Goal: Task Accomplishment & Management: Manage account settings

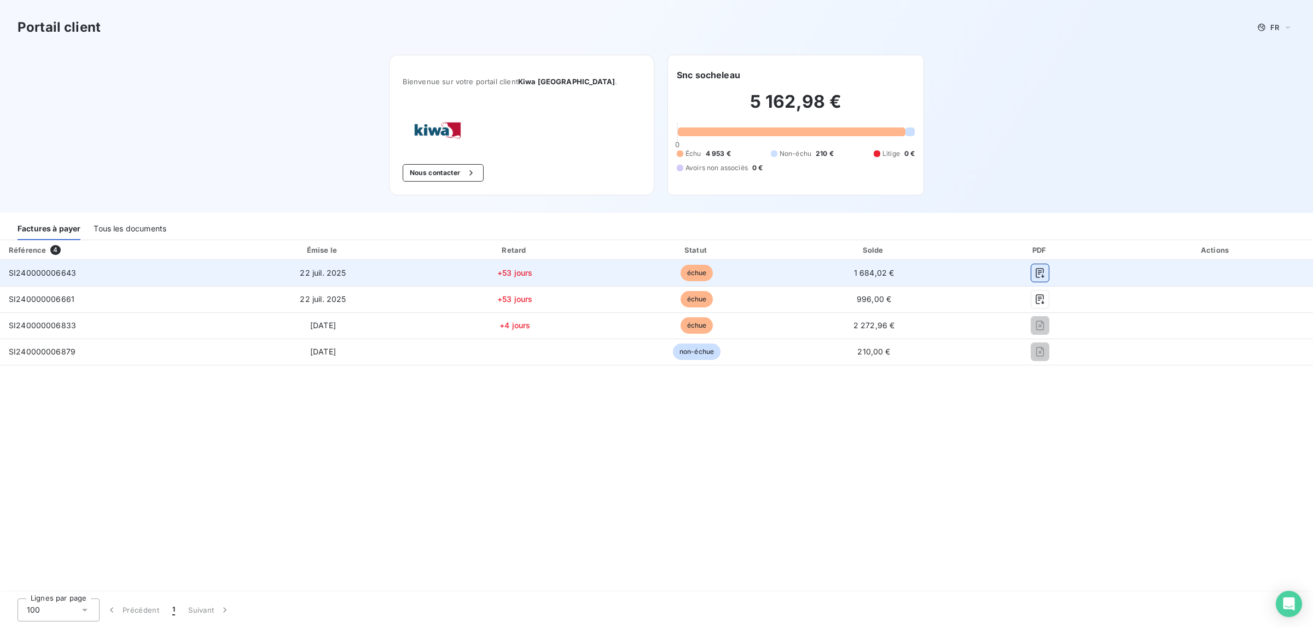
click at [1043, 271] on icon "button" at bounding box center [1040, 273] width 11 height 11
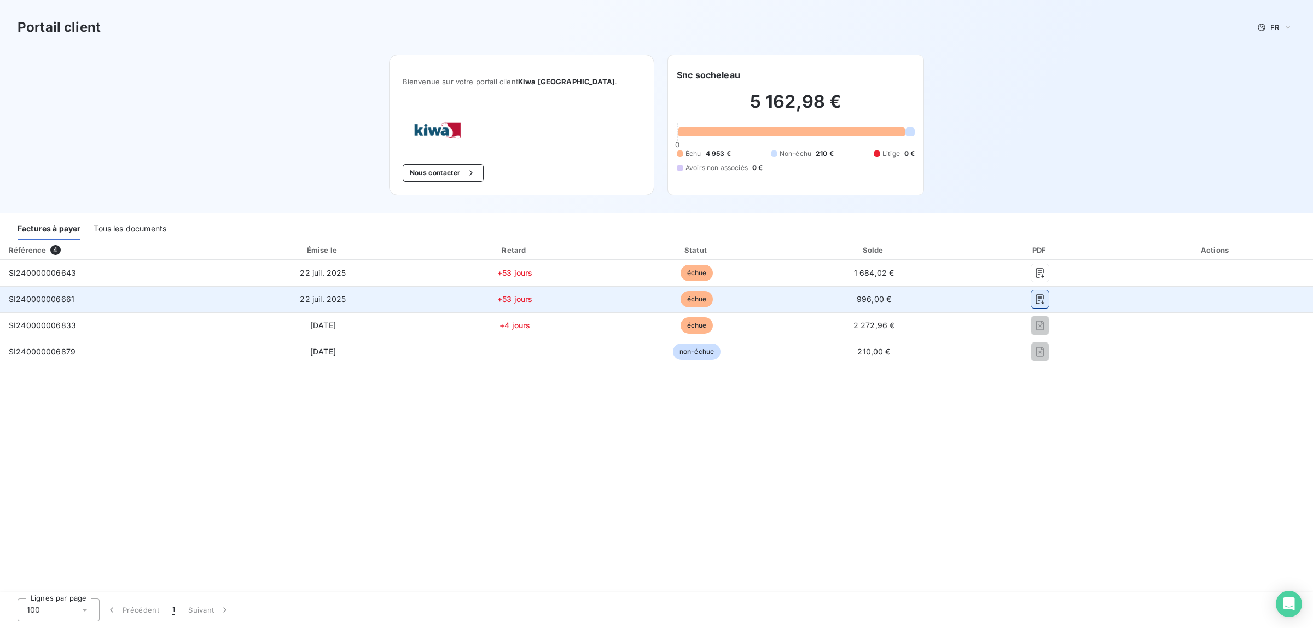
click at [1037, 301] on icon "button" at bounding box center [1040, 299] width 11 height 11
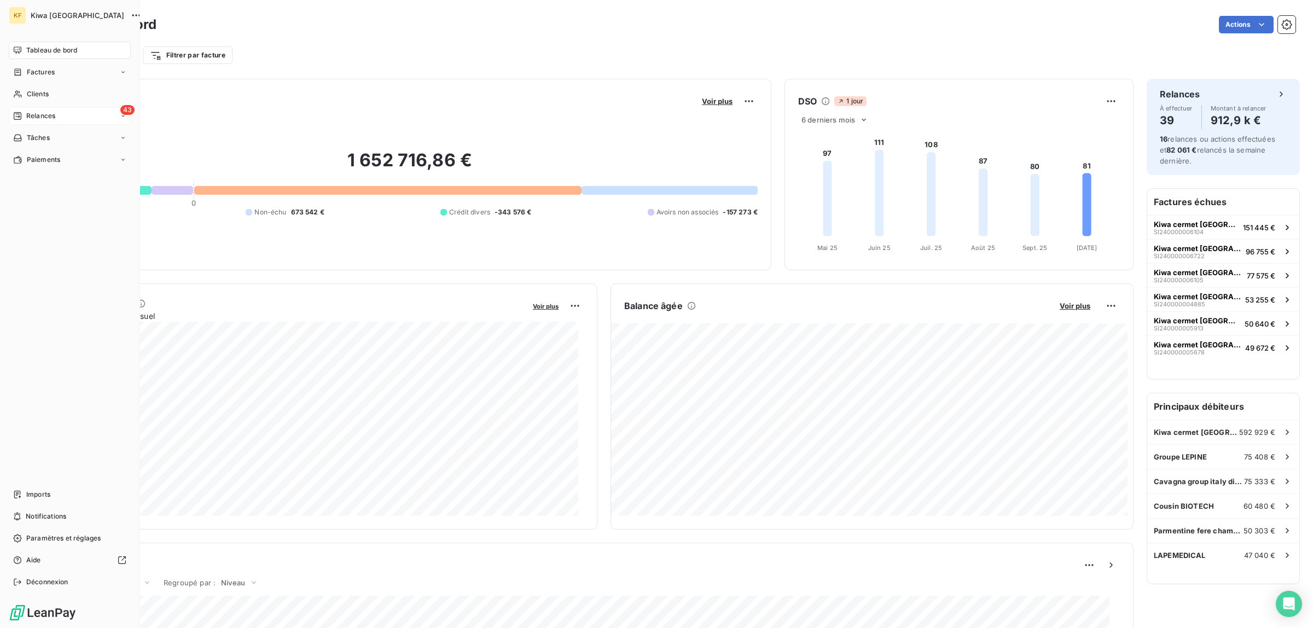
click at [28, 118] on span "Relances" at bounding box center [40, 116] width 29 height 10
click at [48, 135] on span "À effectuer" at bounding box center [44, 138] width 36 height 10
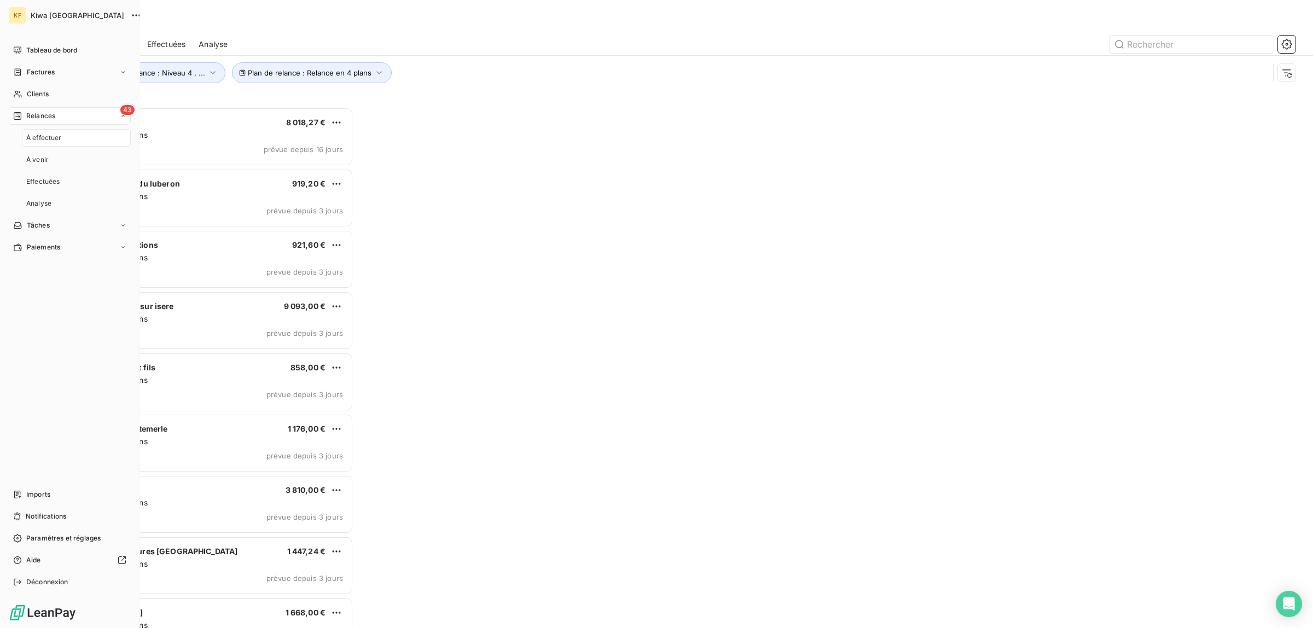
scroll to position [511, 291]
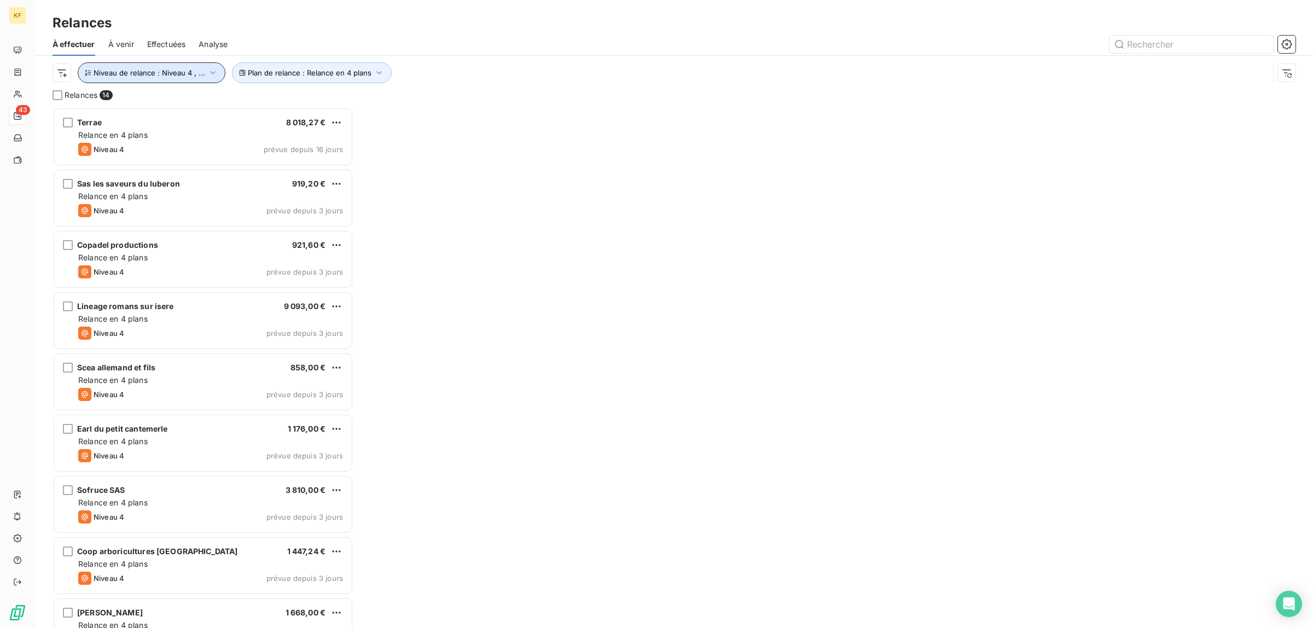
click at [195, 73] on span "Niveau de relance : Niveau 4 , ..." at bounding box center [150, 72] width 112 height 9
click at [346, 102] on div "Niveau 4 , Niveau 3" at bounding box center [306, 101] width 158 height 23
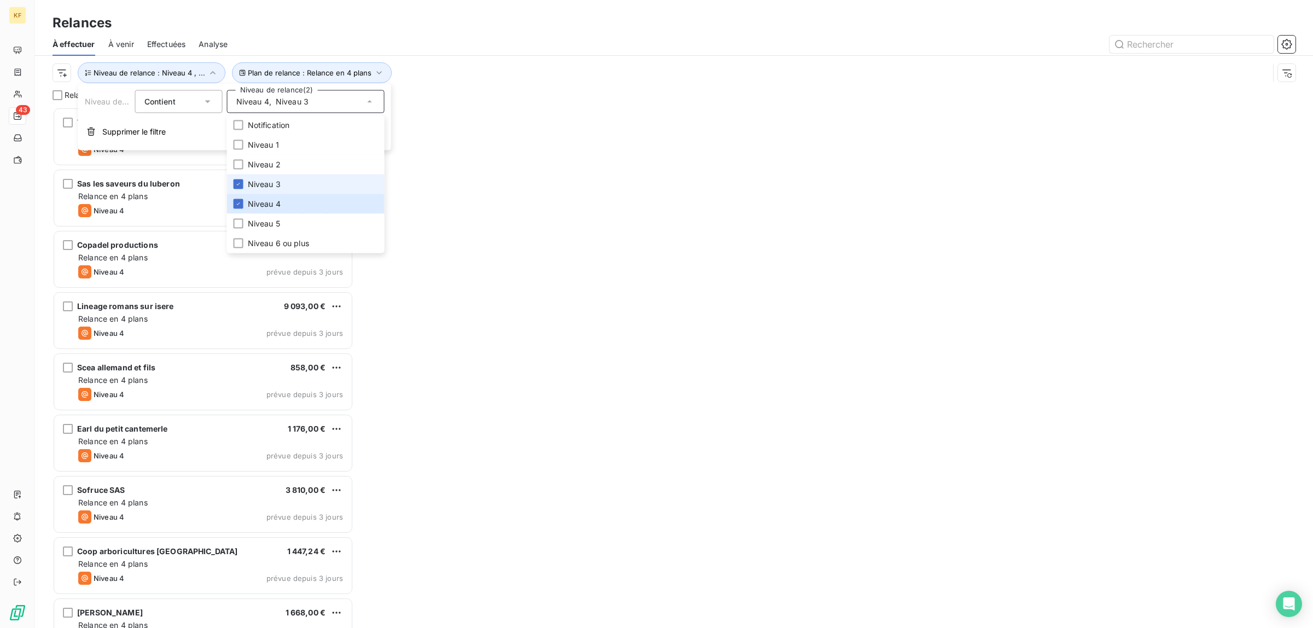
click at [346, 102] on div "Niveau 4 , Niveau 3" at bounding box center [306, 101] width 158 height 23
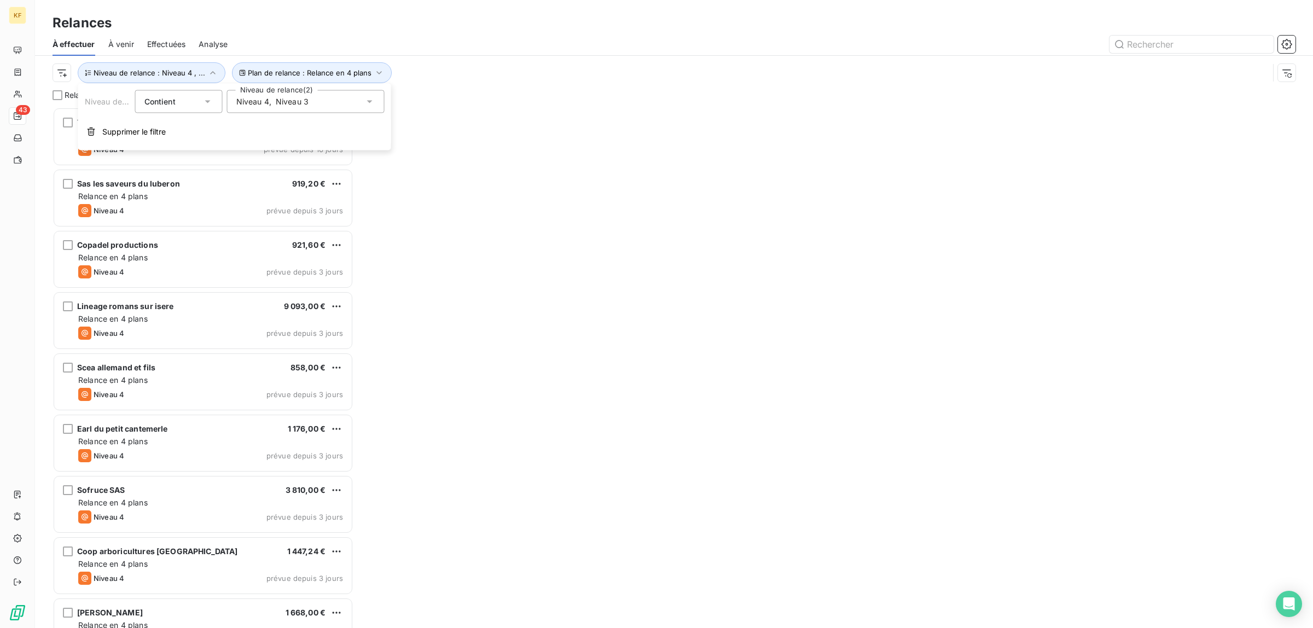
click at [531, 274] on div "Relances 14 Terrae 8 018,27 € Relance en 4 plans Niveau 4 prévue depuis 16 jour…" at bounding box center [674, 359] width 1278 height 538
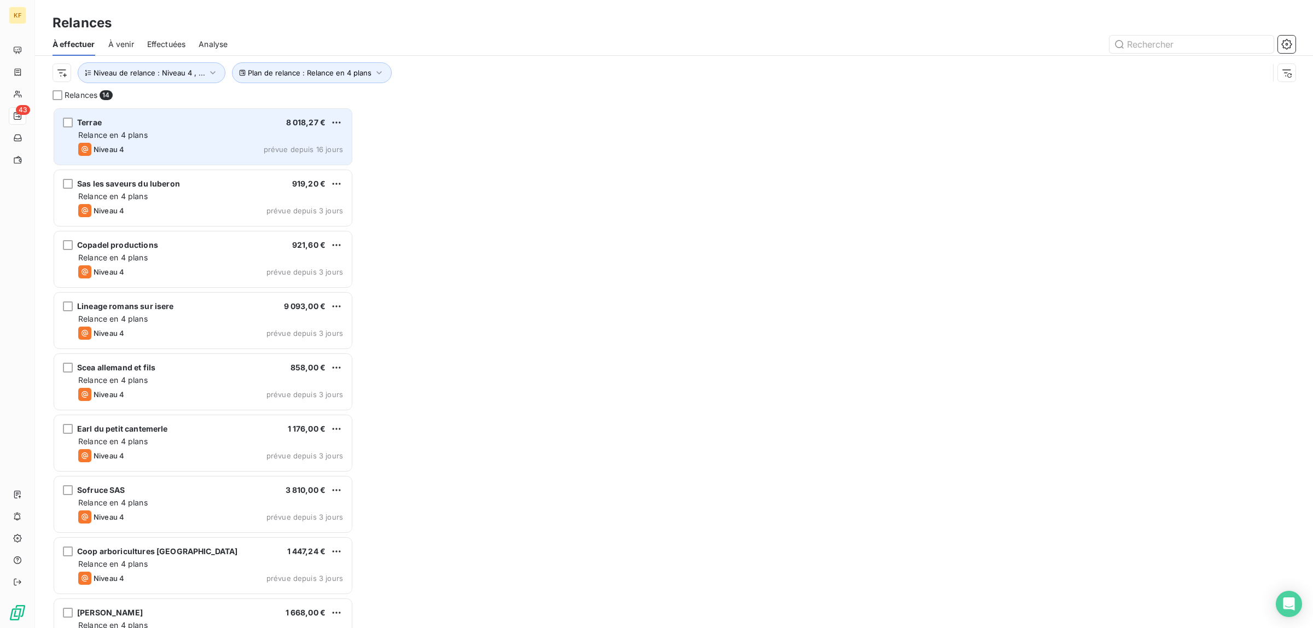
click at [159, 130] on div "Relance en 4 plans" at bounding box center [210, 135] width 265 height 11
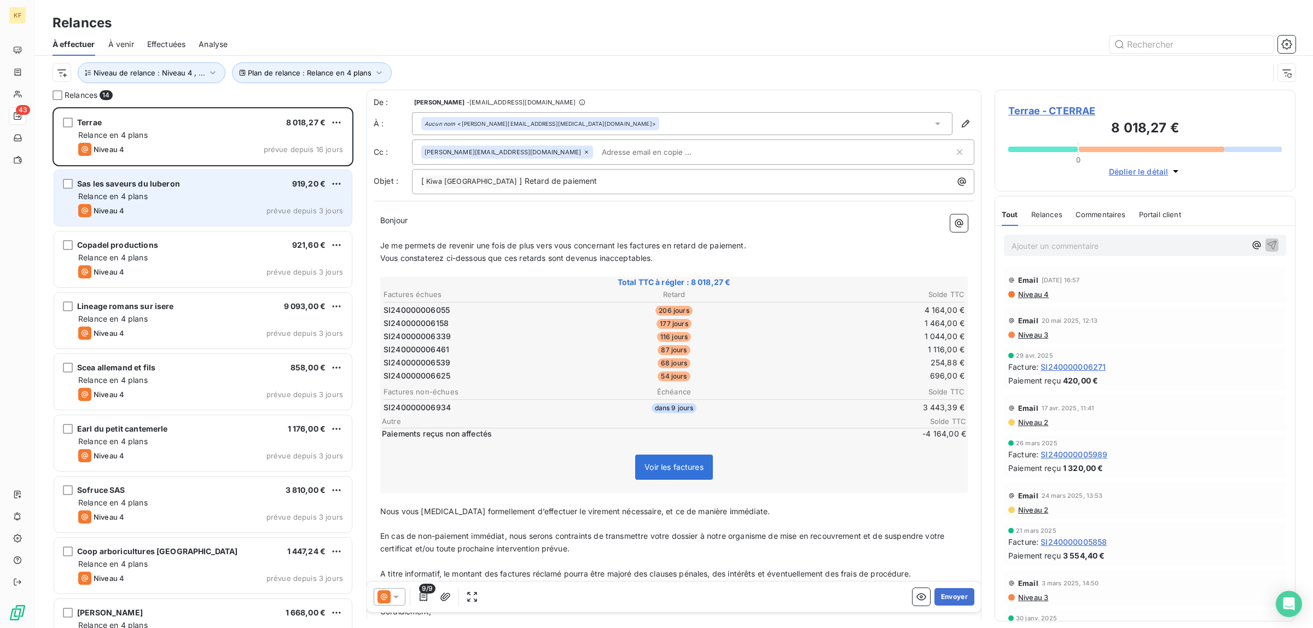
click at [233, 193] on div "Relance en 4 plans" at bounding box center [210, 196] width 265 height 11
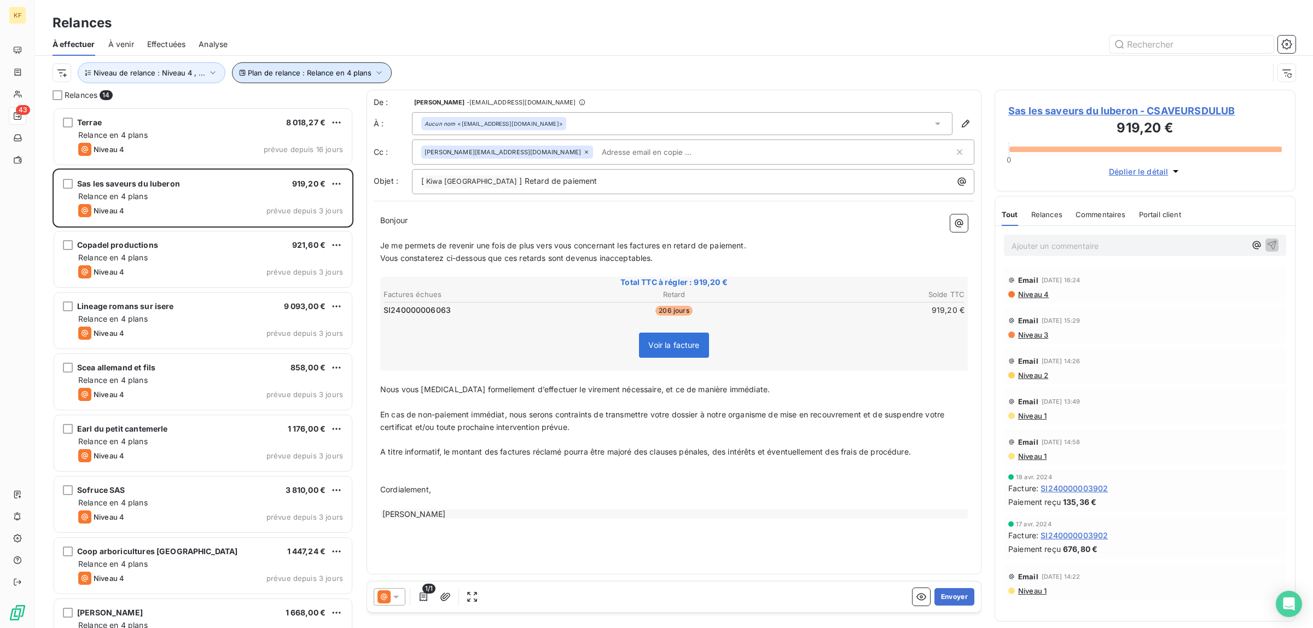
click at [353, 73] on span "Plan de relance : Relance en 4 plans" at bounding box center [310, 72] width 124 height 9
click at [370, 63] on button "Plan de relance : Relance en 4 plans" at bounding box center [312, 72] width 160 height 21
click at [146, 73] on span "Niveau de relance : Niveau 4 , ..." at bounding box center [150, 72] width 112 height 9
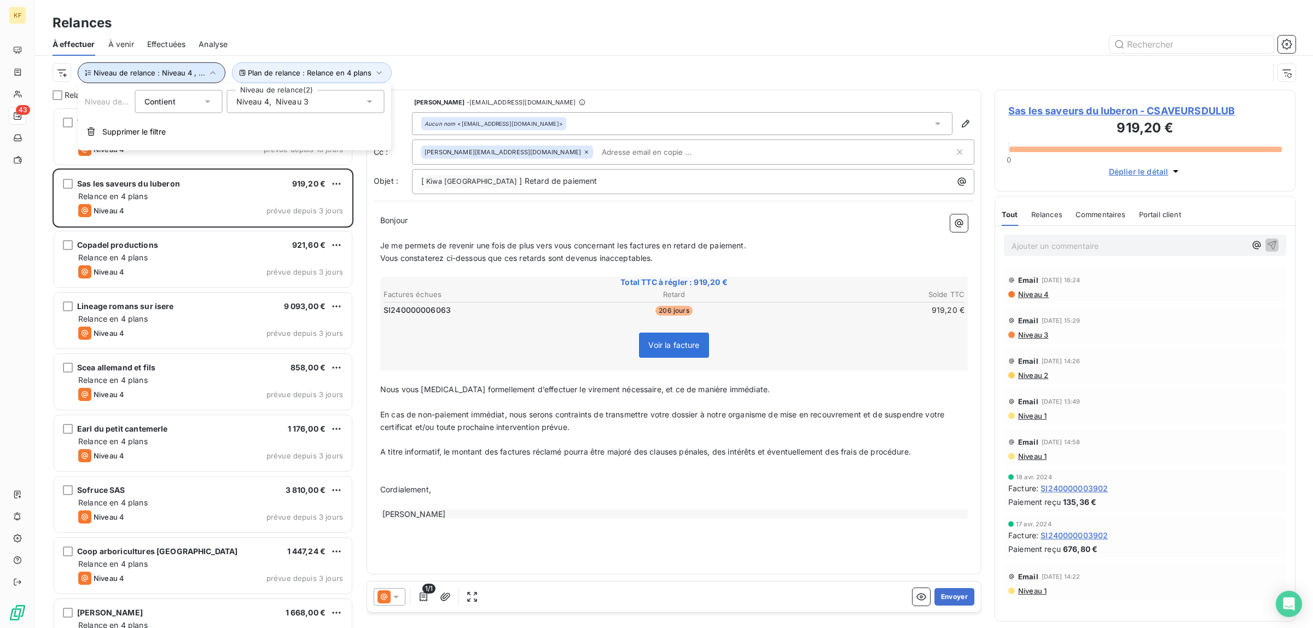
drag, startPoint x: 197, startPoint y: 69, endPoint x: 188, endPoint y: 78, distance: 12.8
click at [197, 69] on span "Niveau de relance : Niveau 4 , ..." at bounding box center [150, 72] width 112 height 9
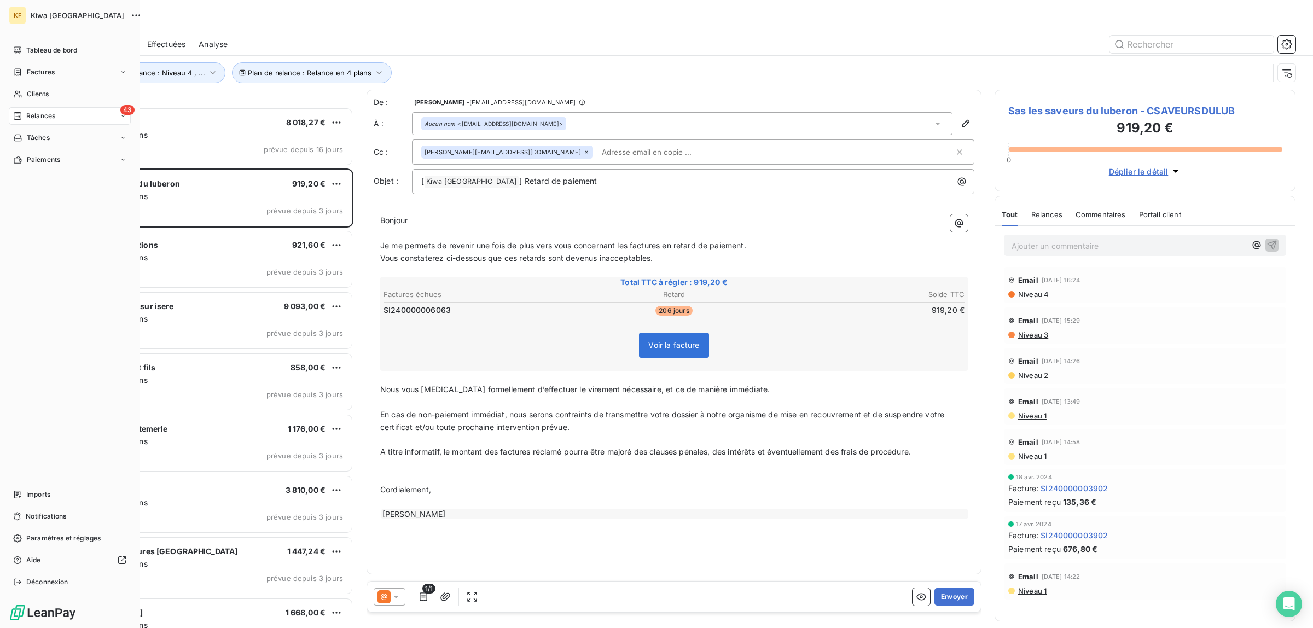
click at [6, 275] on div "KF Kiwa France Tableau de bord Factures Clients 43 Relances Tâches Paiements Im…" at bounding box center [70, 314] width 140 height 628
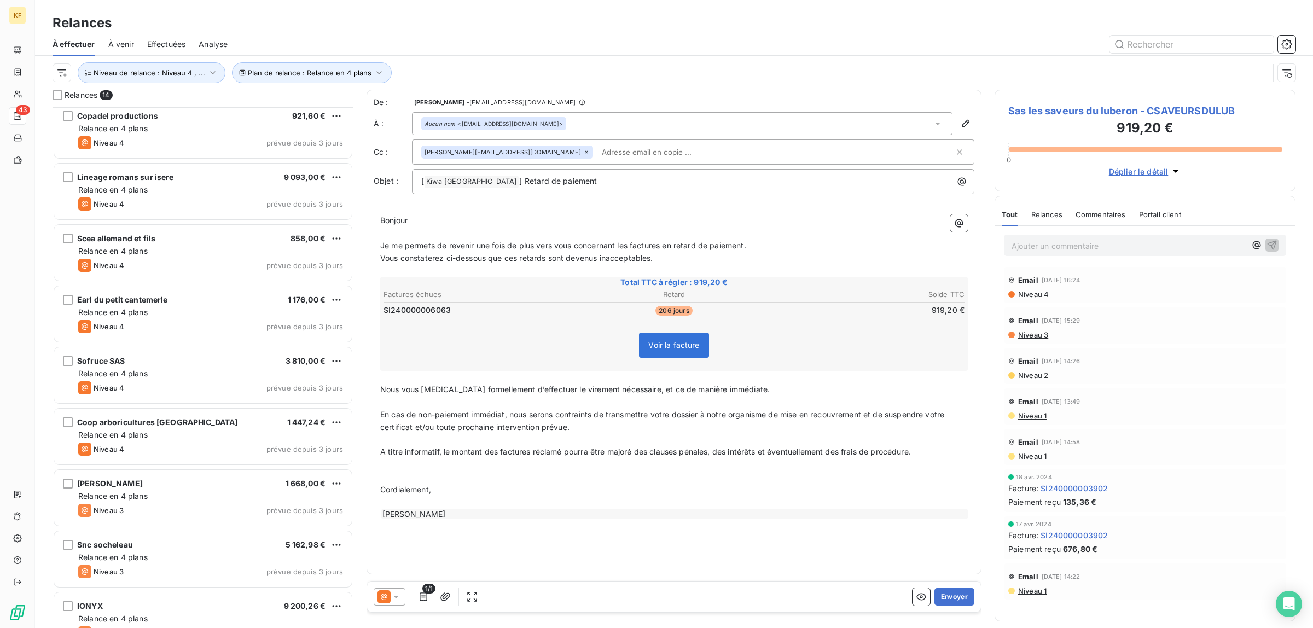
scroll to position [337, 0]
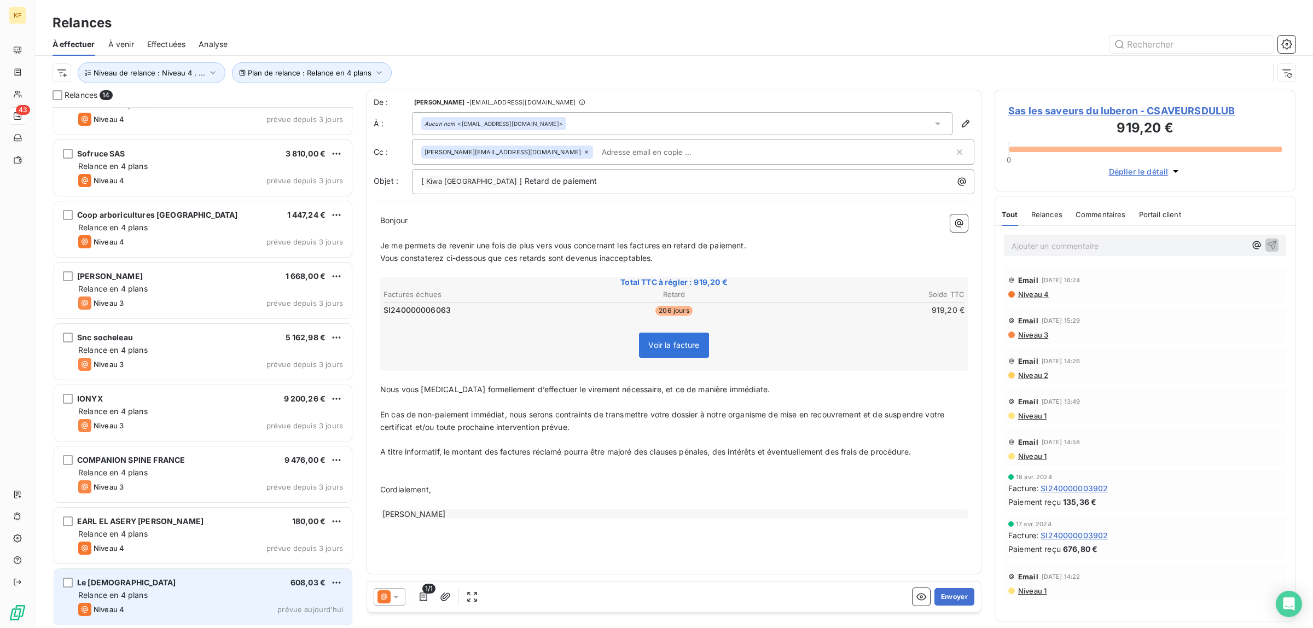
click at [202, 595] on div "Relance en 4 plans" at bounding box center [210, 595] width 265 height 11
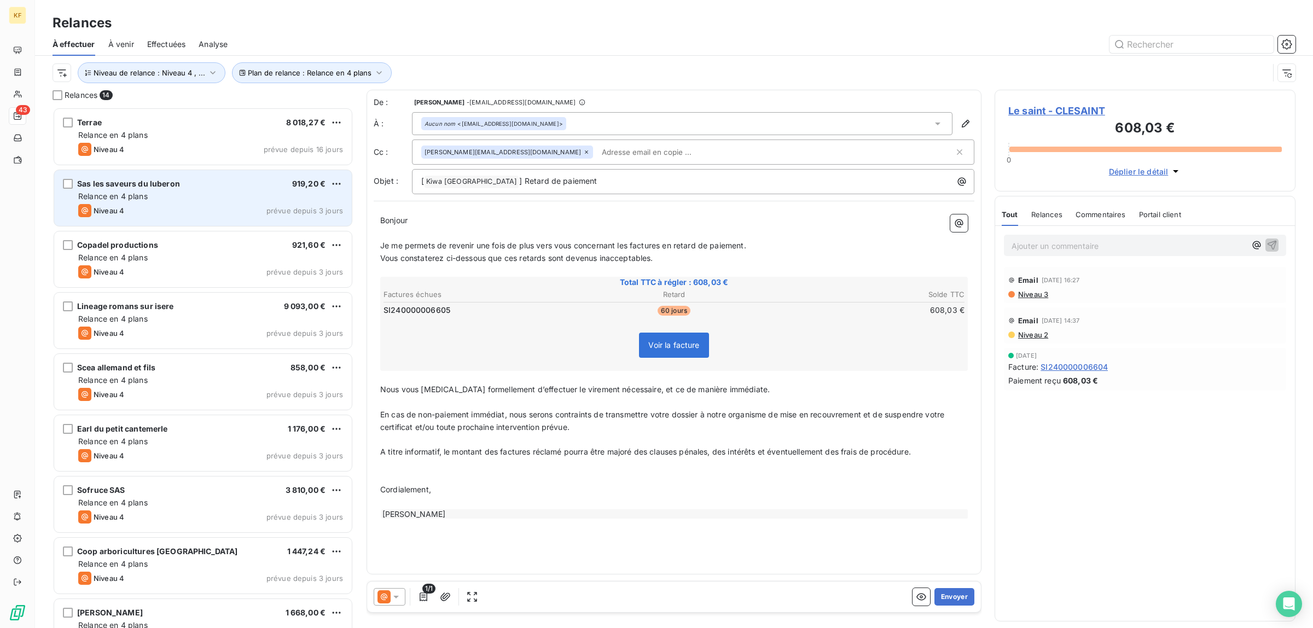
click at [146, 202] on div "Sas les saveurs du luberon 919,20 € Relance en 4 plans Niveau 4 prévue depuis 3…" at bounding box center [203, 198] width 298 height 56
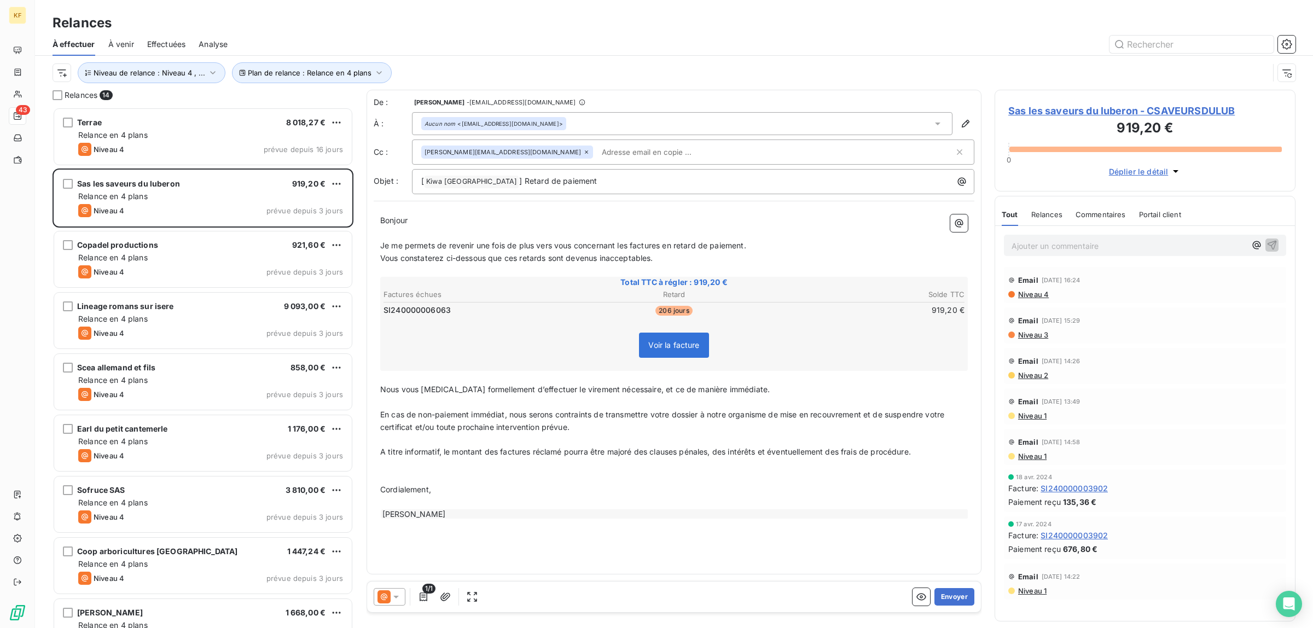
click at [1088, 260] on div "Ajouter un commentaire ﻿" at bounding box center [1145, 245] width 300 height 39
click at [1104, 248] on p "Ajouter un commentaire ﻿" at bounding box center [1129, 246] width 234 height 14
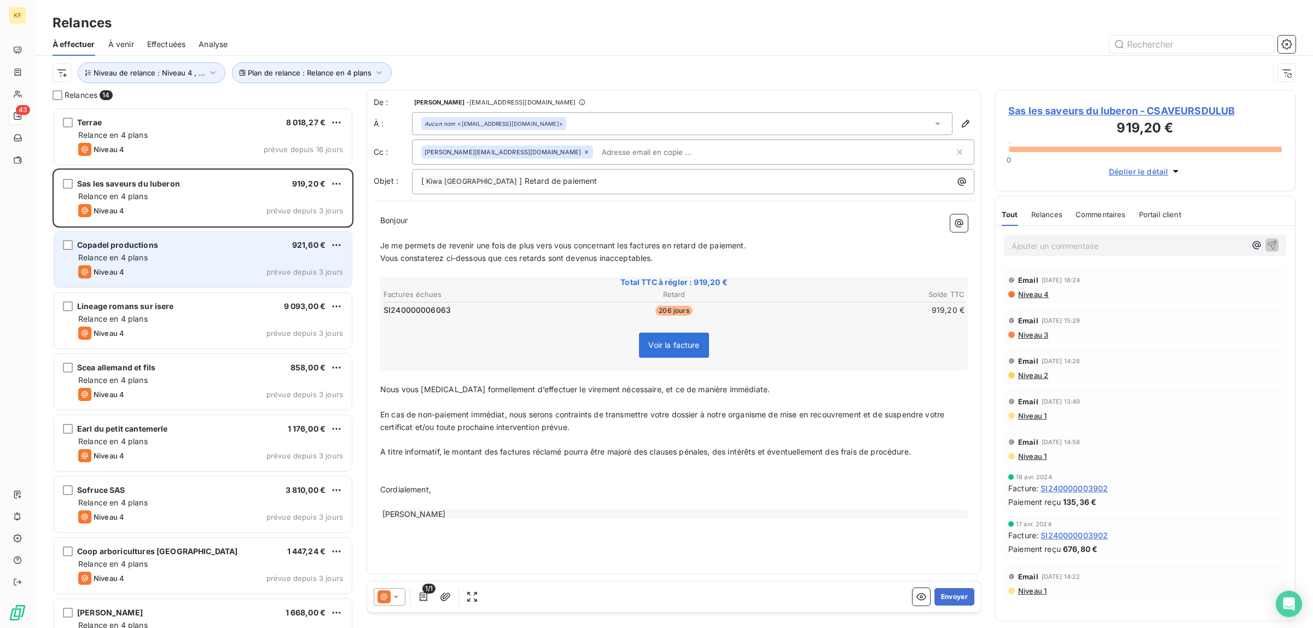
click at [193, 260] on div "Relance en 4 plans" at bounding box center [210, 257] width 265 height 11
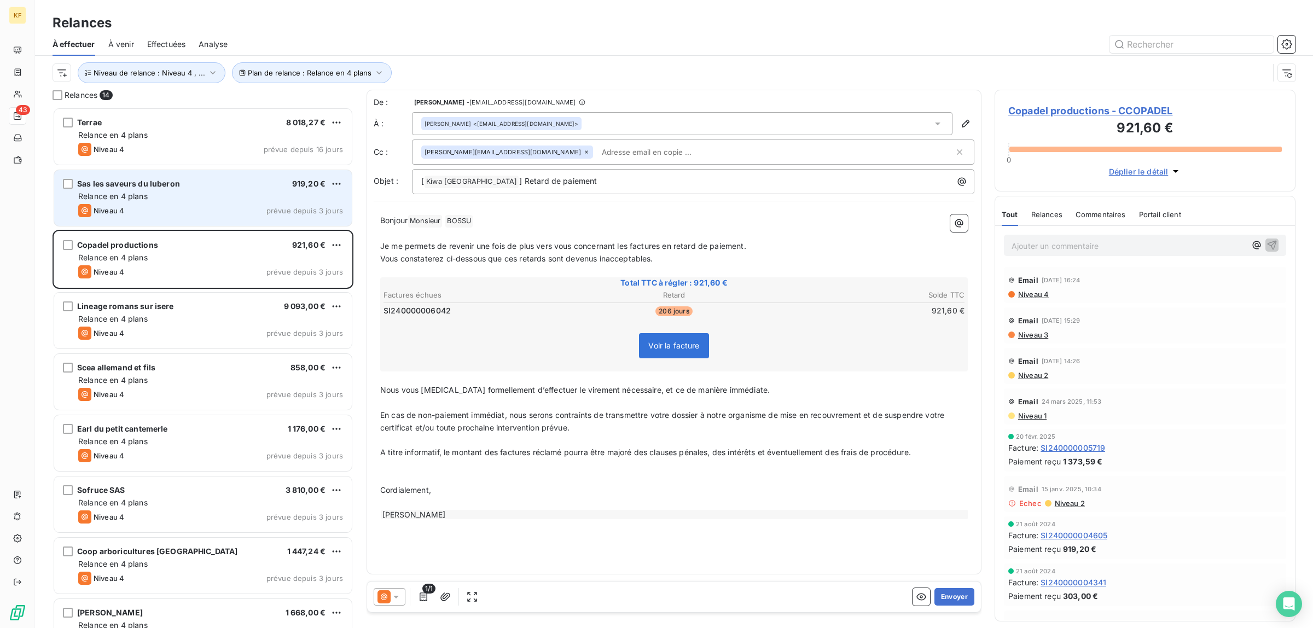
click at [200, 206] on div "Niveau 4 prévue depuis 3 jours" at bounding box center [210, 210] width 265 height 13
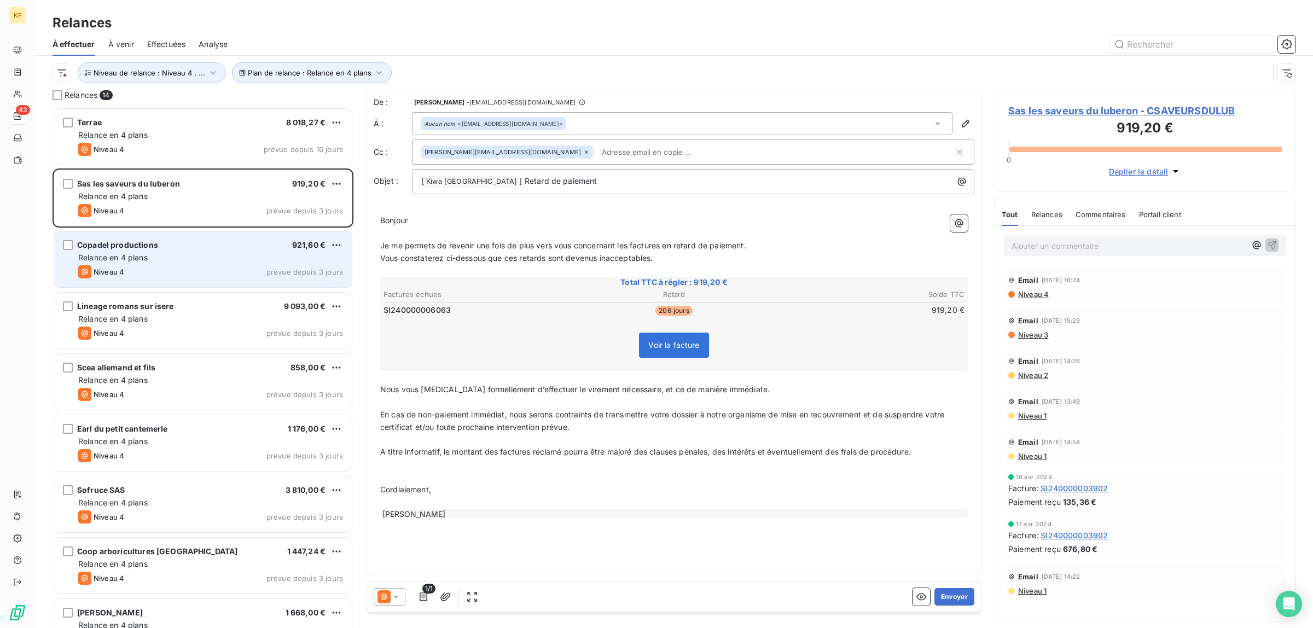
click at [185, 260] on div "Relance en 4 plans" at bounding box center [210, 257] width 265 height 11
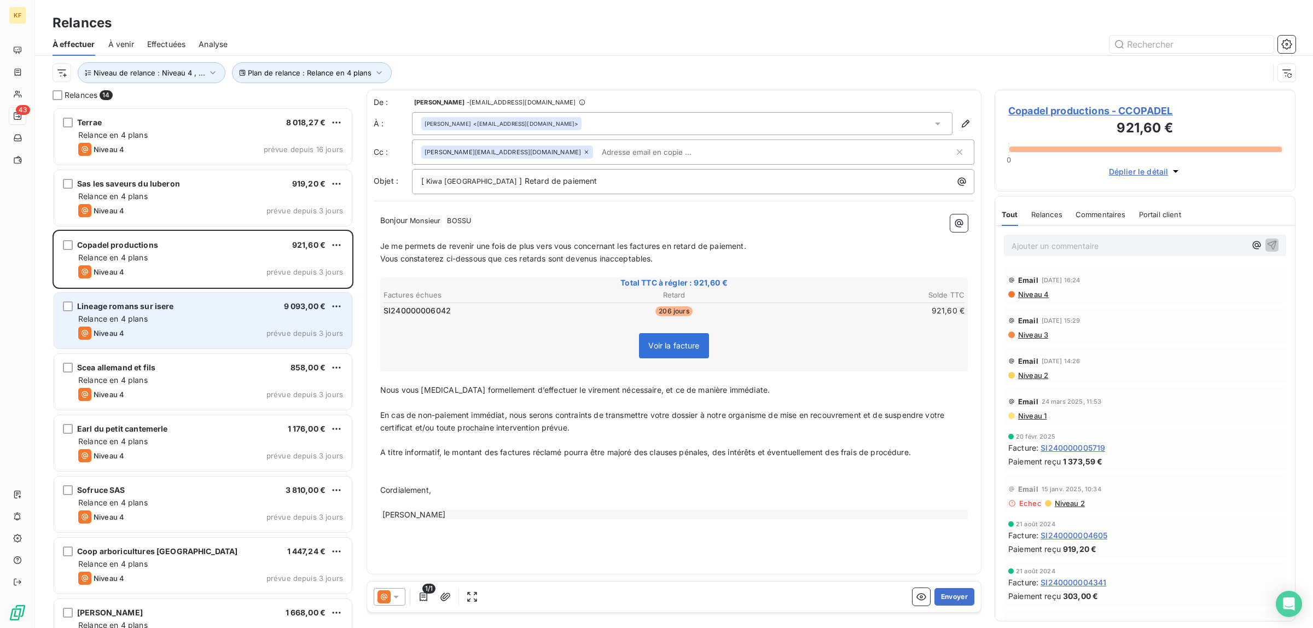
click at [184, 324] on div "Relance en 4 plans" at bounding box center [210, 319] width 265 height 11
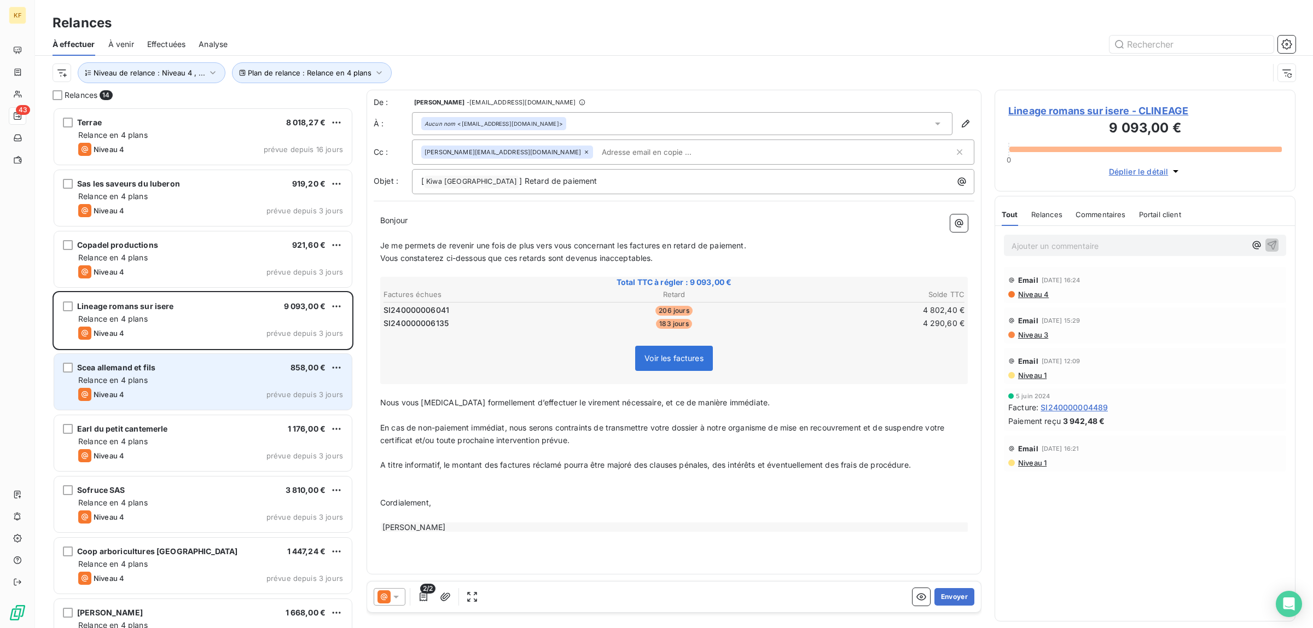
click at [150, 380] on div "Relance en 4 plans" at bounding box center [210, 380] width 265 height 11
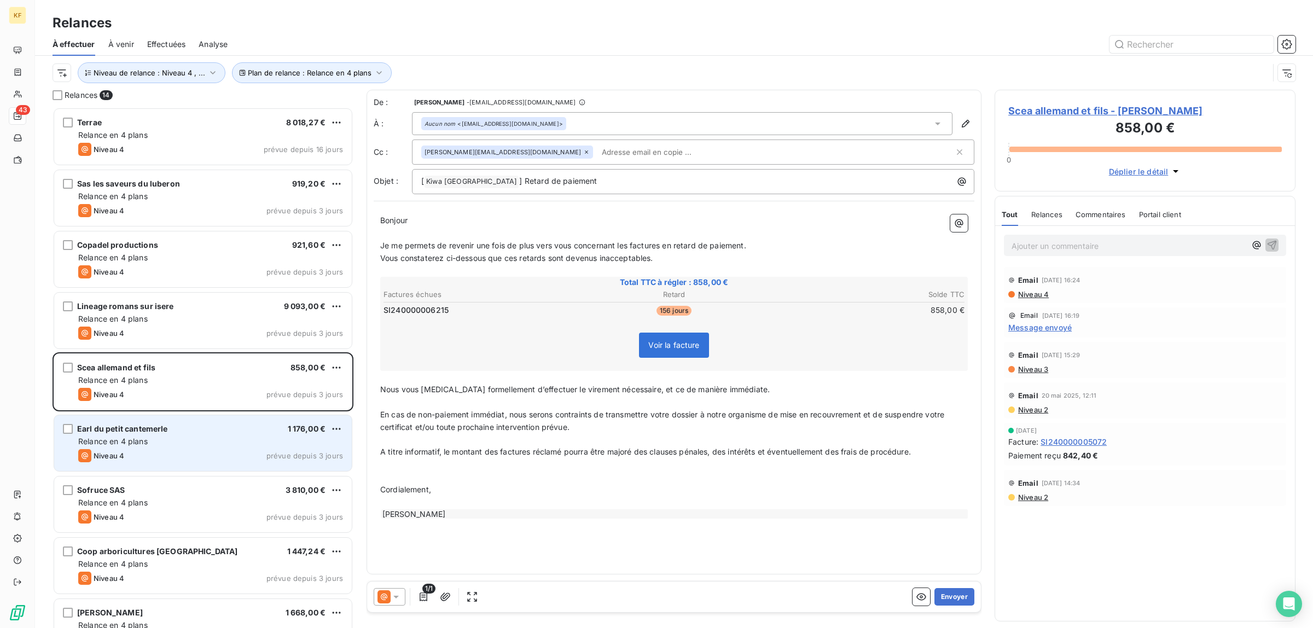
click at [190, 449] on div "Niveau 4 prévue depuis 3 jours" at bounding box center [210, 455] width 265 height 13
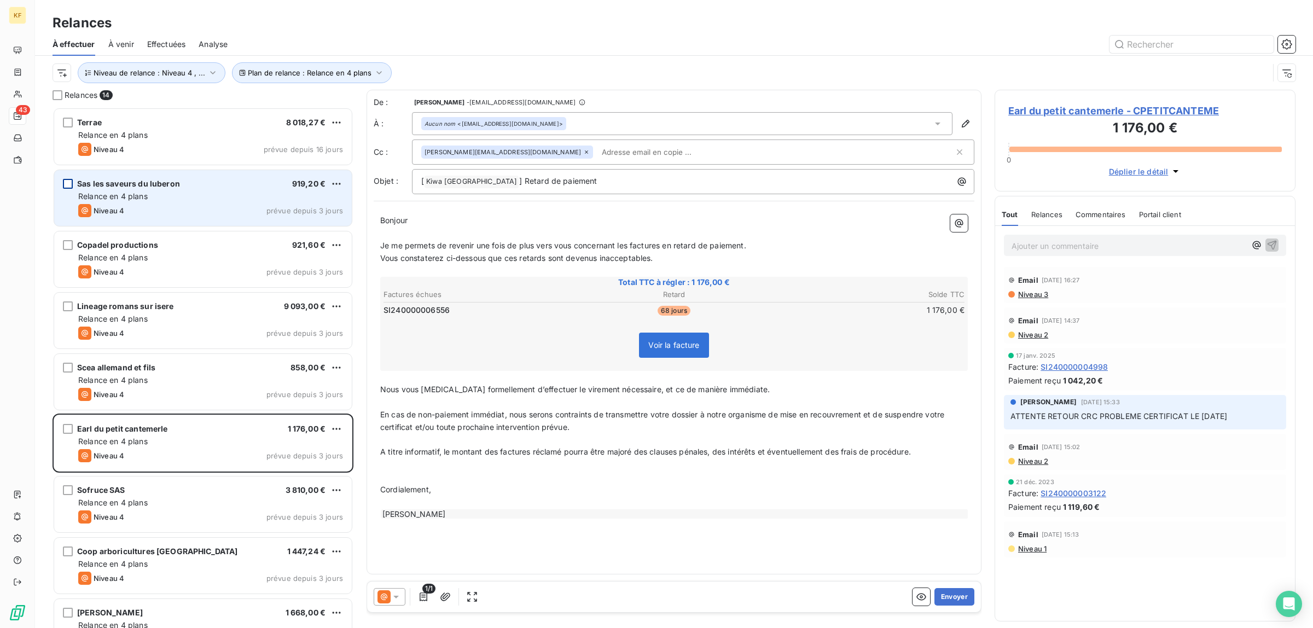
click at [69, 182] on div "grid" at bounding box center [68, 184] width 10 height 10
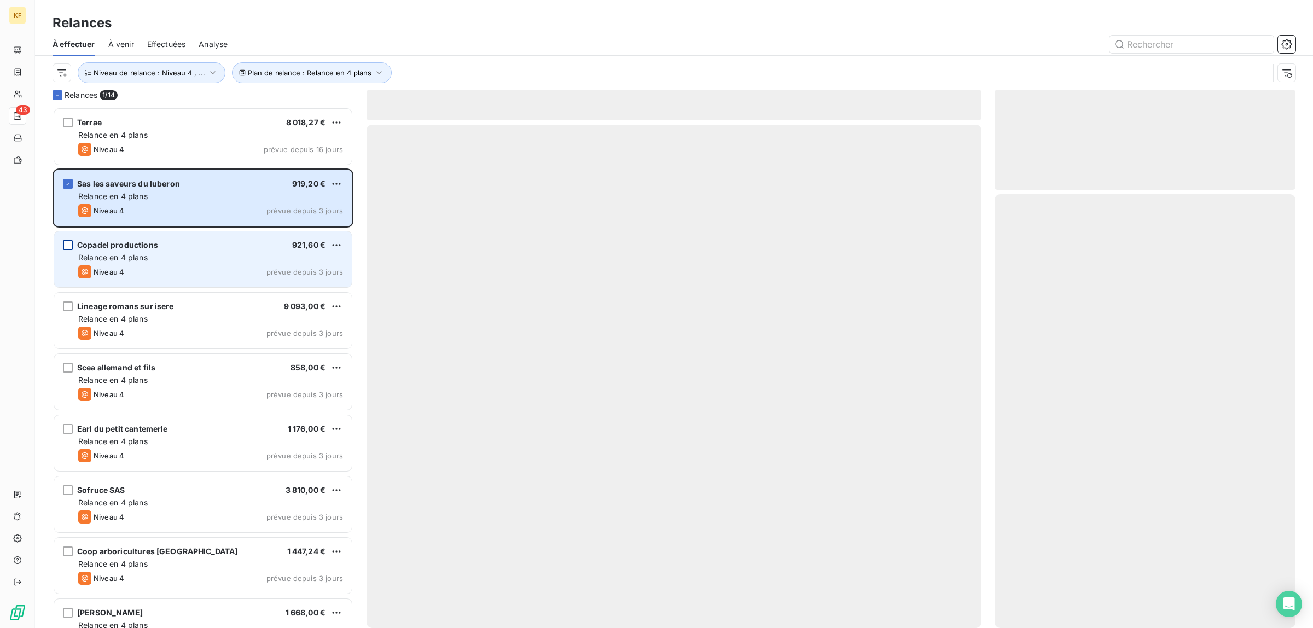
click at [67, 242] on div "grid" at bounding box center [68, 245] width 10 height 10
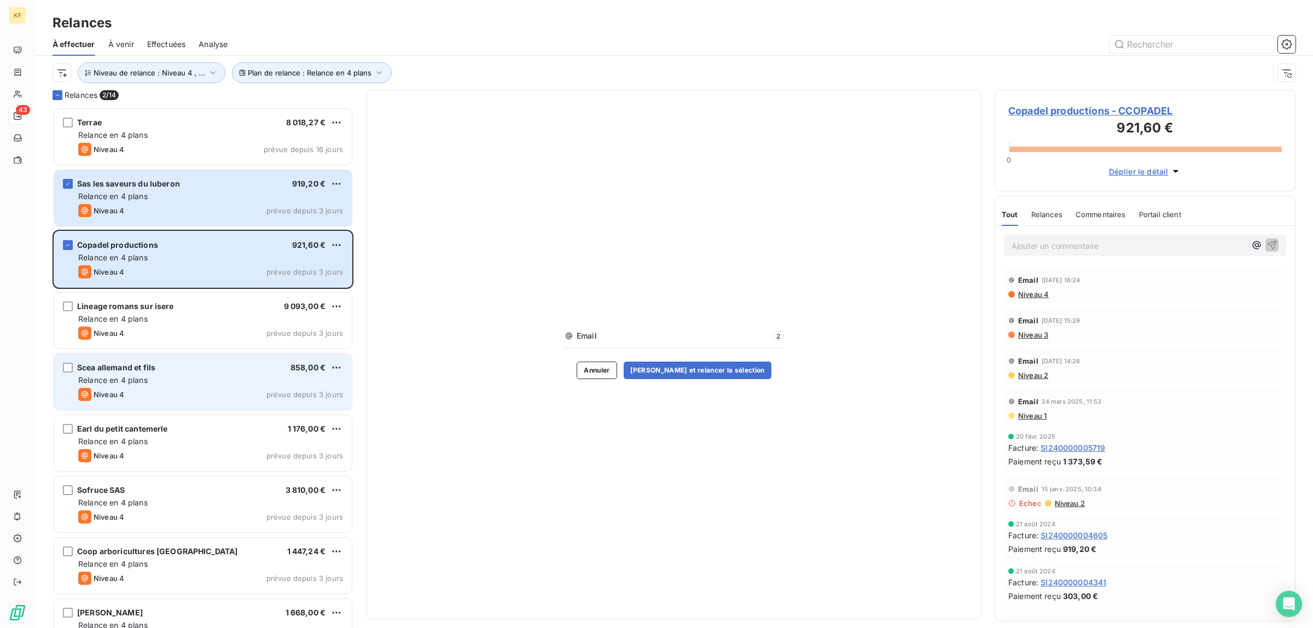
click at [63, 373] on div "grid" at bounding box center [68, 368] width 10 height 10
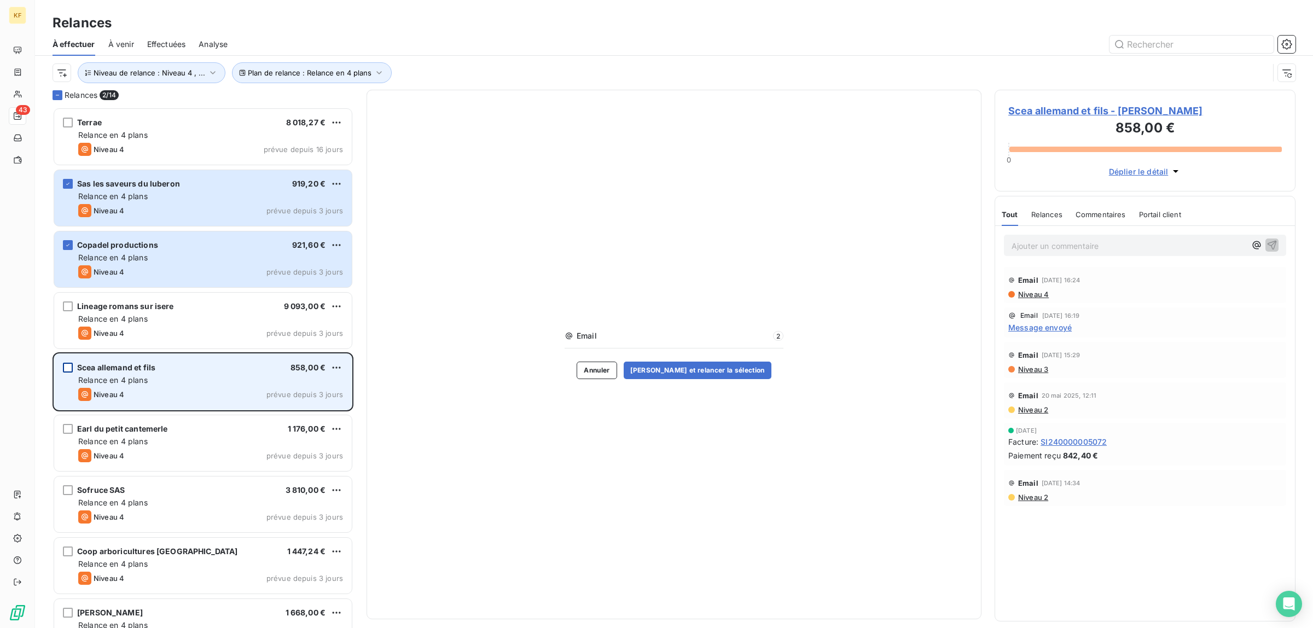
click at [66, 368] on div "grid" at bounding box center [68, 368] width 10 height 10
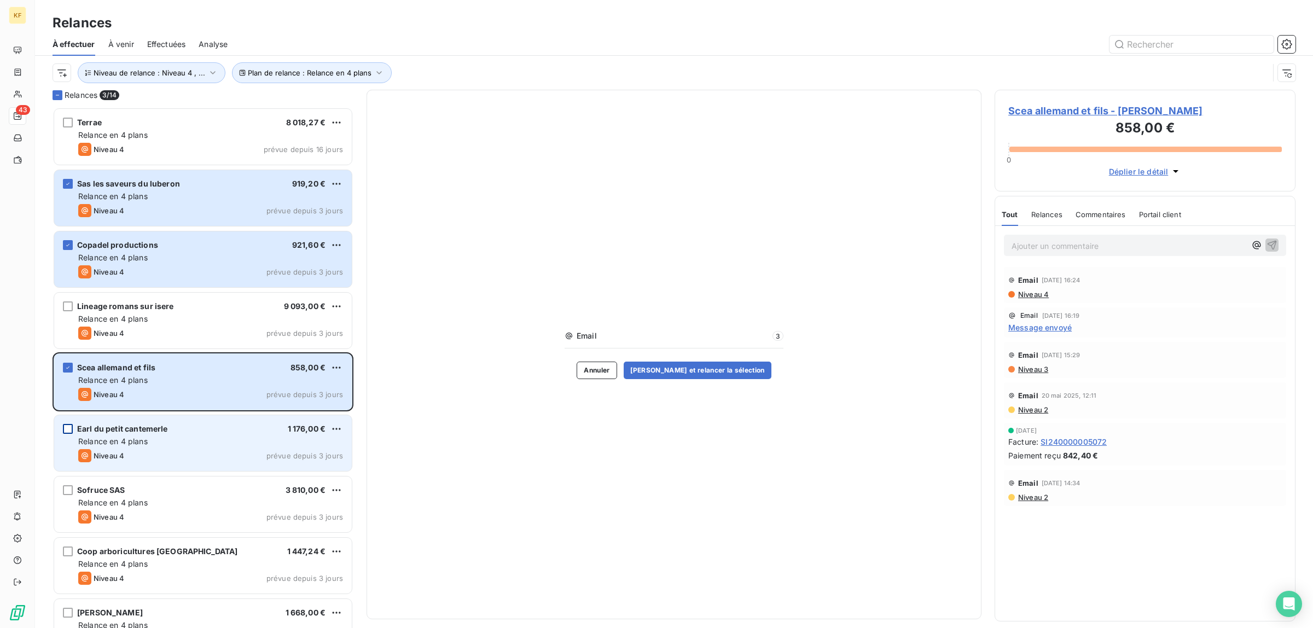
click at [65, 431] on div "grid" at bounding box center [68, 429] width 10 height 10
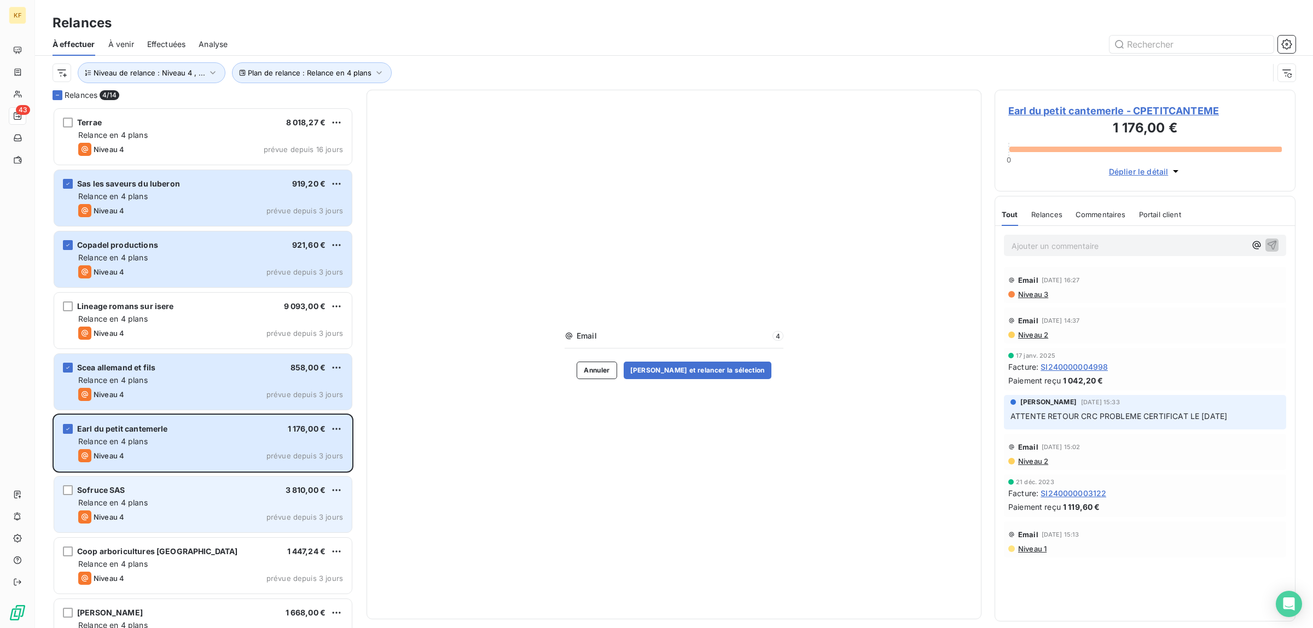
click at [162, 506] on div "Relance en 4 plans" at bounding box center [210, 502] width 265 height 11
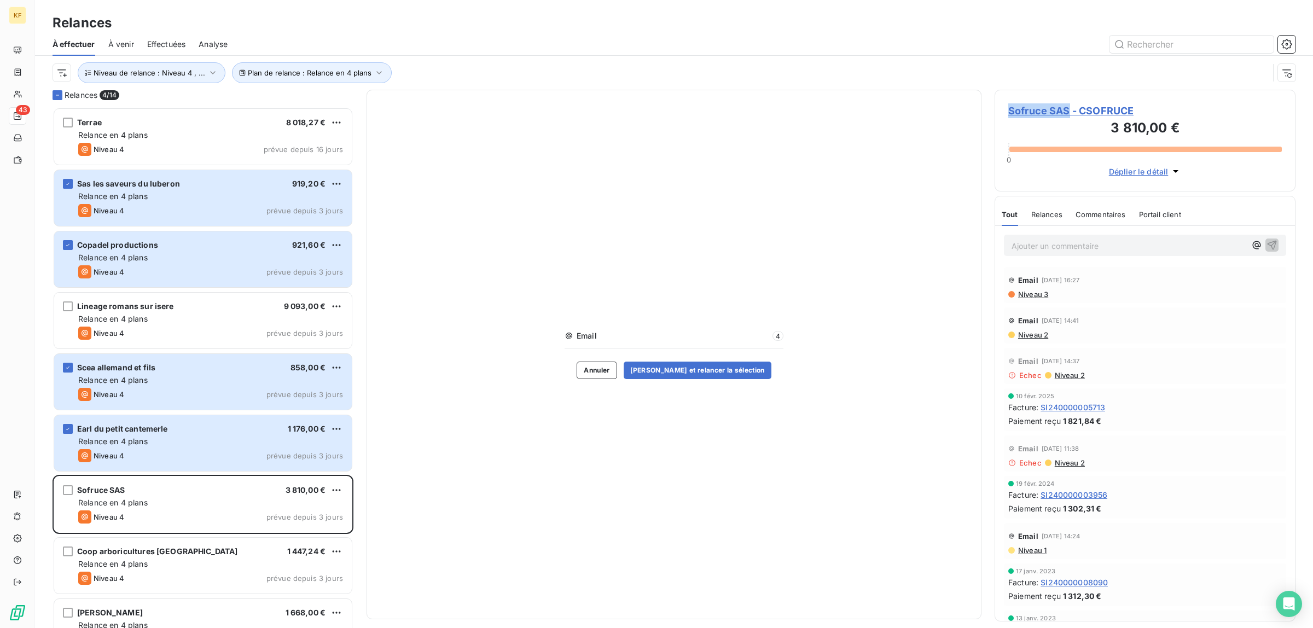
drag, startPoint x: 1003, startPoint y: 111, endPoint x: 1071, endPoint y: 110, distance: 67.9
click at [1071, 110] on div "Sofruce SAS - CSOFRUCE 3 810,00 € 0 Déplier le détail" at bounding box center [1145, 141] width 301 height 102
copy span "Sofruce SAS"
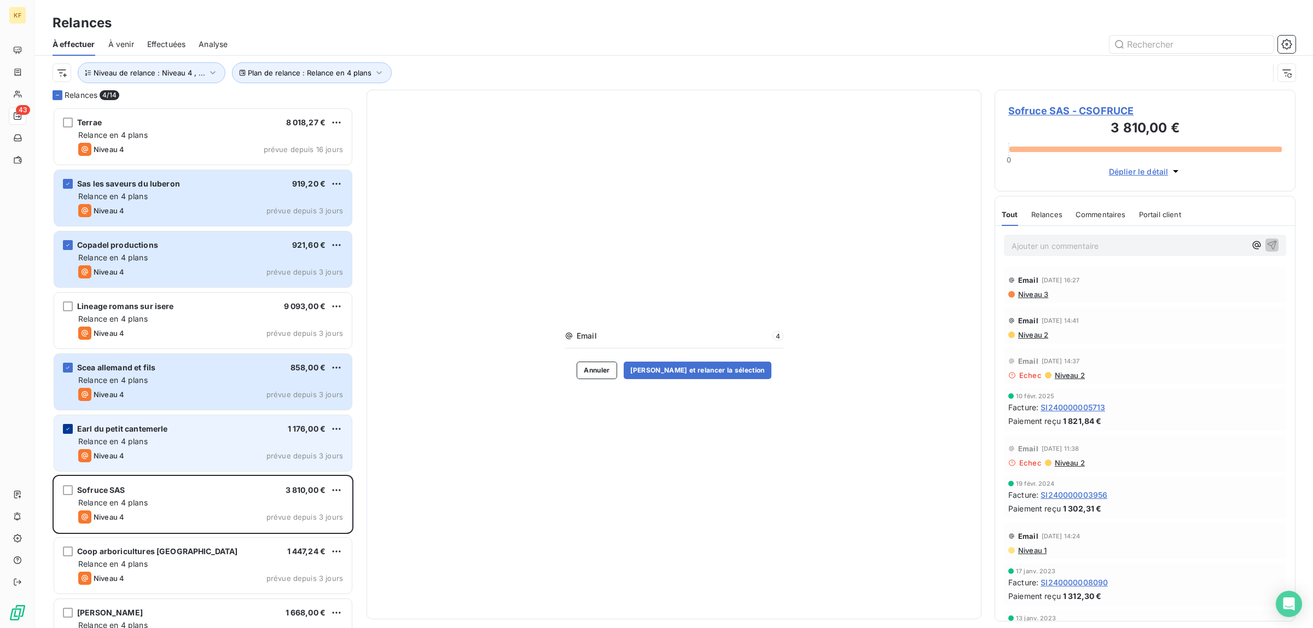
click at [66, 433] on div "grid" at bounding box center [68, 429] width 10 height 10
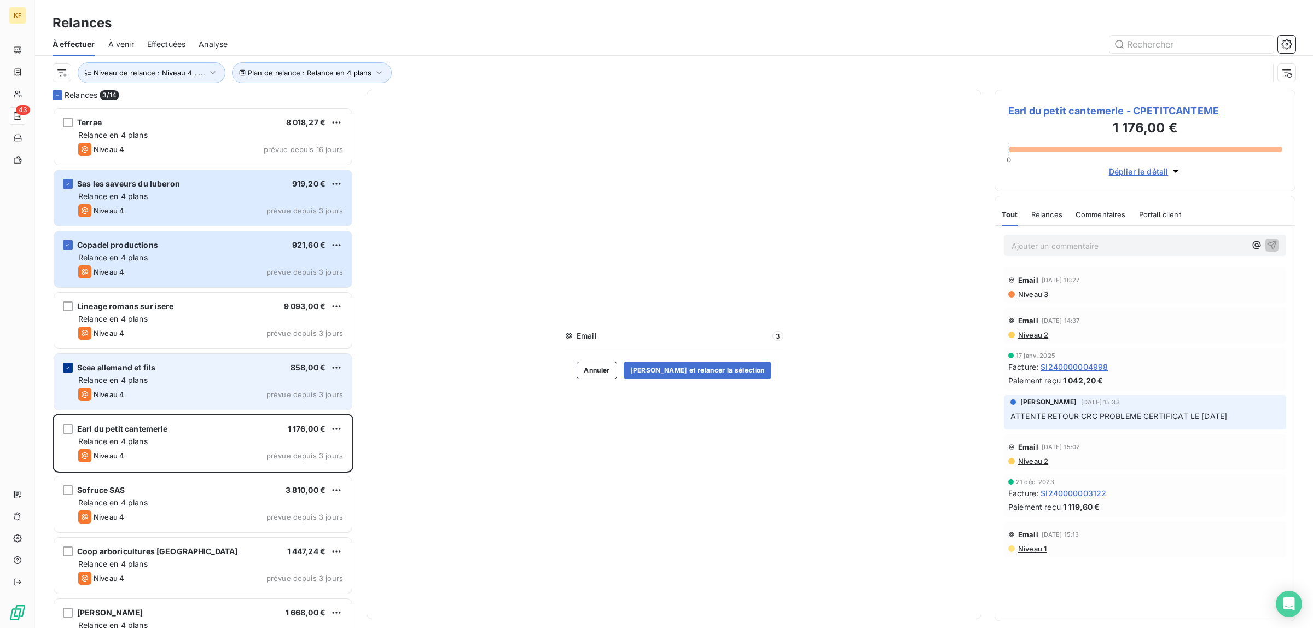
click at [65, 373] on div "grid" at bounding box center [68, 368] width 10 height 10
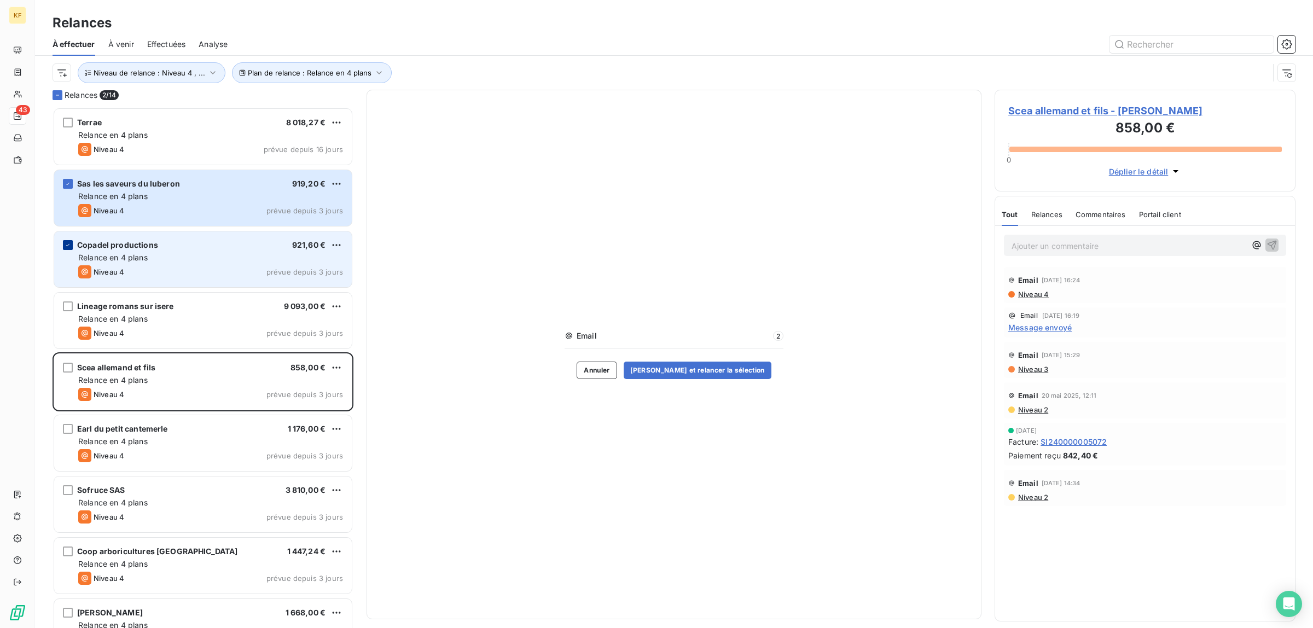
click at [72, 245] on div "grid" at bounding box center [68, 245] width 10 height 10
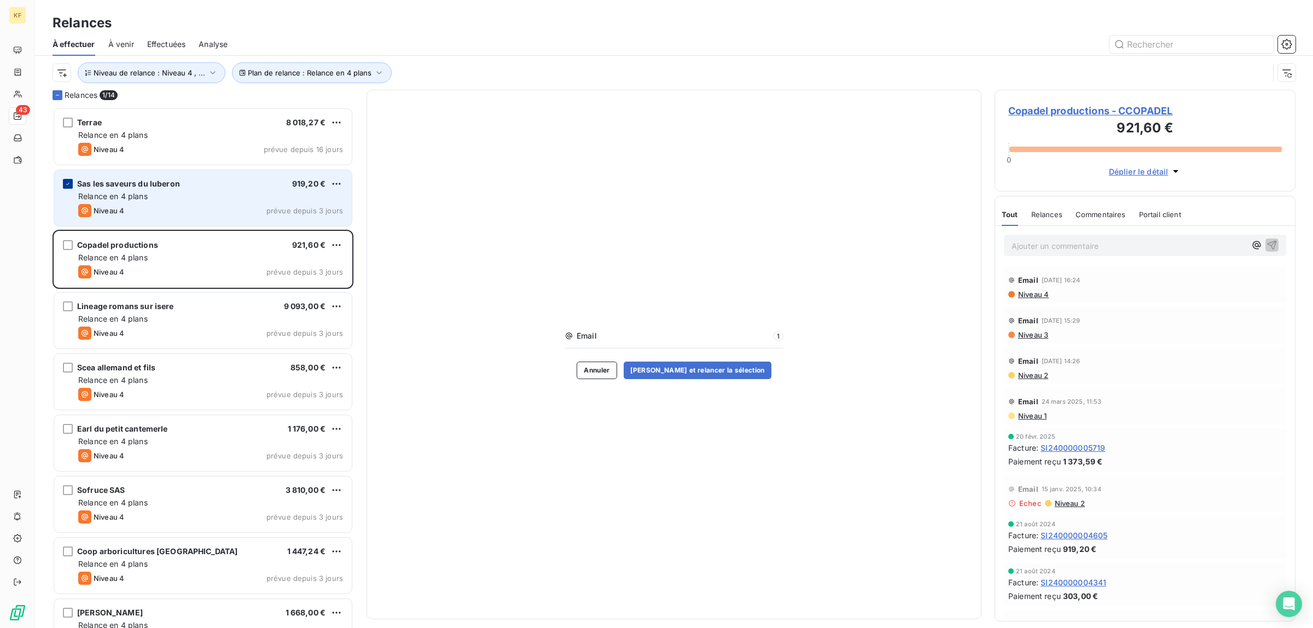
click at [65, 182] on icon "grid" at bounding box center [68, 184] width 7 height 7
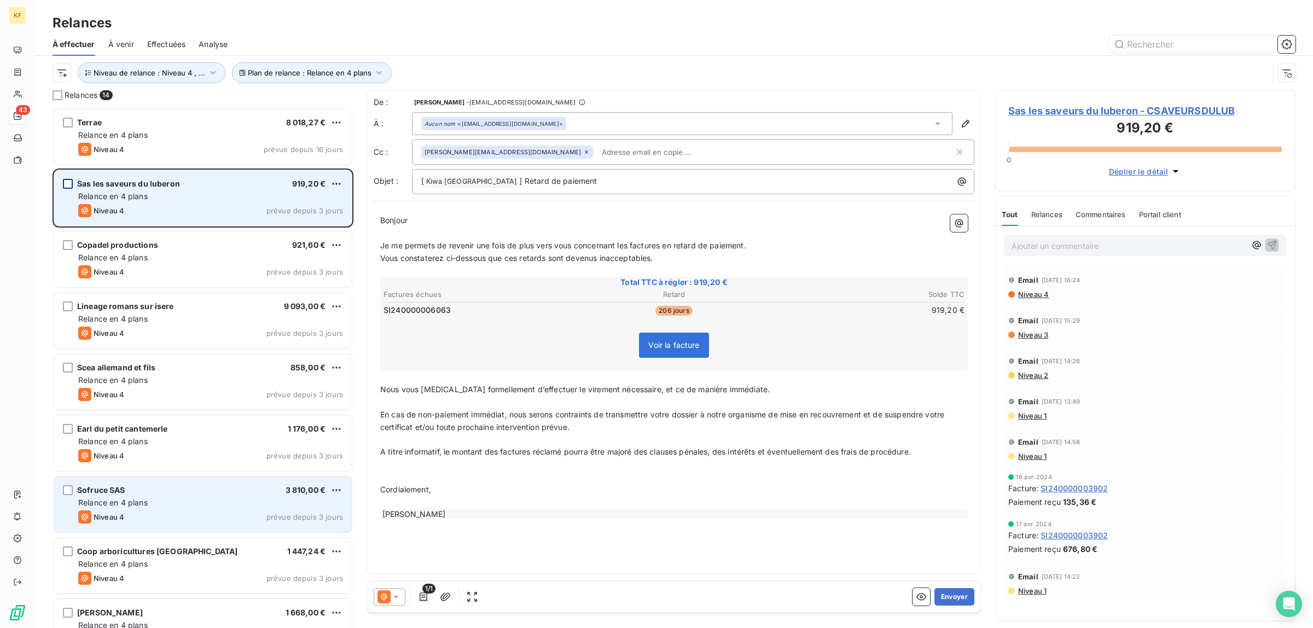
click at [201, 504] on div "Relance en 4 plans" at bounding box center [210, 502] width 265 height 11
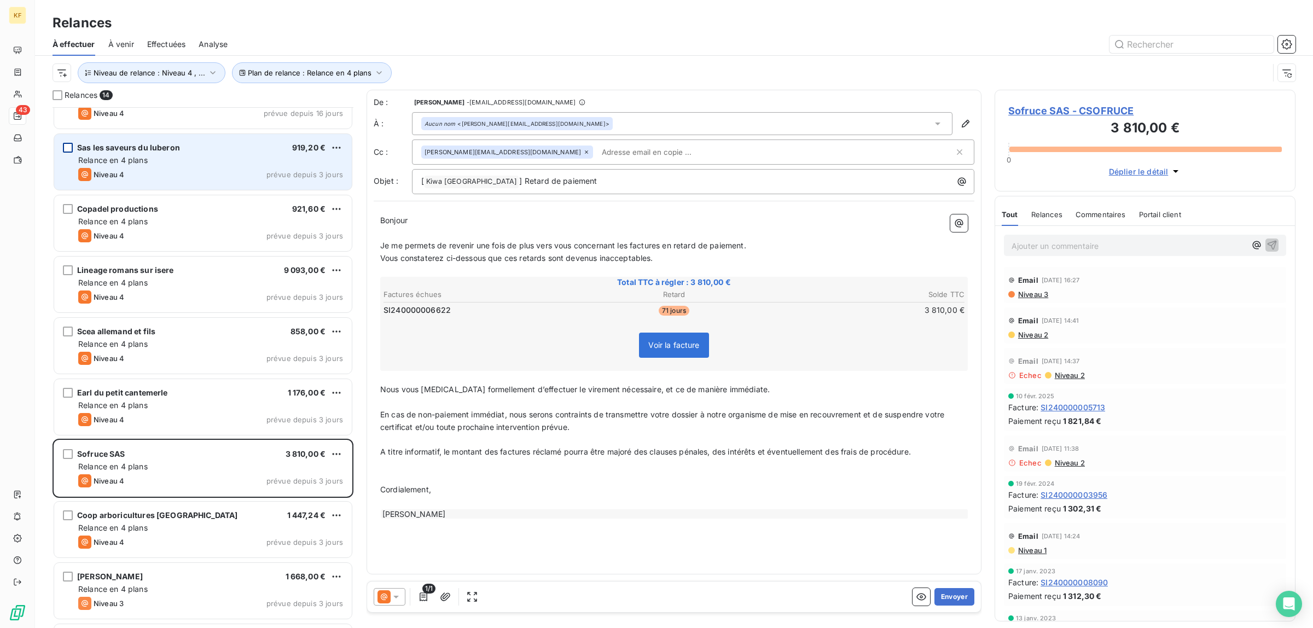
scroll to position [69, 0]
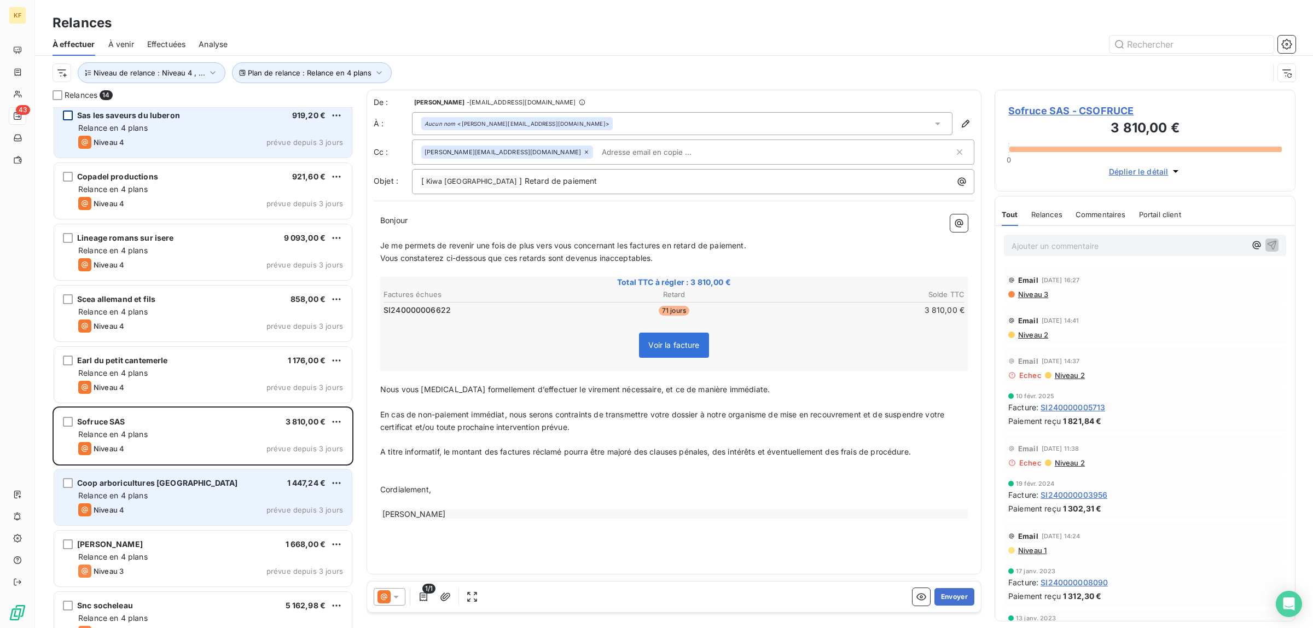
click at [236, 509] on div "Niveau 4 prévue depuis 3 jours" at bounding box center [210, 509] width 265 height 13
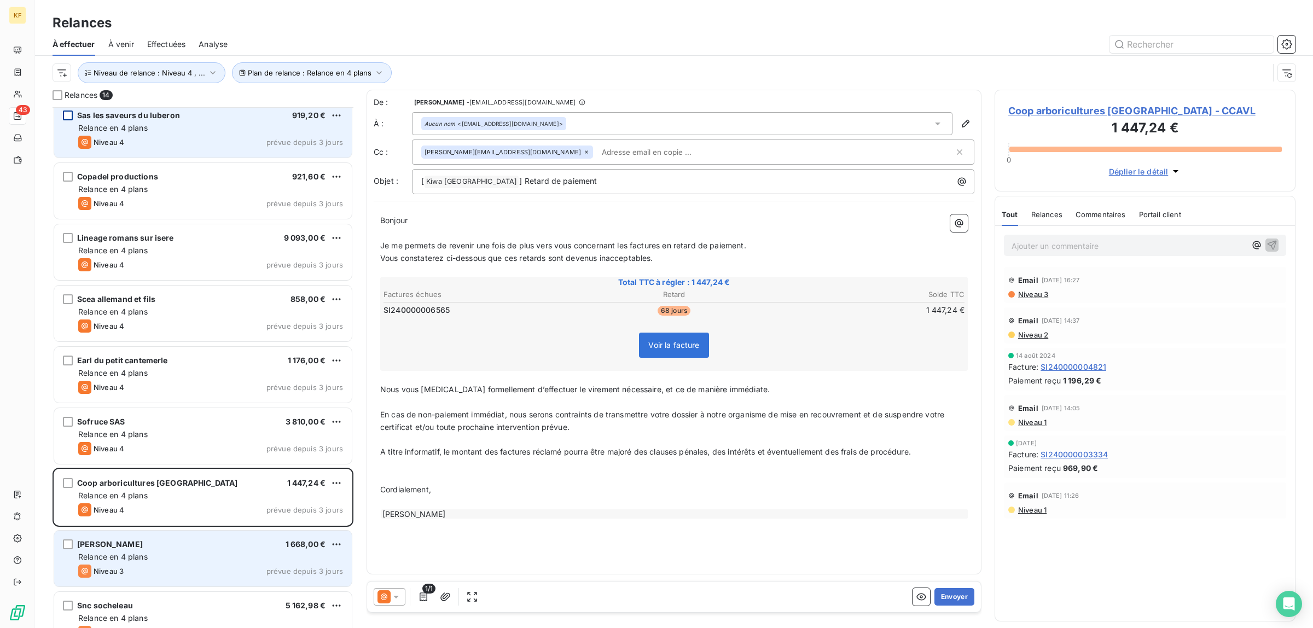
click at [197, 570] on div "Niveau 3 prévue depuis 3 jours" at bounding box center [210, 571] width 265 height 13
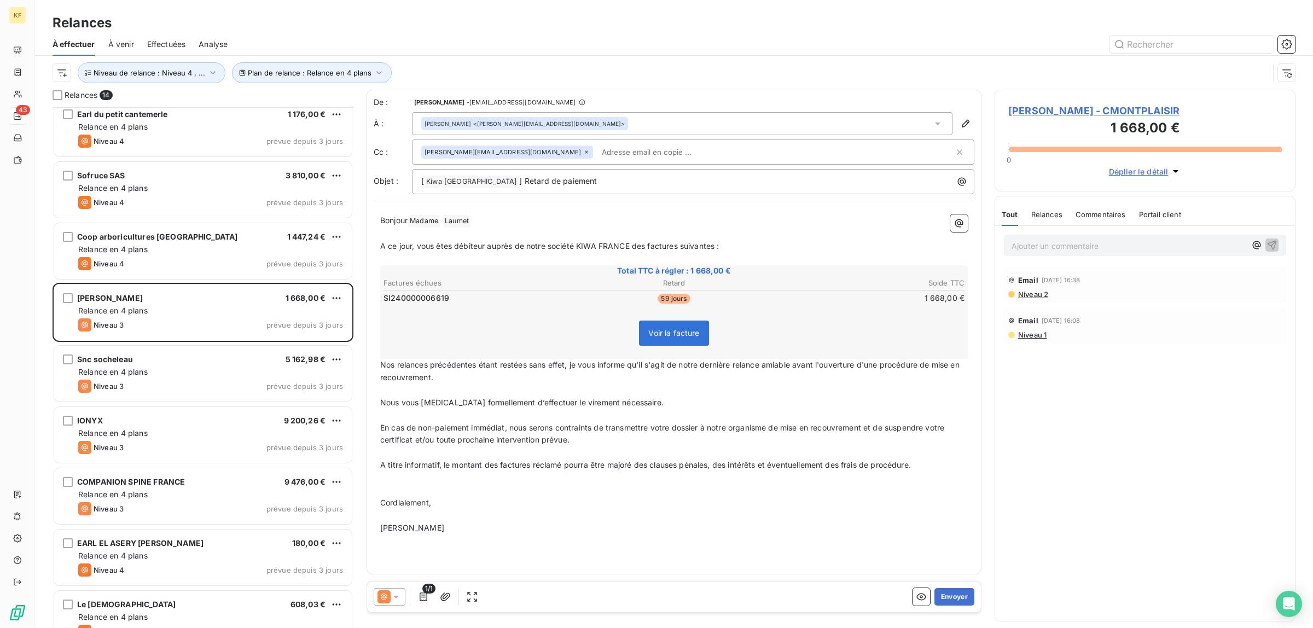
scroll to position [337, 0]
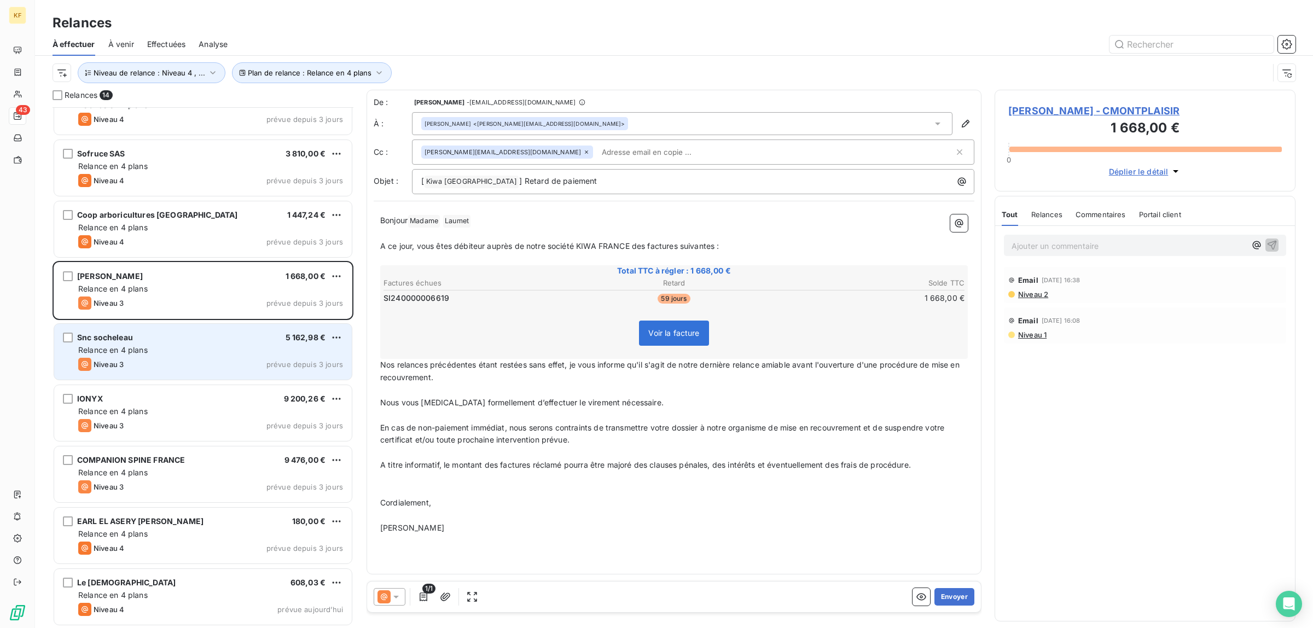
click at [201, 364] on div "Niveau 3 prévue depuis 3 jours" at bounding box center [210, 364] width 265 height 13
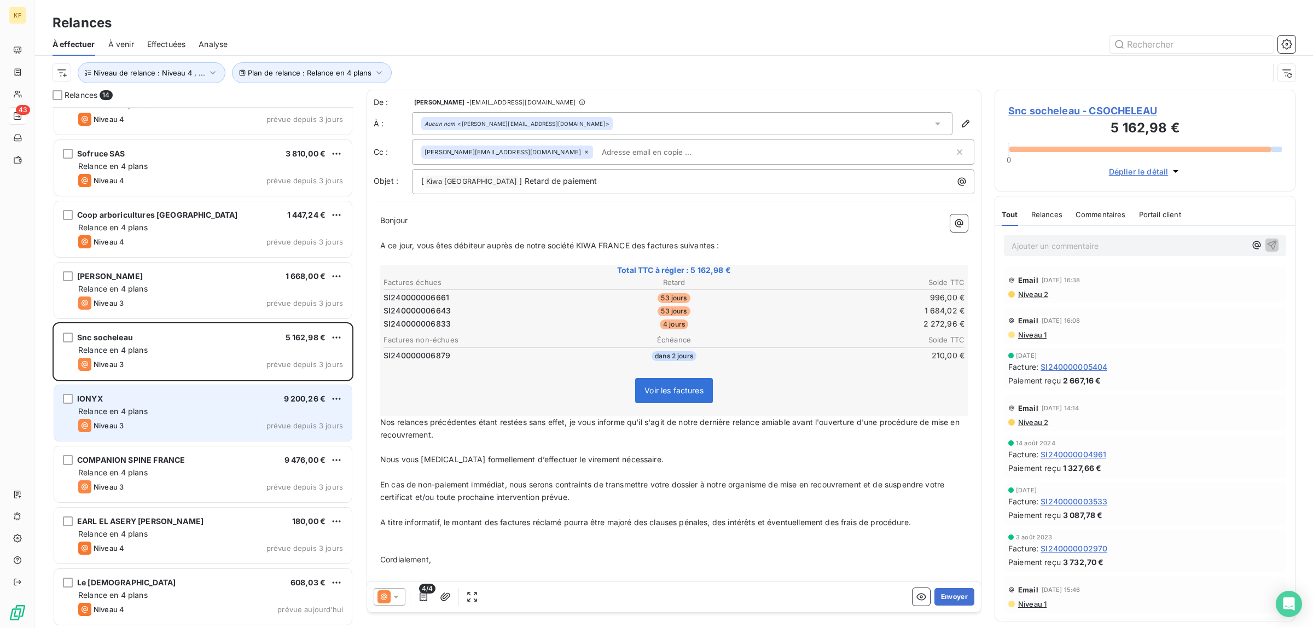
click at [226, 414] on div "Relance en 4 plans" at bounding box center [210, 411] width 265 height 11
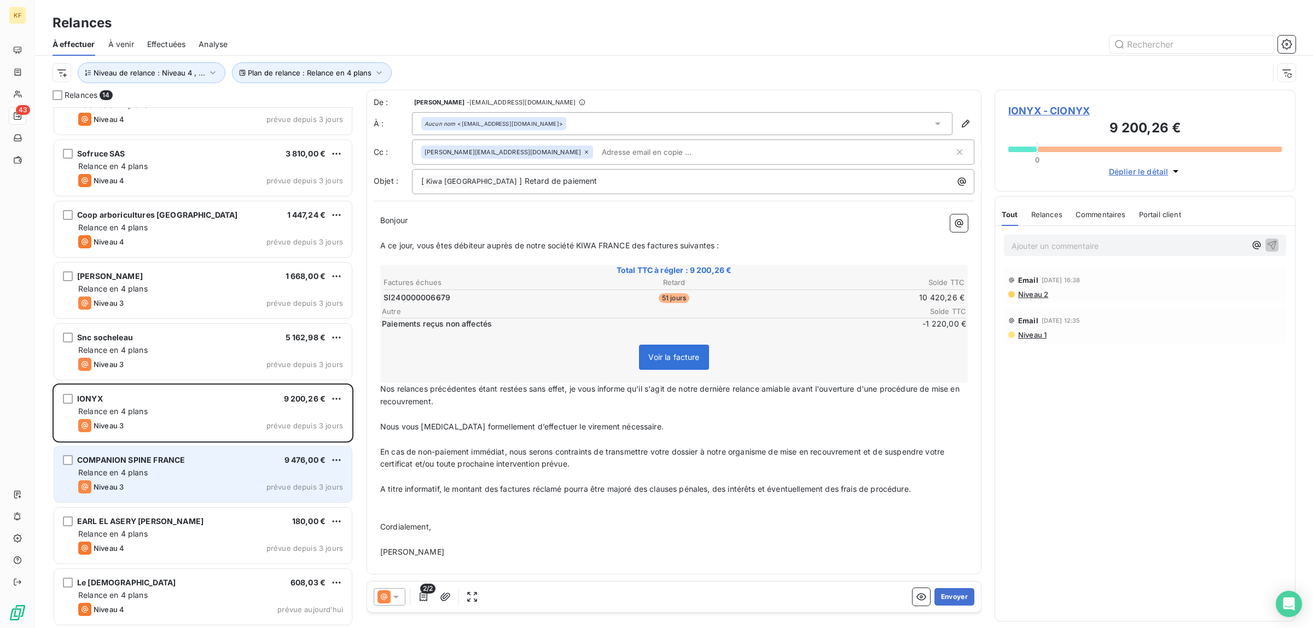
click at [230, 471] on div "Relance en 4 plans" at bounding box center [210, 472] width 265 height 11
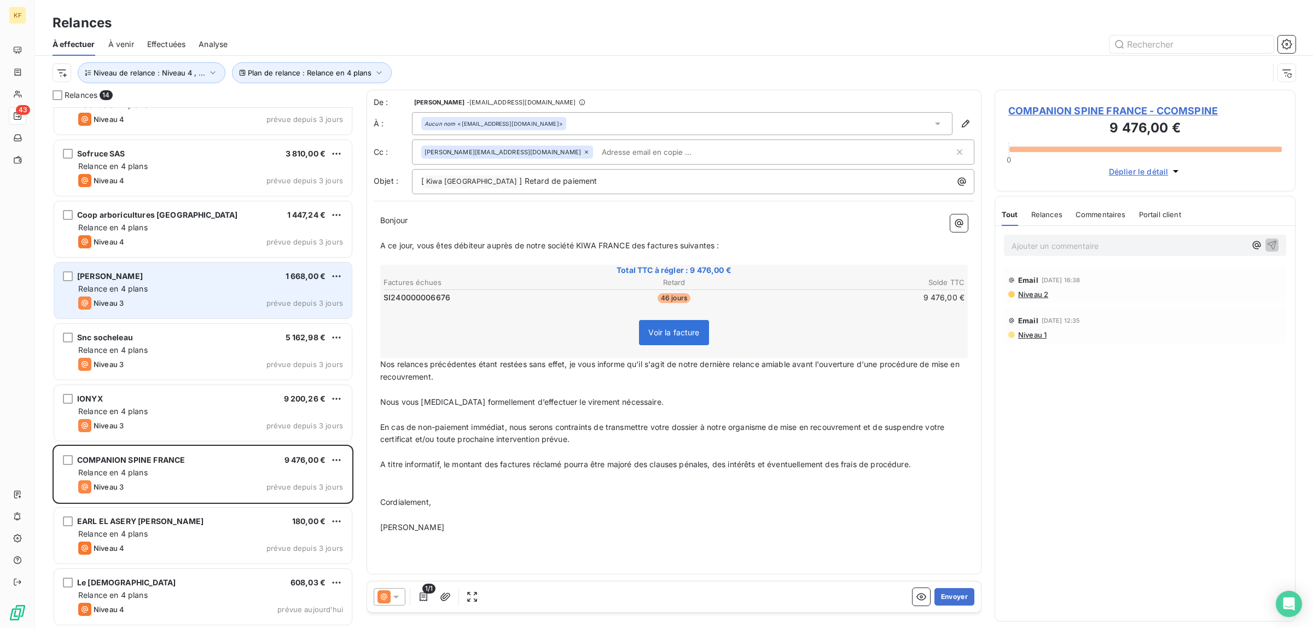
click at [178, 294] on div "Earl MONTPLAISIR 1 668,00 € Relance en 4 plans Niveau 3 prévue depuis 3 jours" at bounding box center [203, 291] width 298 height 56
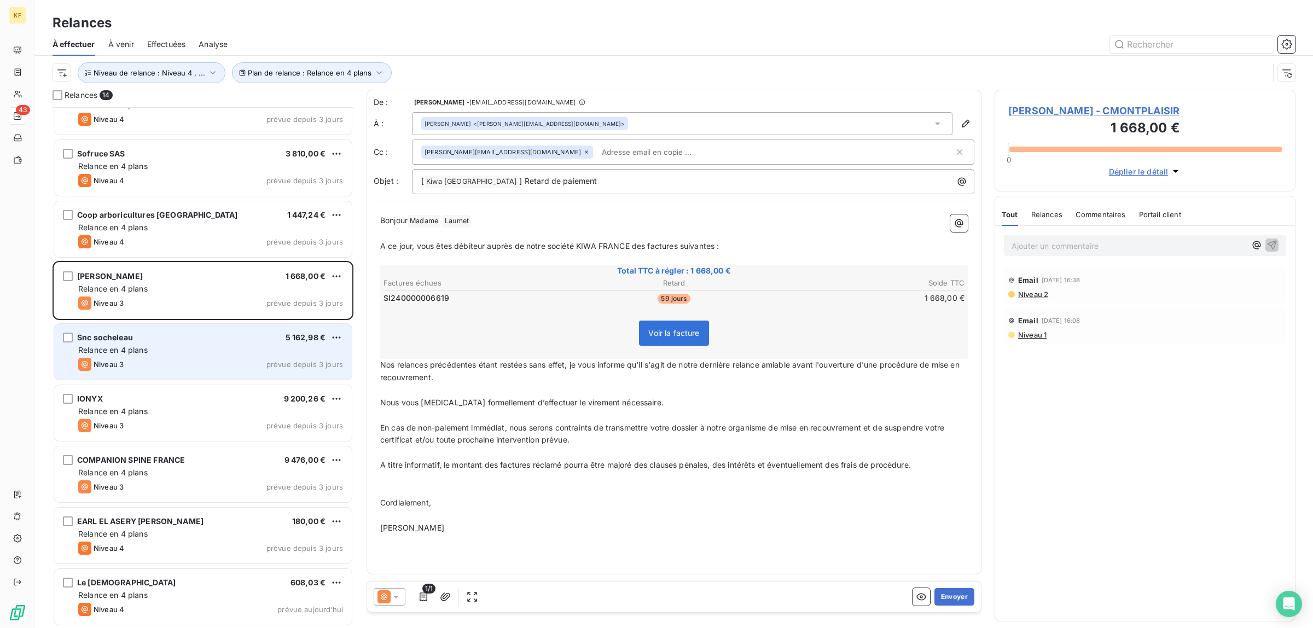
click at [199, 358] on div "Niveau 3 prévue depuis 3 jours" at bounding box center [210, 364] width 265 height 13
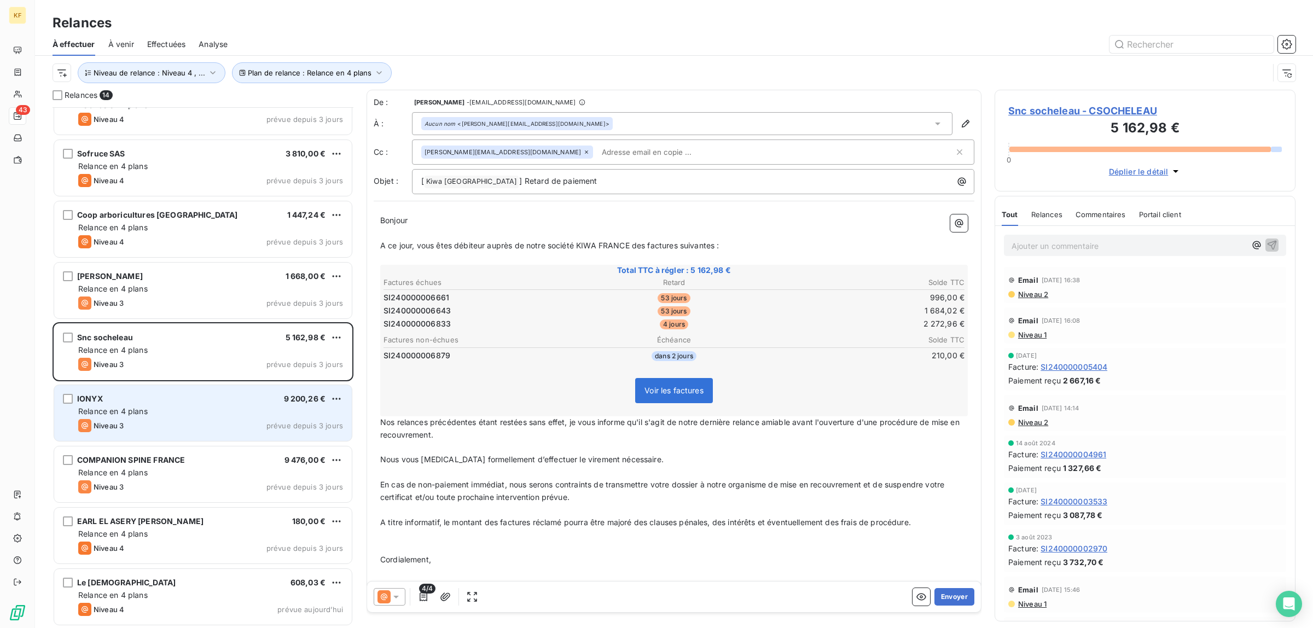
click at [189, 422] on div "Niveau 3 prévue depuis 3 jours" at bounding box center [210, 425] width 265 height 13
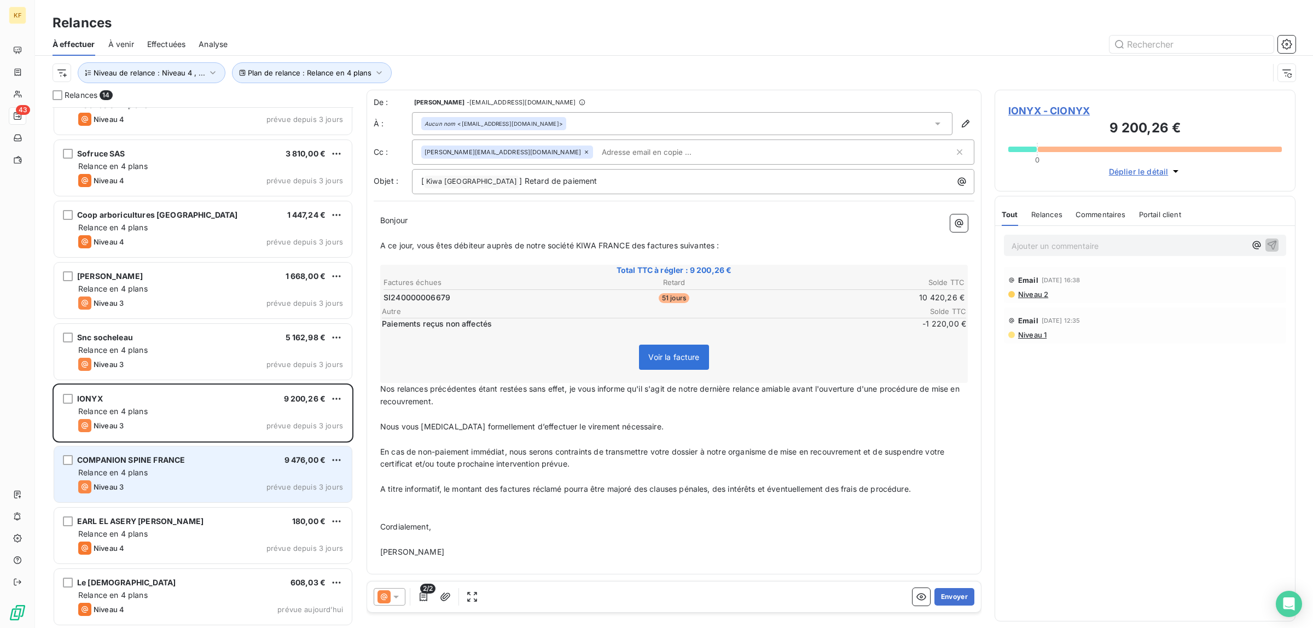
click at [181, 475] on div "Relance en 4 plans" at bounding box center [210, 472] width 265 height 11
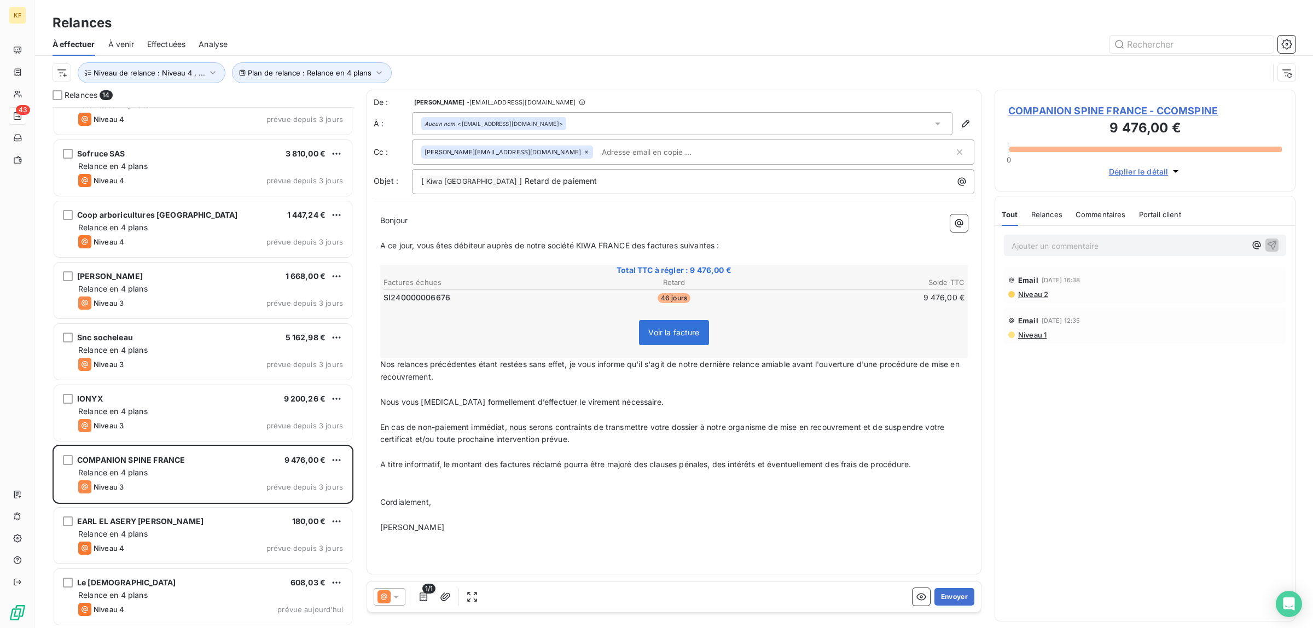
click at [844, 490] on p "﻿" at bounding box center [674, 490] width 588 height 13
click at [923, 600] on icon "button" at bounding box center [922, 597] width 10 height 7
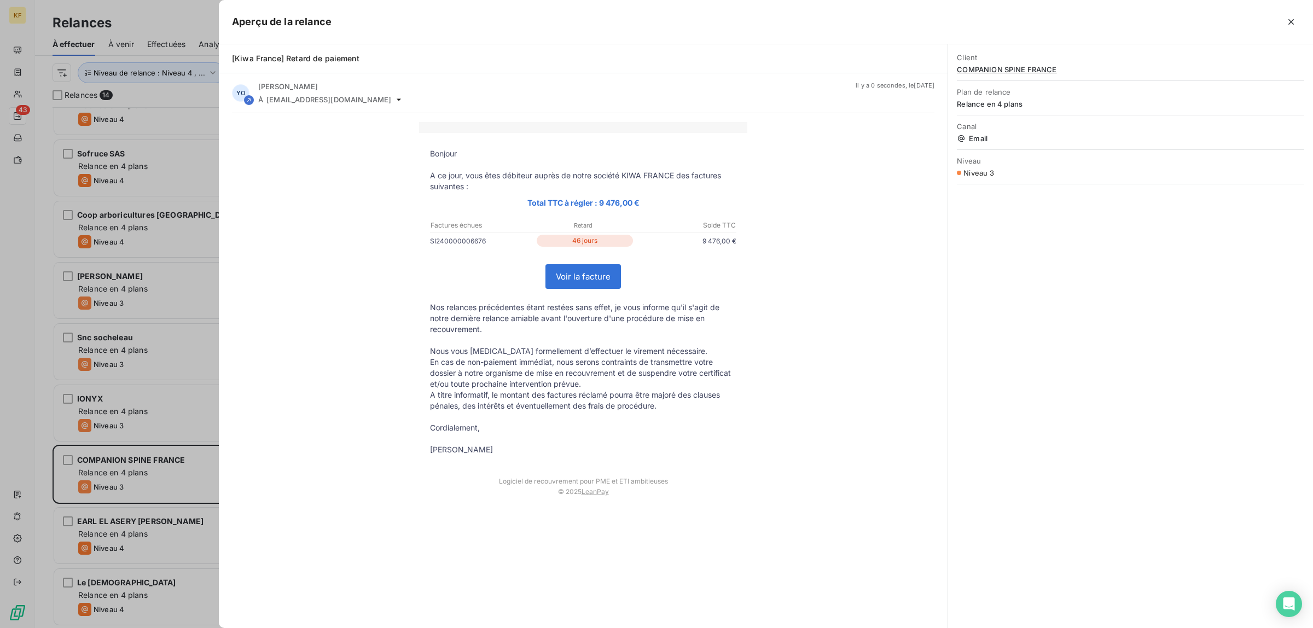
click at [579, 291] on td "Voir la facture" at bounding box center [583, 276] width 328 height 51
click at [584, 283] on link "Voir la facture" at bounding box center [583, 277] width 74 height 24
click at [0, 349] on div at bounding box center [656, 314] width 1313 height 628
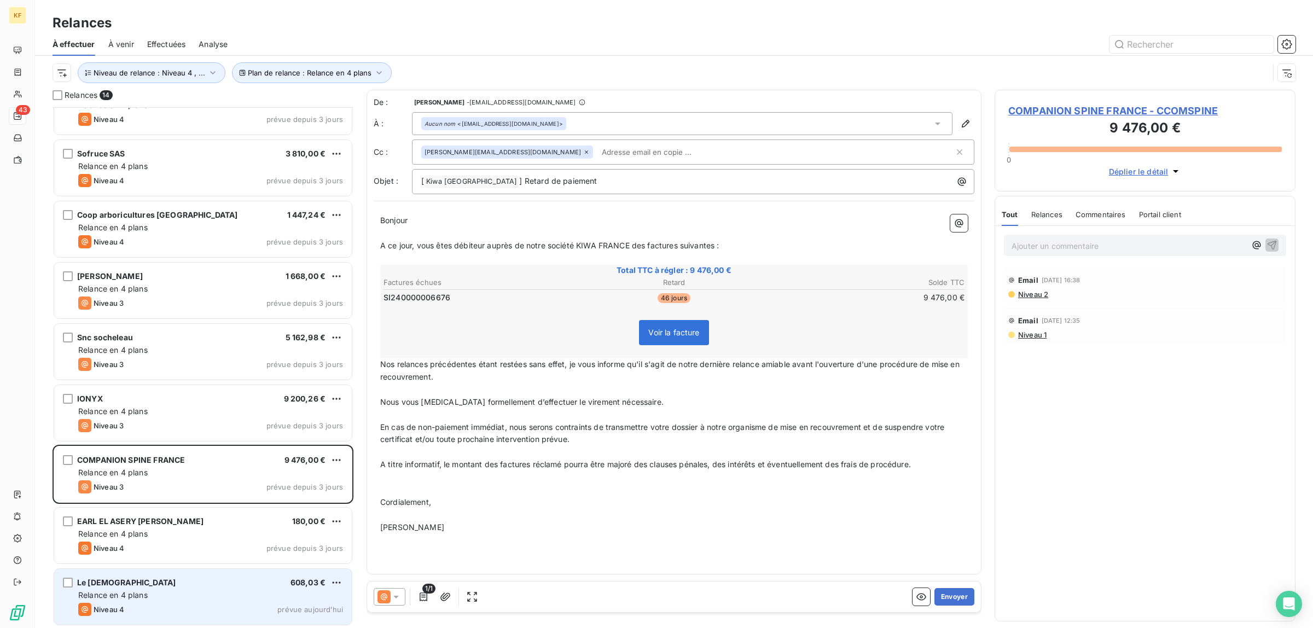
click at [193, 604] on div "Niveau 4 prévue aujourd’hui" at bounding box center [210, 609] width 265 height 13
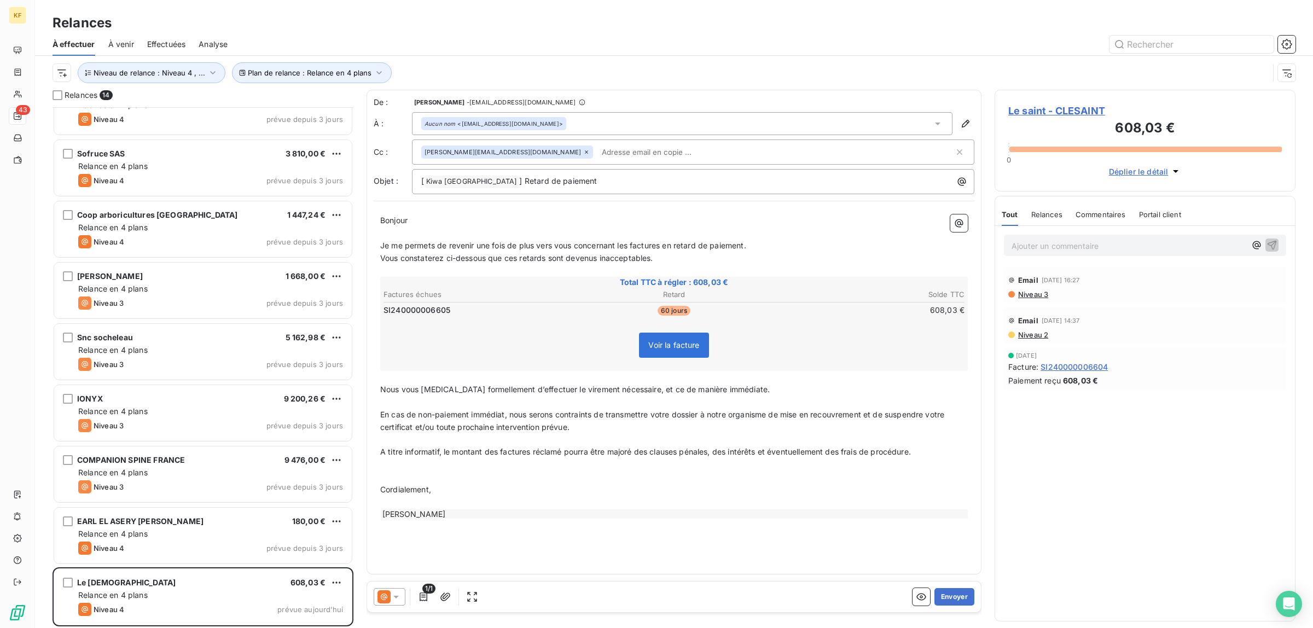
click at [1062, 255] on div "Ajouter un commentaire ﻿" at bounding box center [1145, 245] width 282 height 21
click at [1062, 247] on p "Ajouter un commentaire ﻿" at bounding box center [1129, 246] width 234 height 14
click at [1219, 246] on p "Facture modifier par la demande du client et reenvoyer" at bounding box center [1129, 245] width 234 height 13
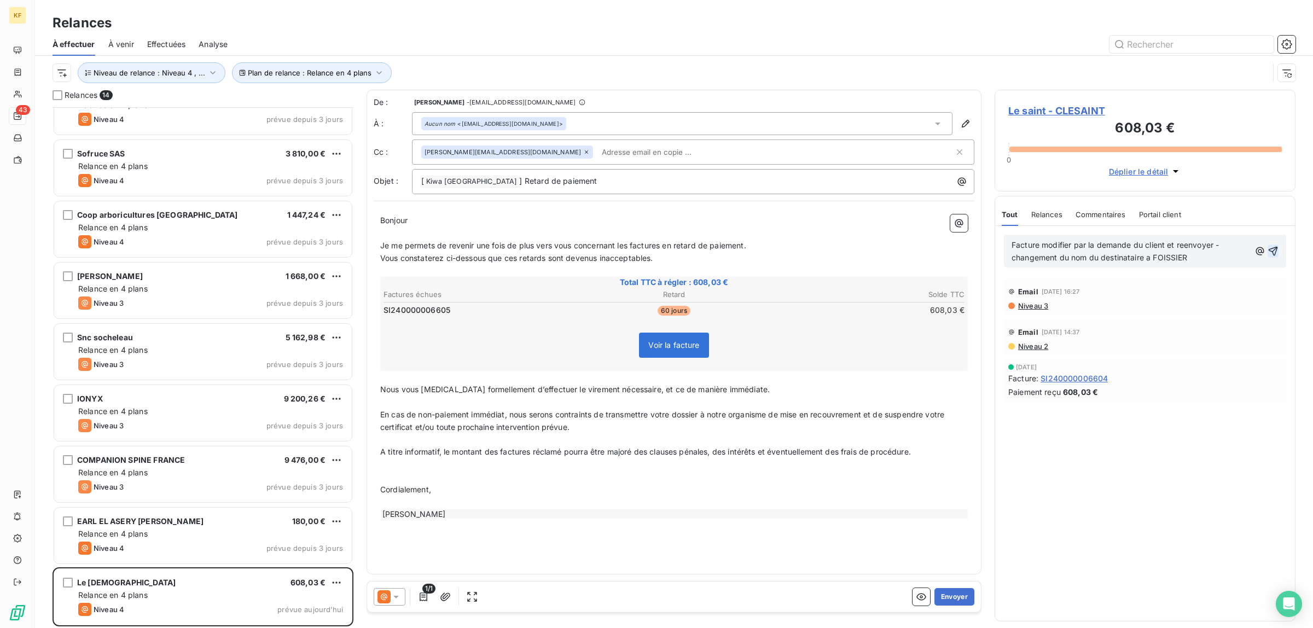
click at [1270, 249] on icon "button" at bounding box center [1273, 251] width 11 height 11
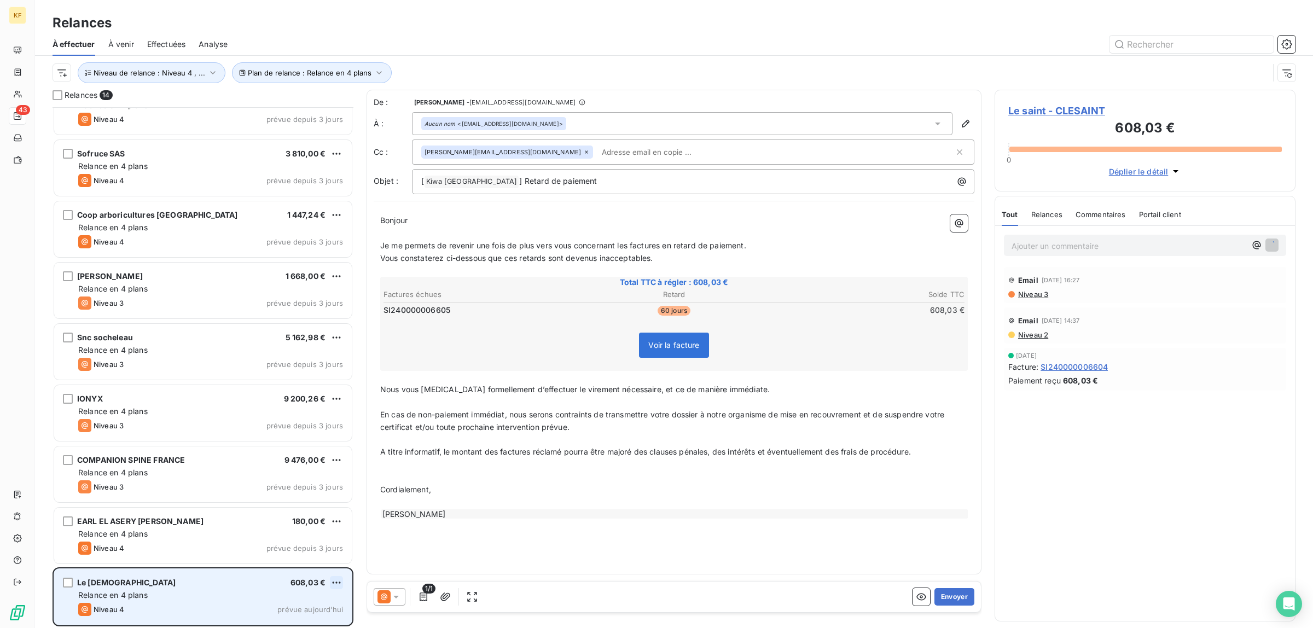
click at [334, 584] on html "KF 43 Relances À effectuer À venir Effectuées Analyse Plan de relance : Relance…" at bounding box center [656, 314] width 1313 height 628
click at [318, 543] on div "Replanifier cette action" at bounding box center [289, 542] width 98 height 18
select select "9"
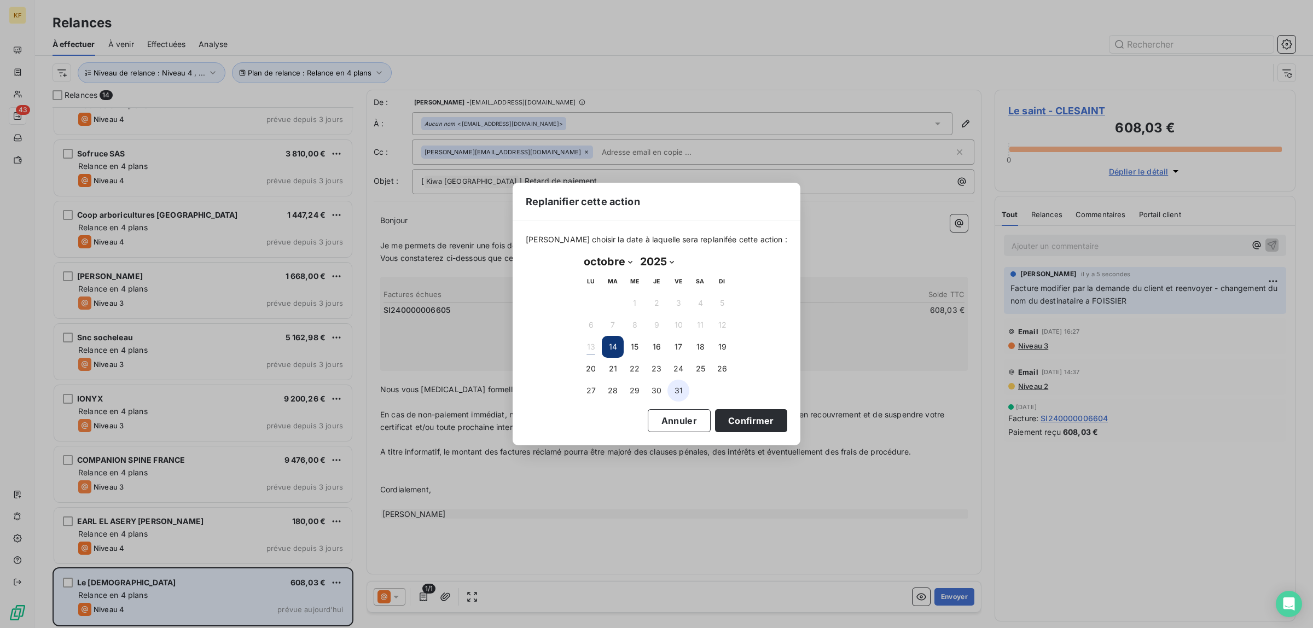
click at [677, 388] on button "31" at bounding box center [679, 391] width 22 height 22
click at [736, 419] on button "Confirmer" at bounding box center [751, 420] width 72 height 23
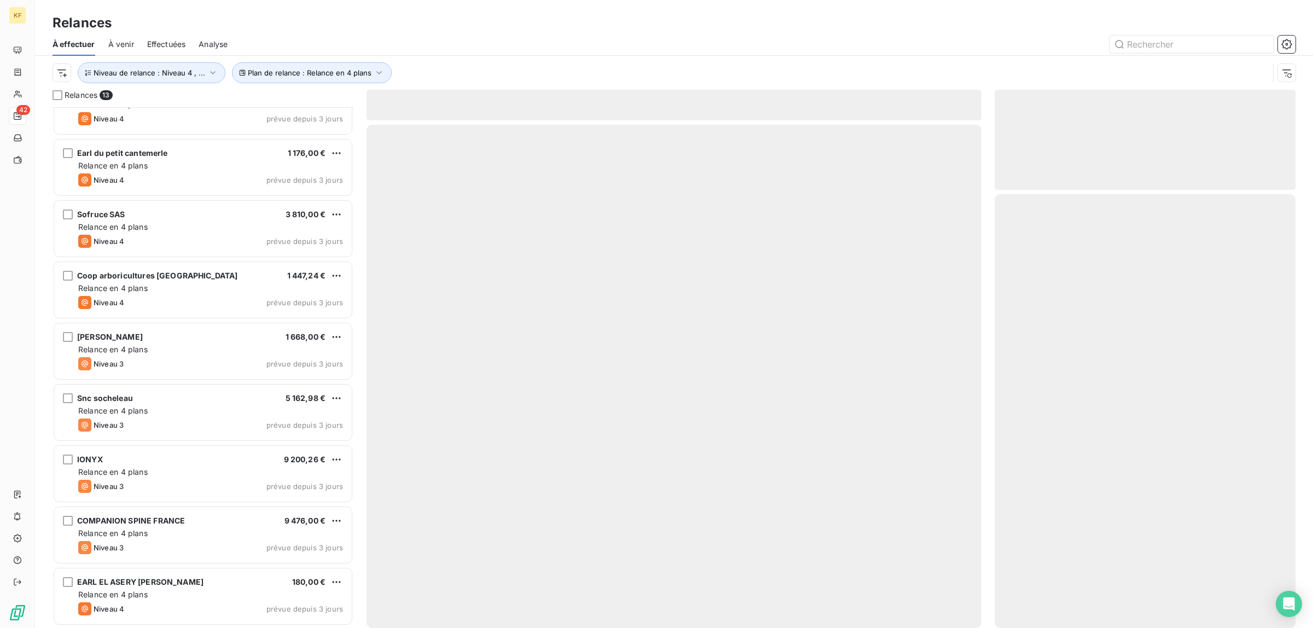
scroll to position [275, 0]
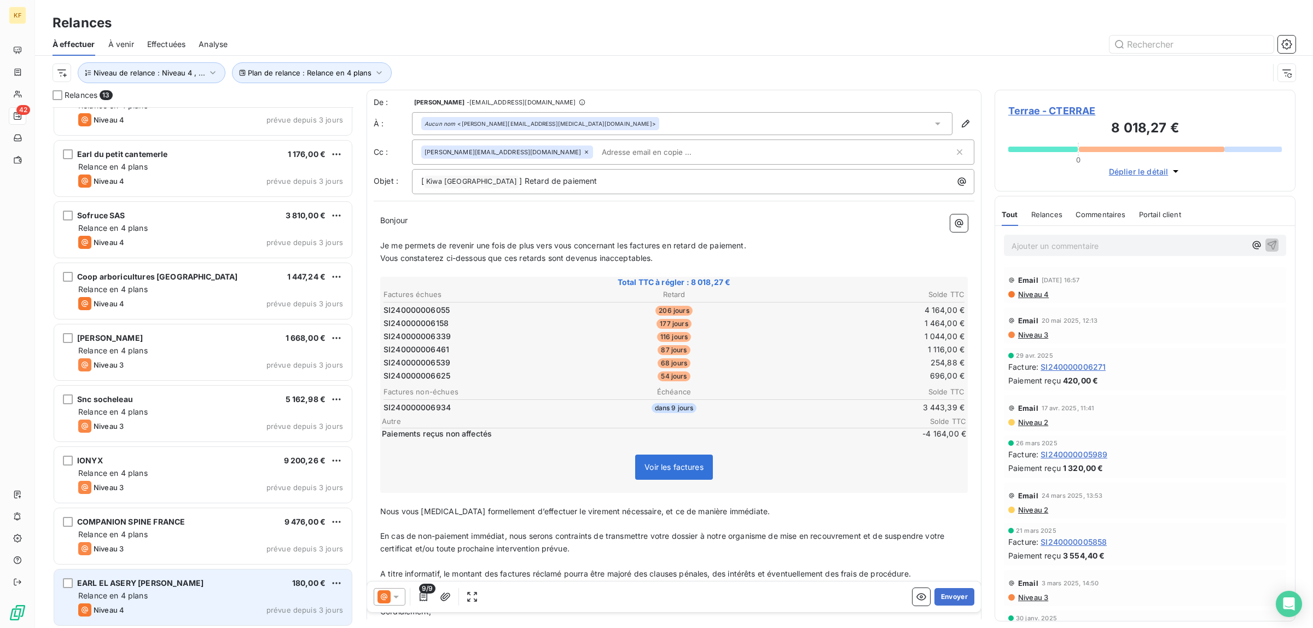
click at [216, 598] on div "Relance en 4 plans" at bounding box center [210, 595] width 265 height 11
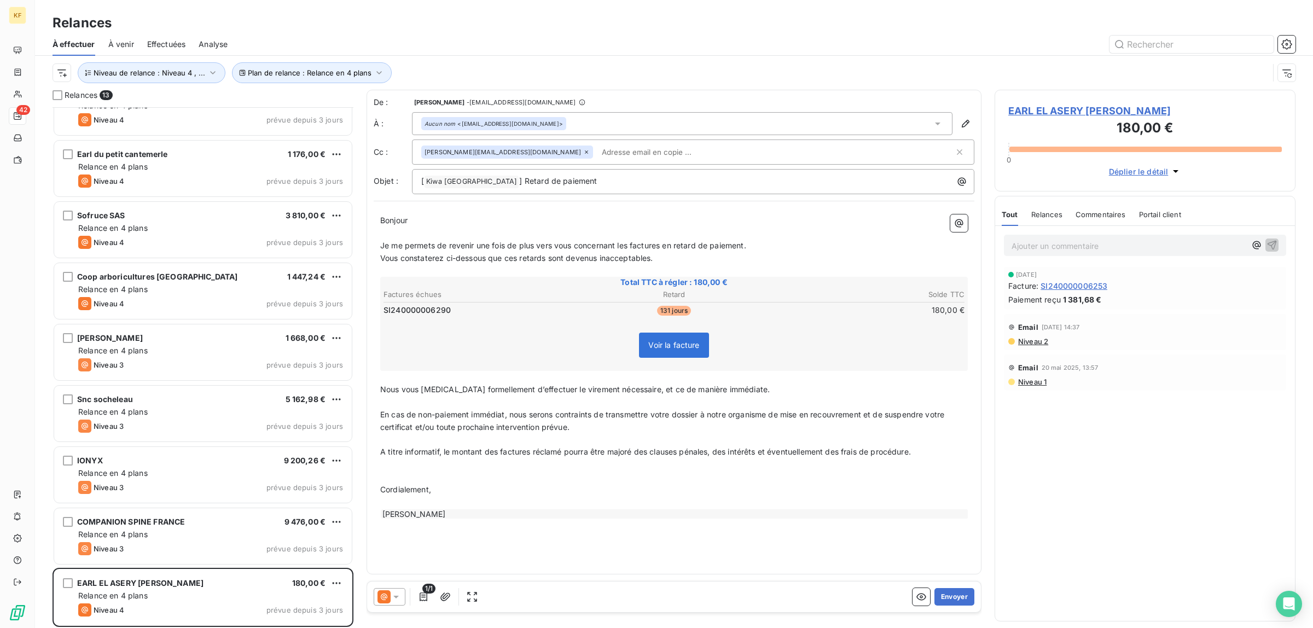
click at [1081, 255] on div "Ajouter un commentaire ﻿" at bounding box center [1145, 245] width 282 height 21
click at [1084, 244] on p "Ajouter un commentaire ﻿" at bounding box center [1129, 246] width 234 height 14
click at [1274, 252] on icon "button" at bounding box center [1273, 251] width 11 height 11
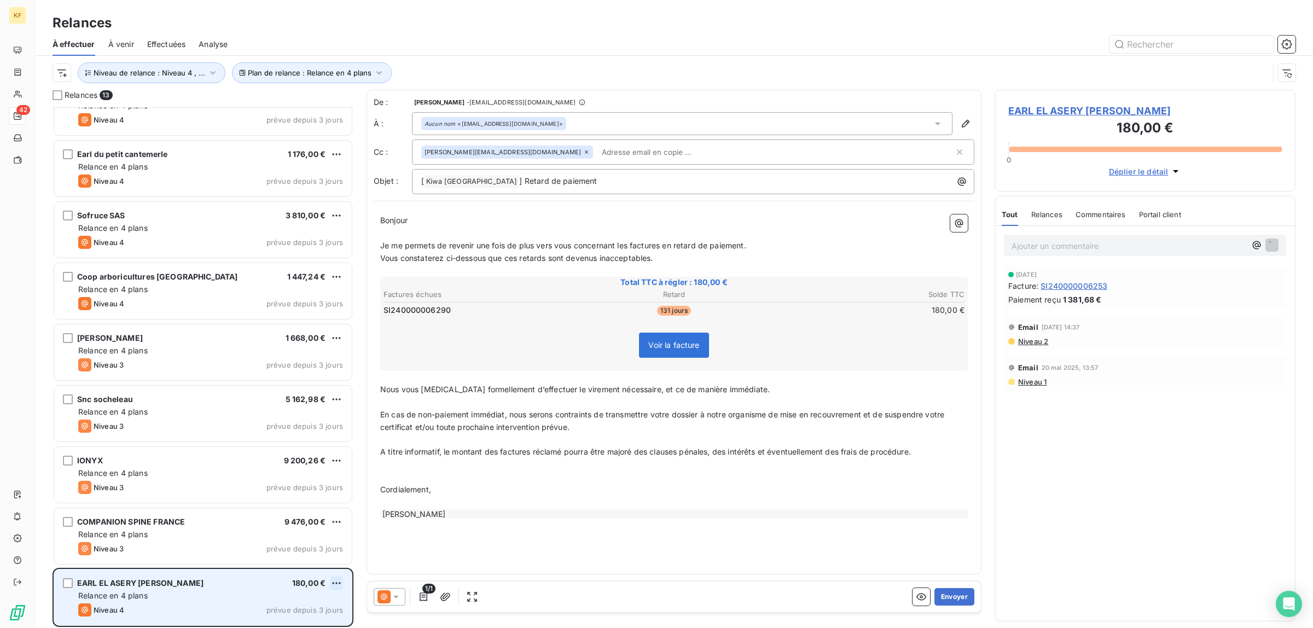
click at [341, 582] on html "KF 42 Relances À effectuer À venir Effectuées Analyse Plan de relance : Relance…" at bounding box center [656, 314] width 1313 height 628
click at [295, 537] on div "Replanifier cette action" at bounding box center [289, 542] width 98 height 18
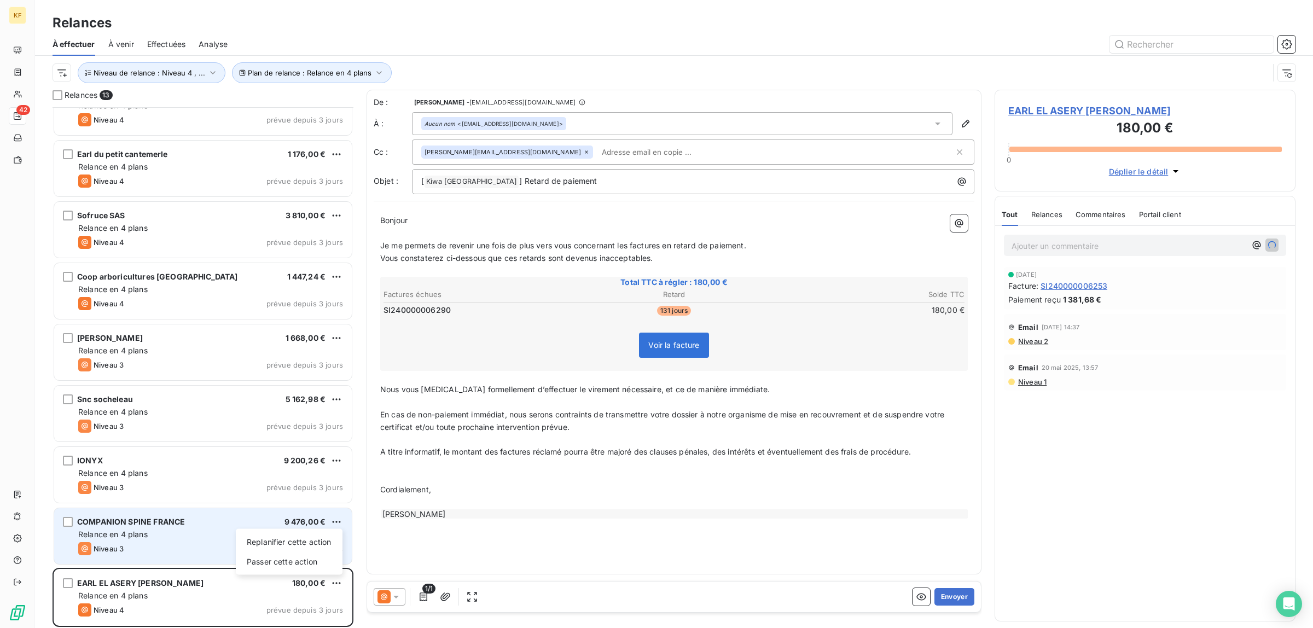
select select "9"
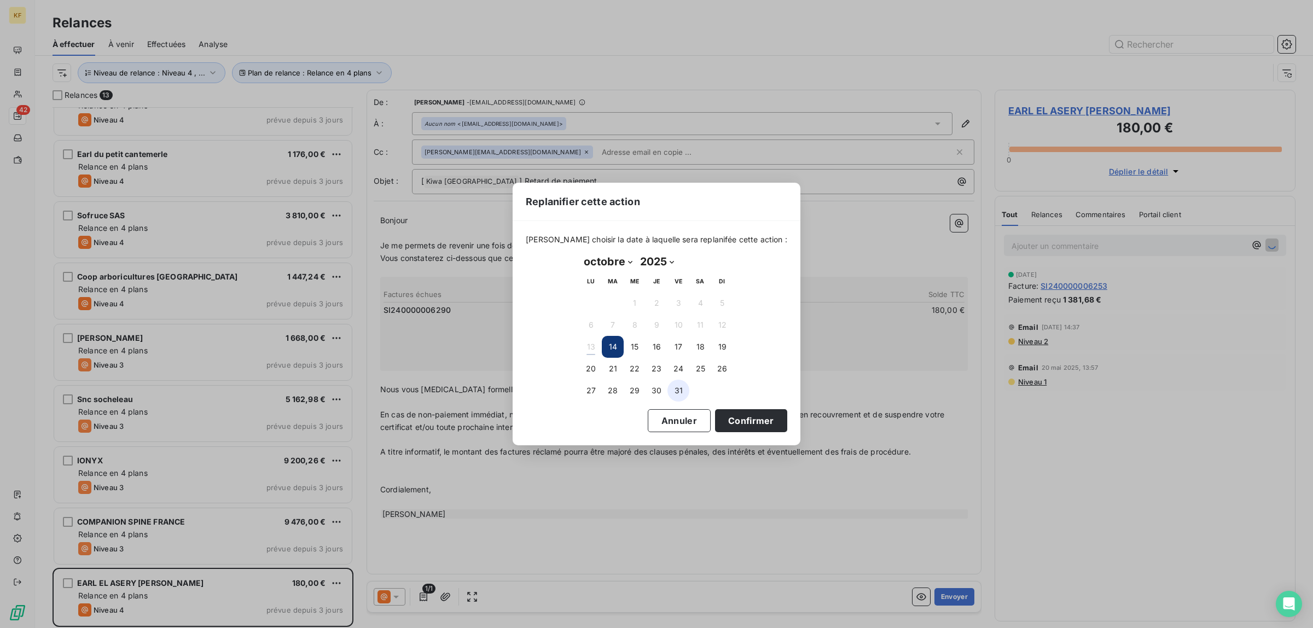
click at [677, 390] on button "31" at bounding box center [679, 391] width 22 height 22
click at [735, 419] on button "Confirmer" at bounding box center [751, 420] width 72 height 23
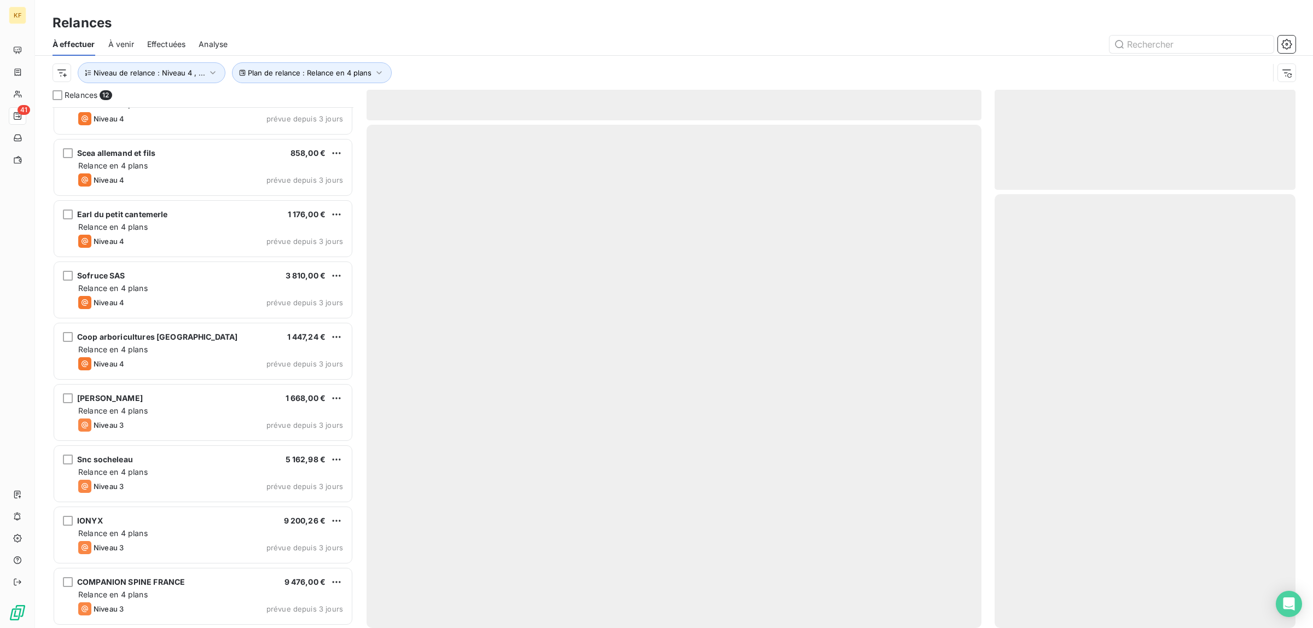
scroll to position [214, 0]
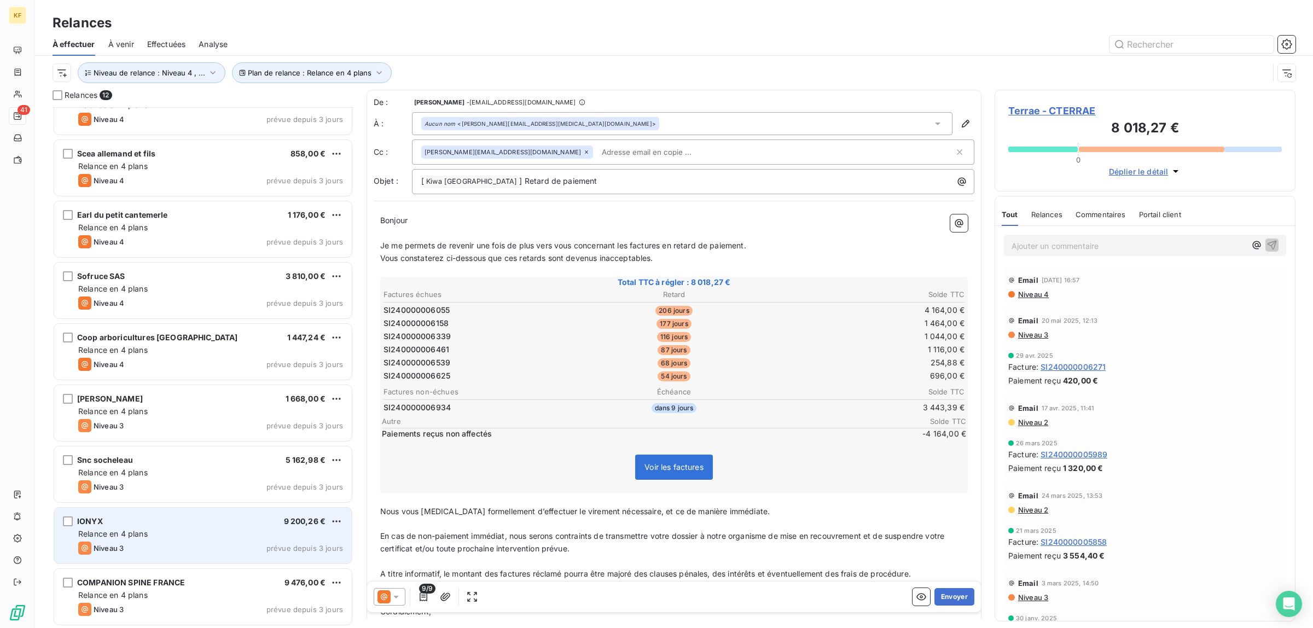
click at [212, 517] on div "IONYX 9 200,26 €" at bounding box center [210, 522] width 265 height 10
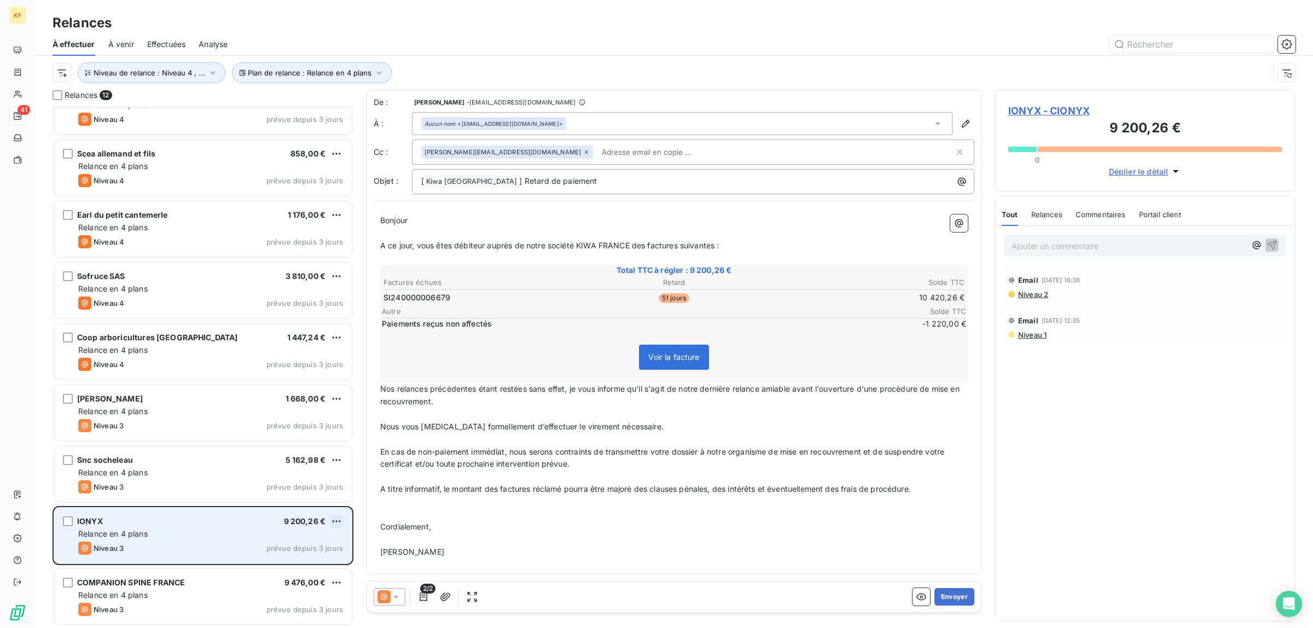
click at [342, 518] on html "KF 41 Relances À effectuer À venir Effectuées Analyse Plan de relance : Relance…" at bounding box center [656, 314] width 1313 height 628
click at [314, 545] on div "Replanifier cette action" at bounding box center [289, 544] width 98 height 18
select select "9"
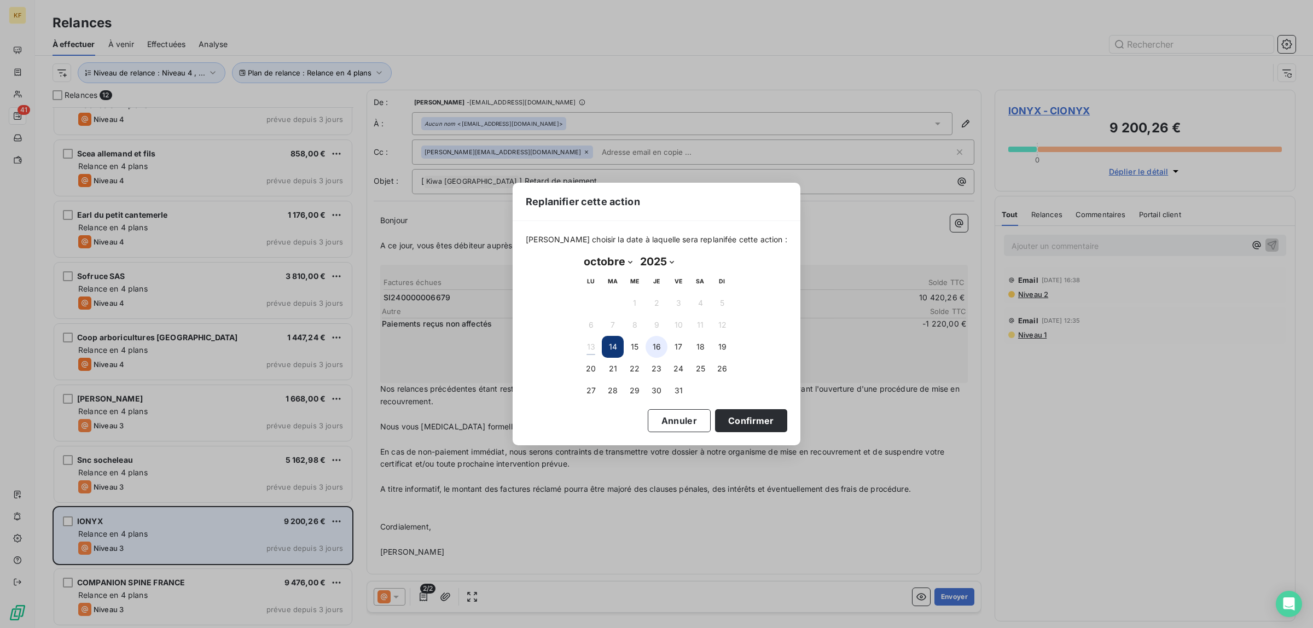
click at [660, 346] on button "16" at bounding box center [657, 347] width 22 height 22
click at [744, 430] on button "Confirmer" at bounding box center [751, 420] width 72 height 23
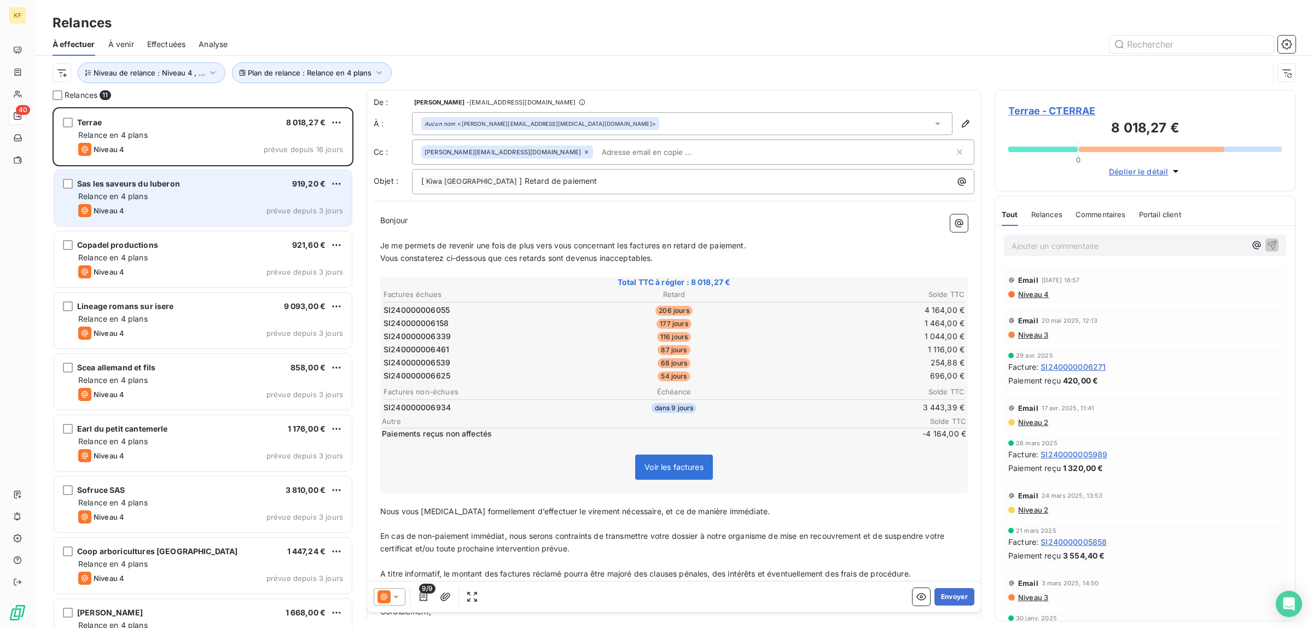
click at [204, 196] on div "Relance en 4 plans" at bounding box center [210, 196] width 265 height 11
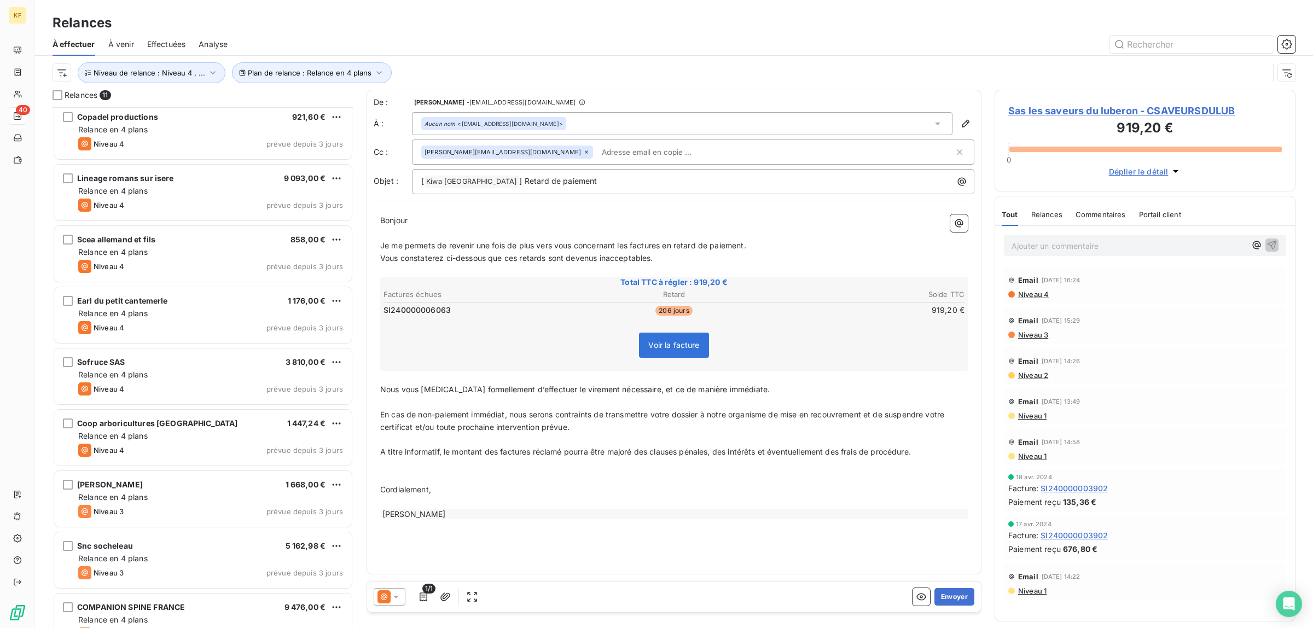
scroll to position [154, 0]
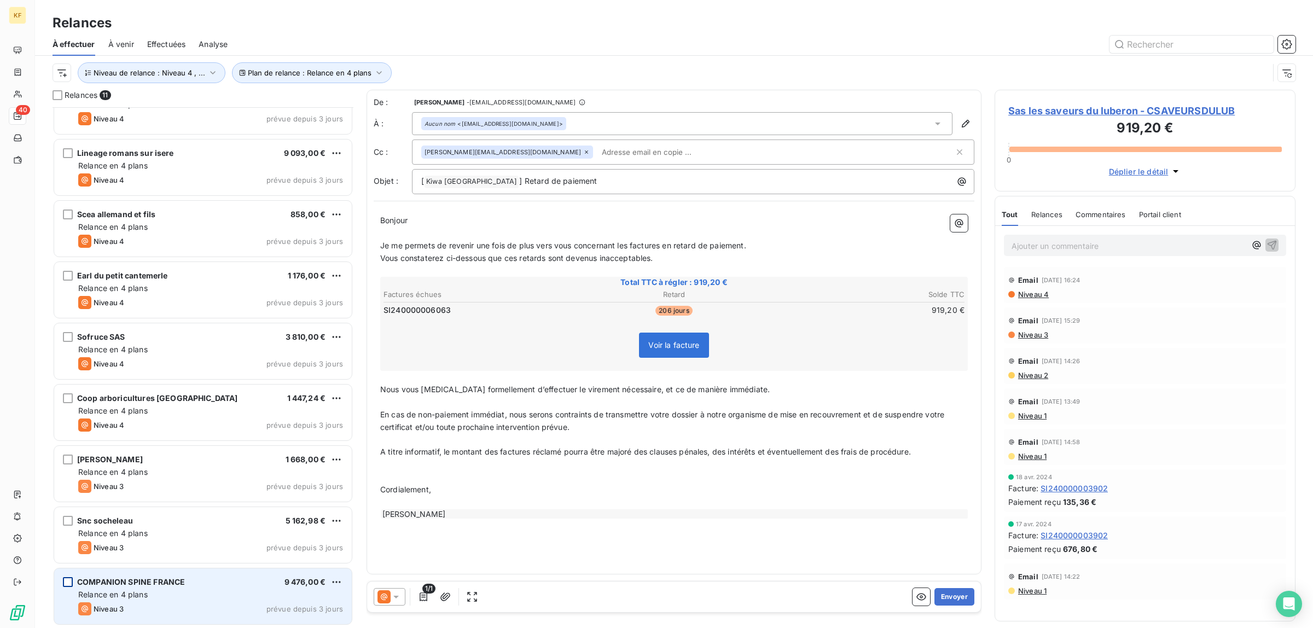
click at [70, 581] on div "grid" at bounding box center [68, 582] width 10 height 10
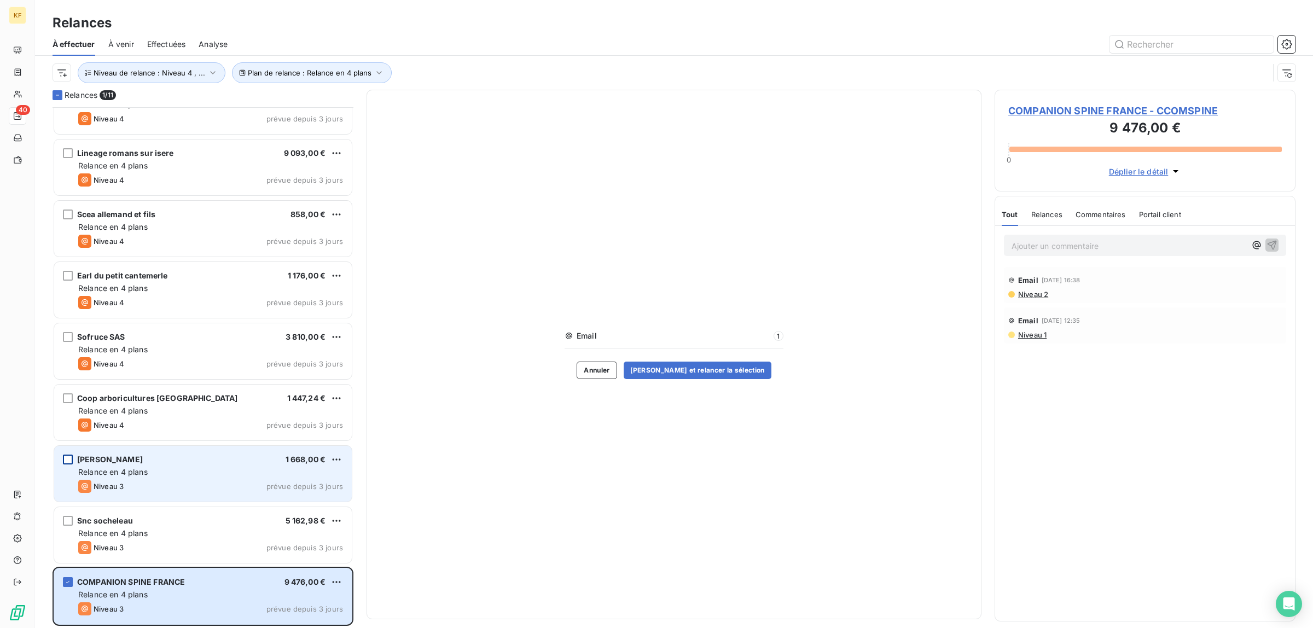
click at [66, 461] on div "grid" at bounding box center [68, 460] width 10 height 10
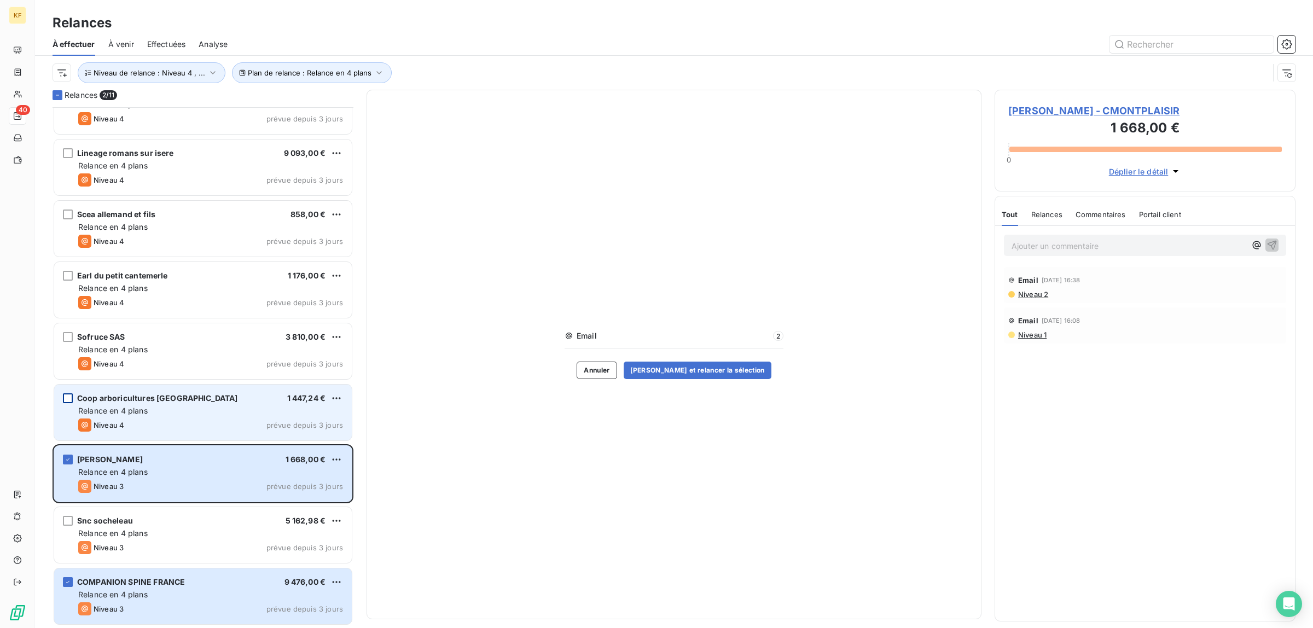
click at [67, 400] on div "grid" at bounding box center [68, 398] width 10 height 10
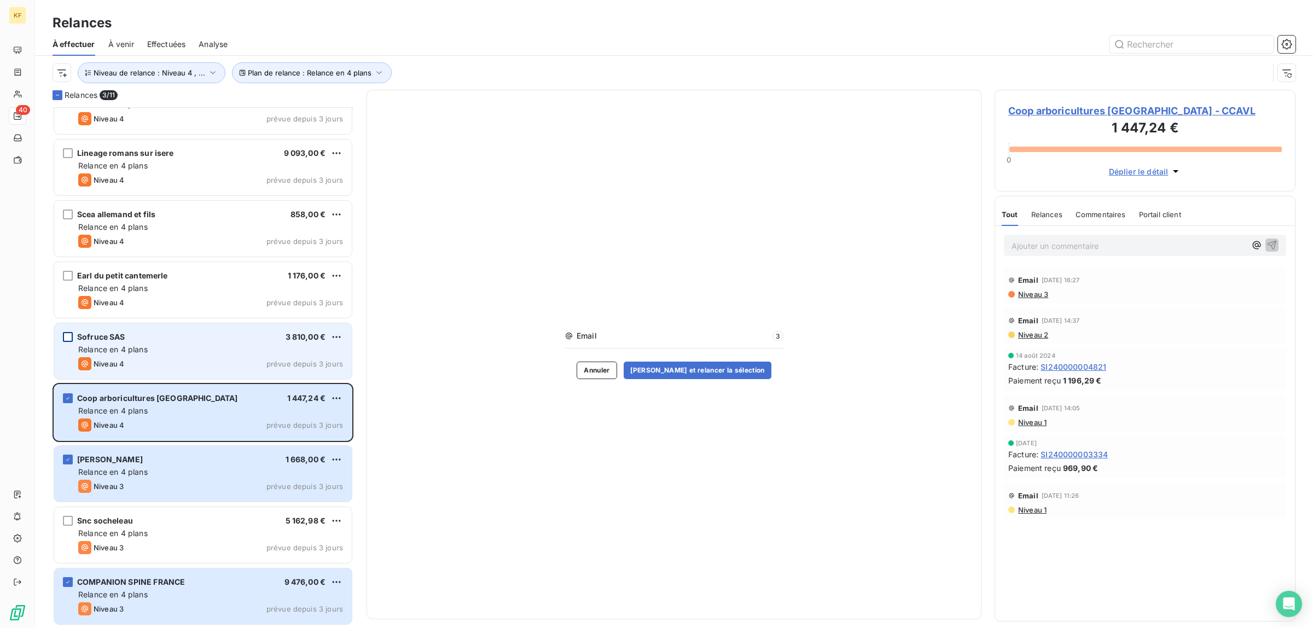
click at [63, 338] on div "grid" at bounding box center [68, 337] width 10 height 10
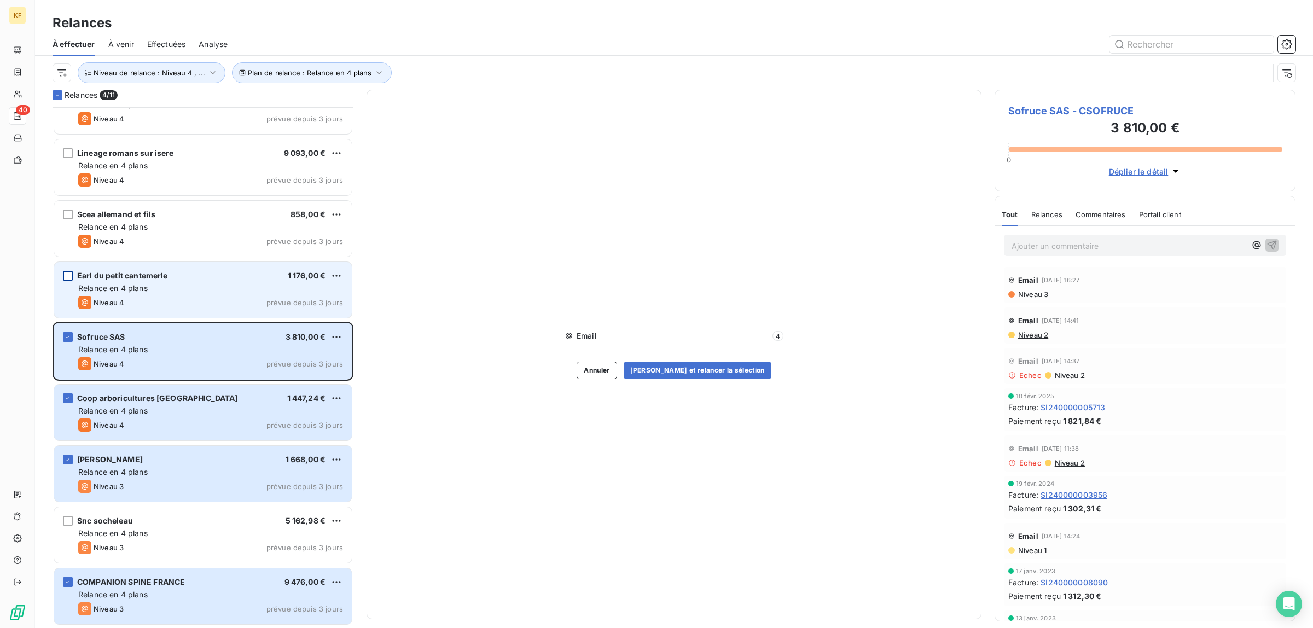
click at [68, 280] on div "grid" at bounding box center [68, 276] width 10 height 10
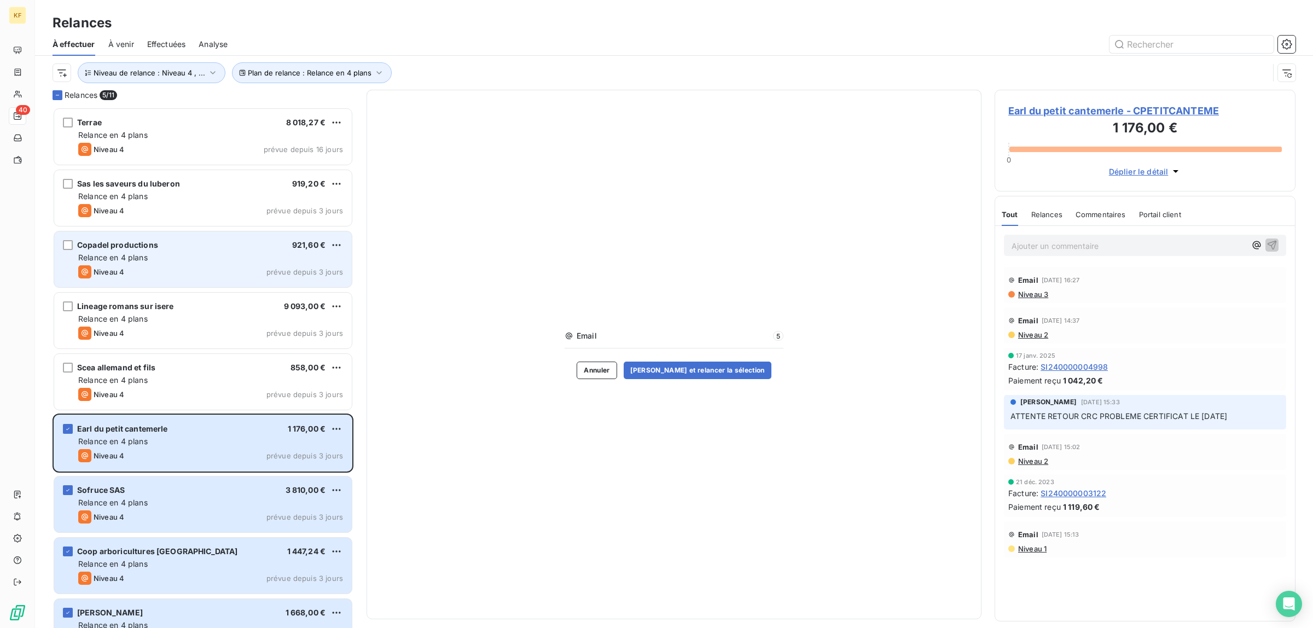
click at [73, 244] on div "Copadel productions 921,60 € Relance en 4 plans Niveau 4 prévue depuis 3 jours" at bounding box center [203, 259] width 298 height 56
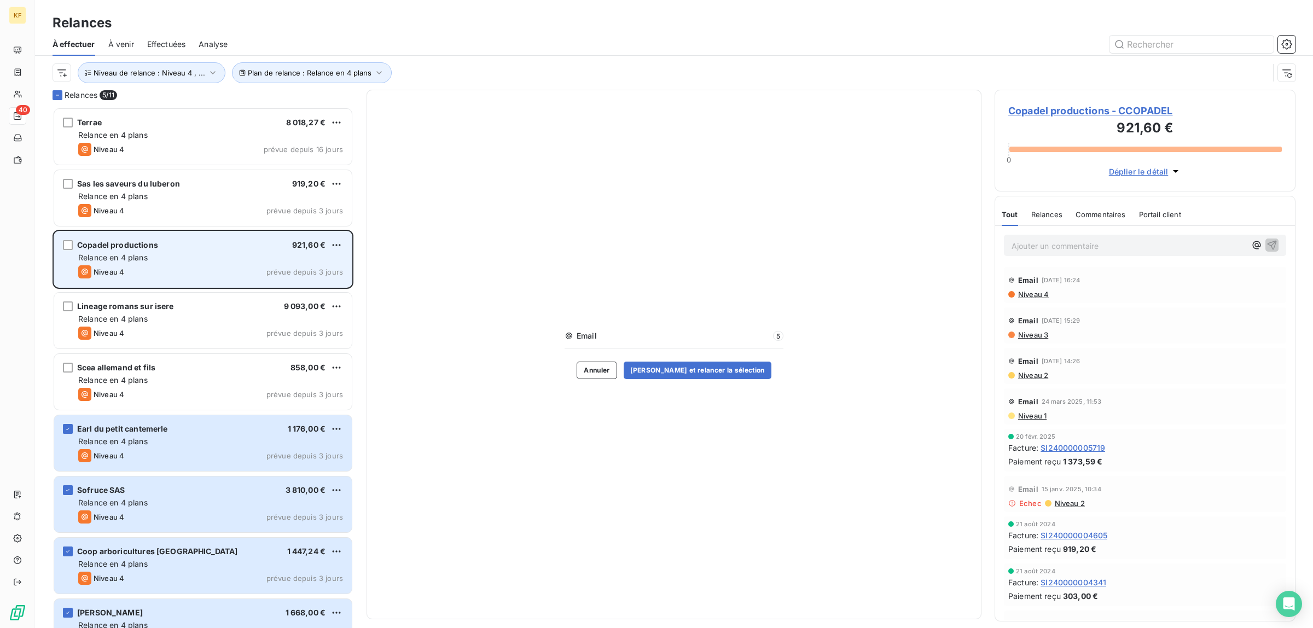
click at [61, 245] on div "Copadel productions 921,60 € Relance en 4 plans Niveau 4 prévue depuis 3 jours" at bounding box center [203, 259] width 298 height 56
click at [67, 246] on div "grid" at bounding box center [68, 245] width 10 height 10
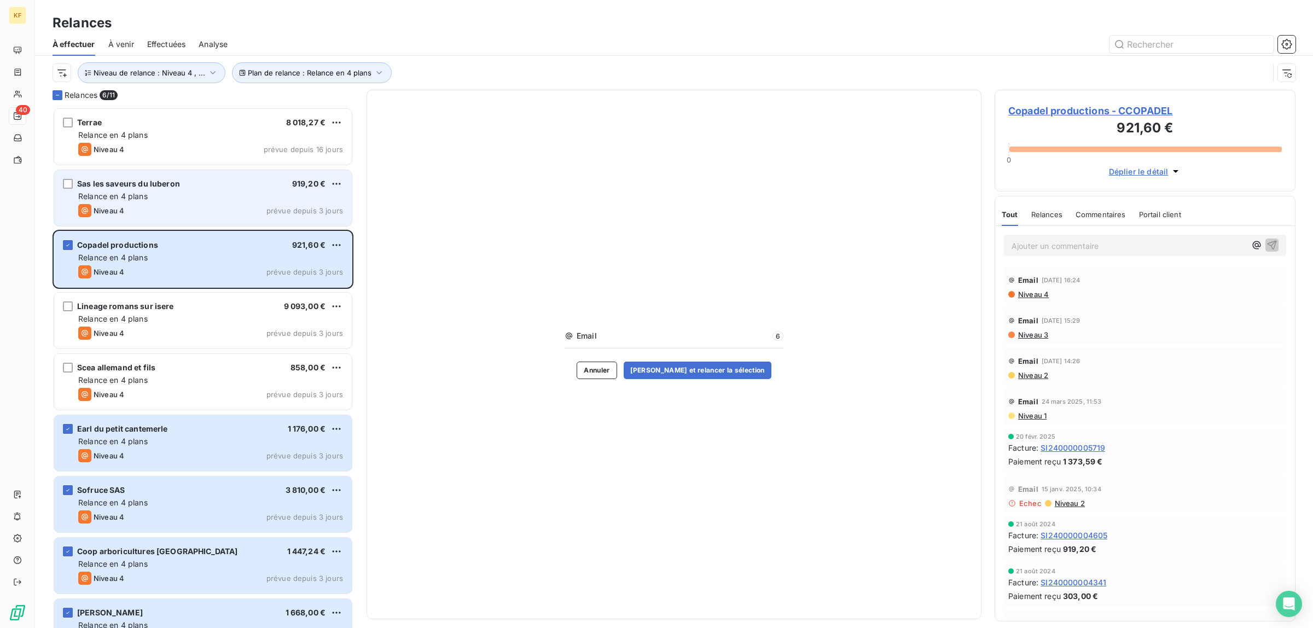
click at [173, 206] on div "Niveau 4 prévue depuis 3 jours" at bounding box center [210, 210] width 265 height 13
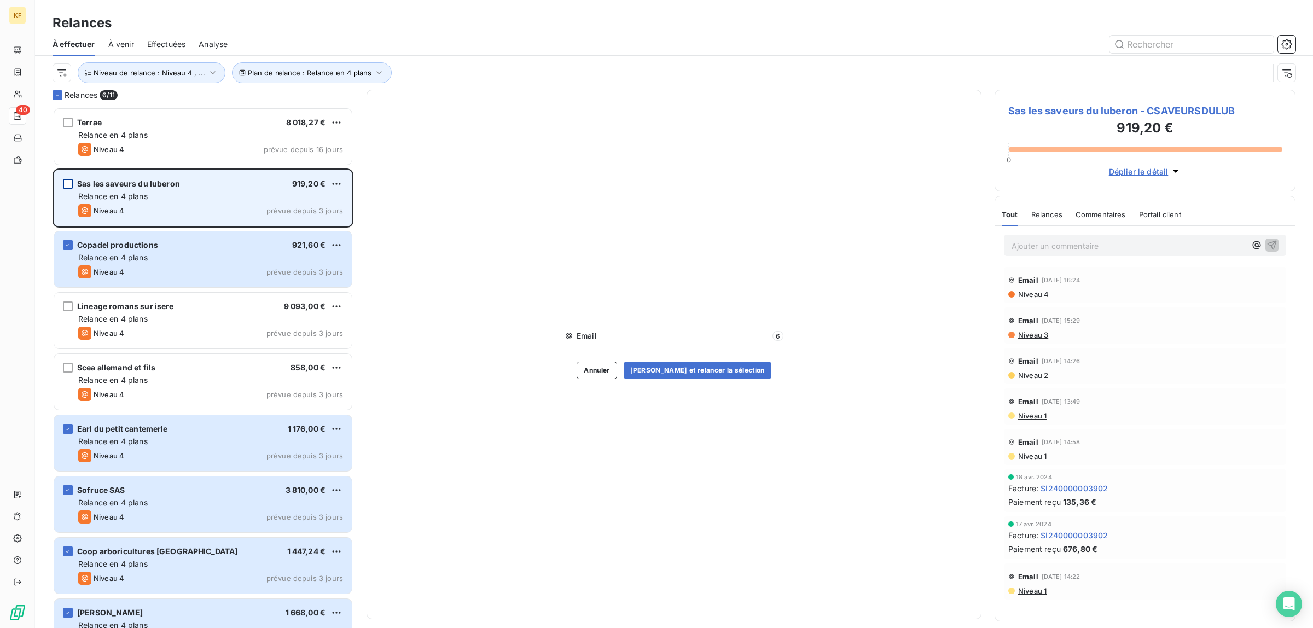
click at [69, 183] on div "grid" at bounding box center [68, 184] width 10 height 10
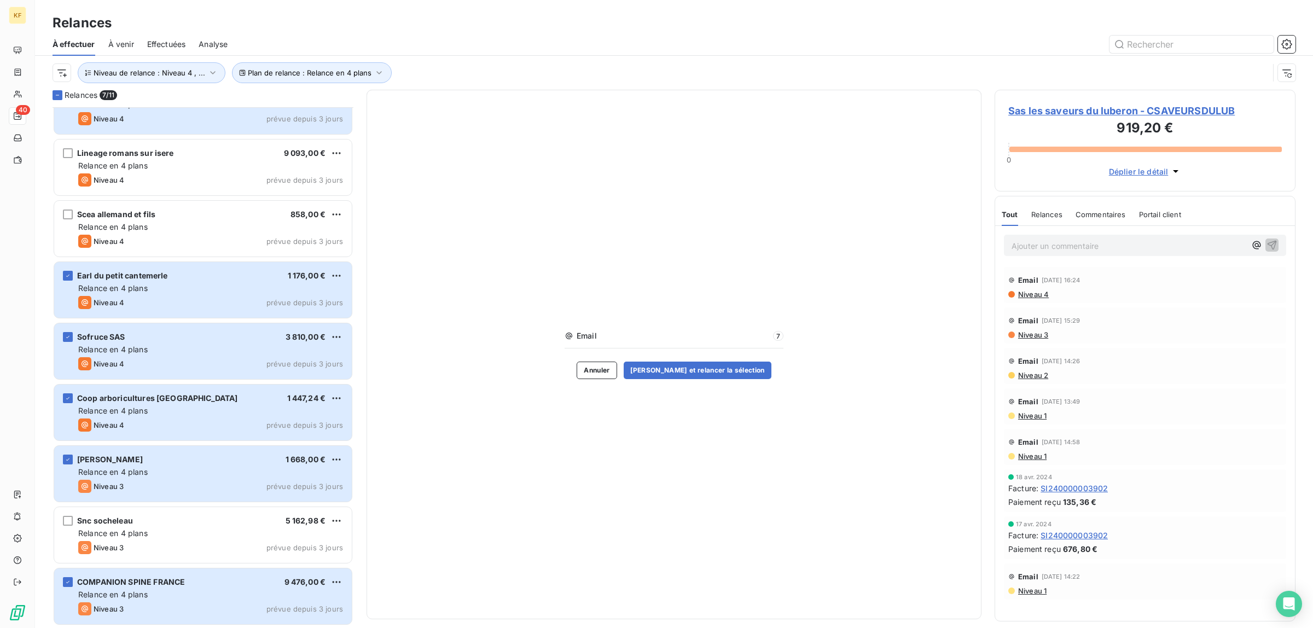
scroll to position [85, 0]
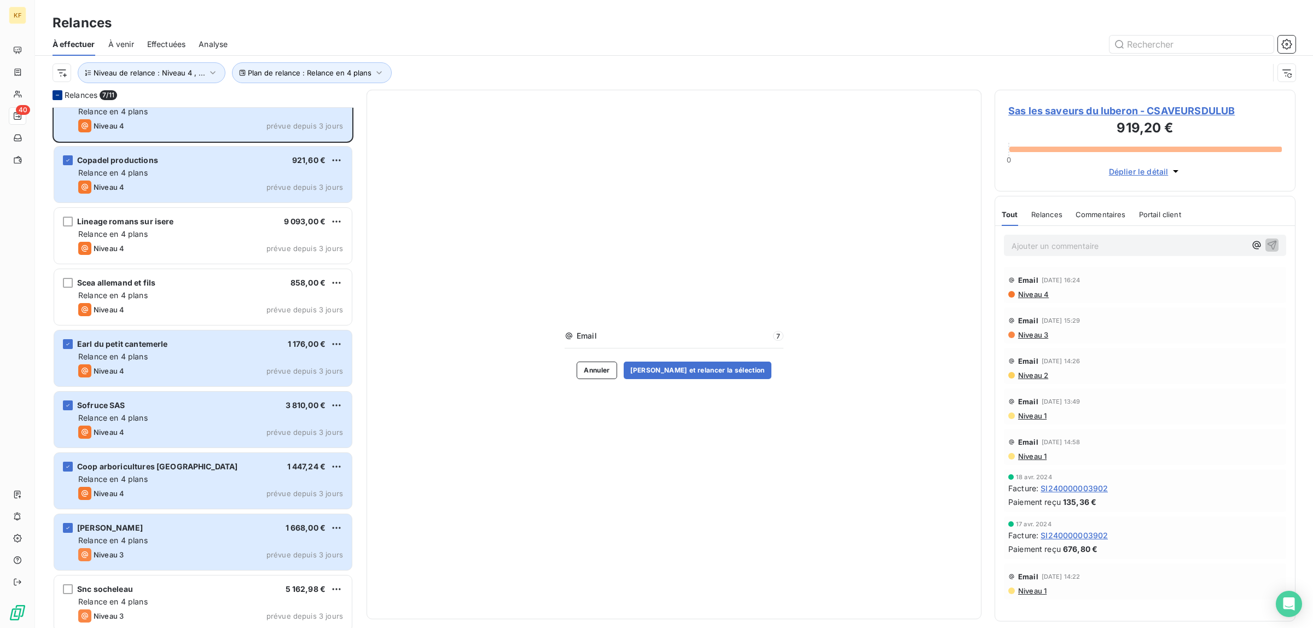
click at [59, 96] on icon at bounding box center [57, 95] width 7 height 7
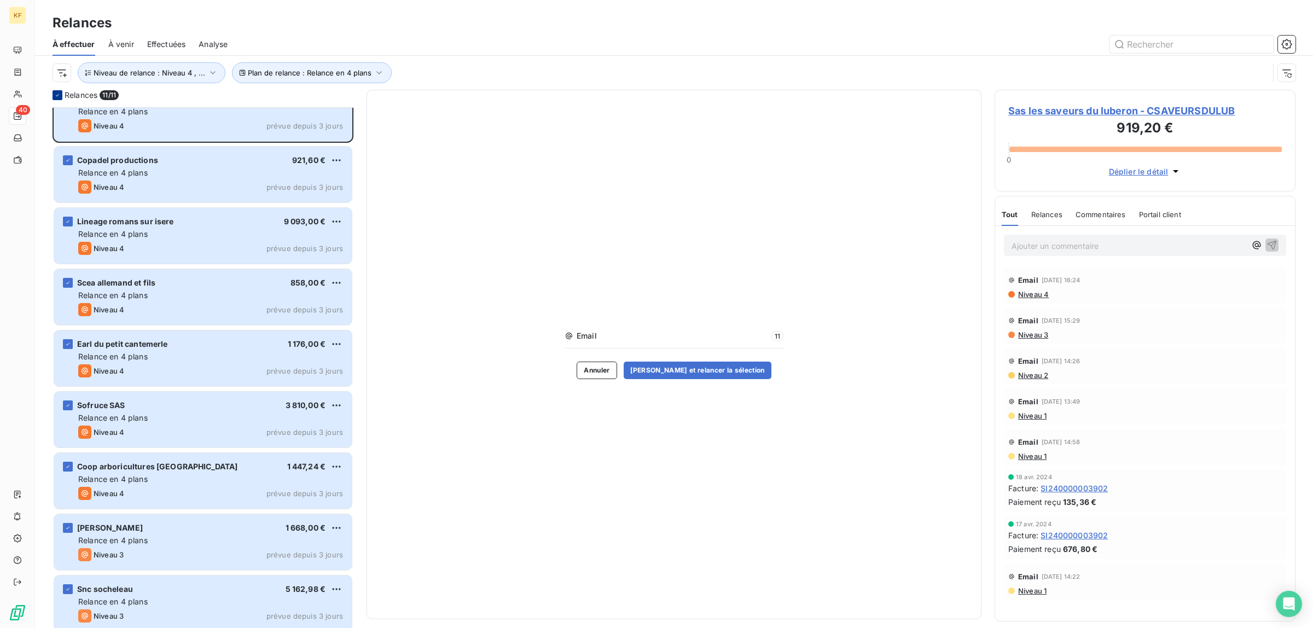
click at [56, 95] on icon at bounding box center [57, 95] width 7 height 7
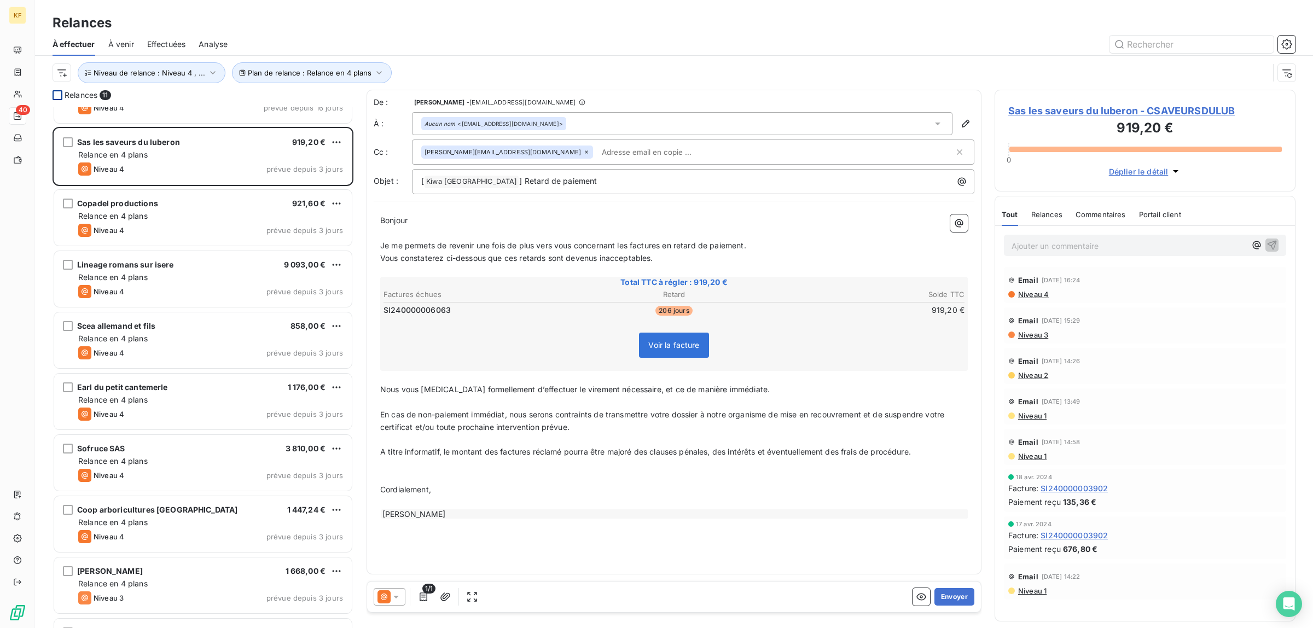
scroll to position [0, 0]
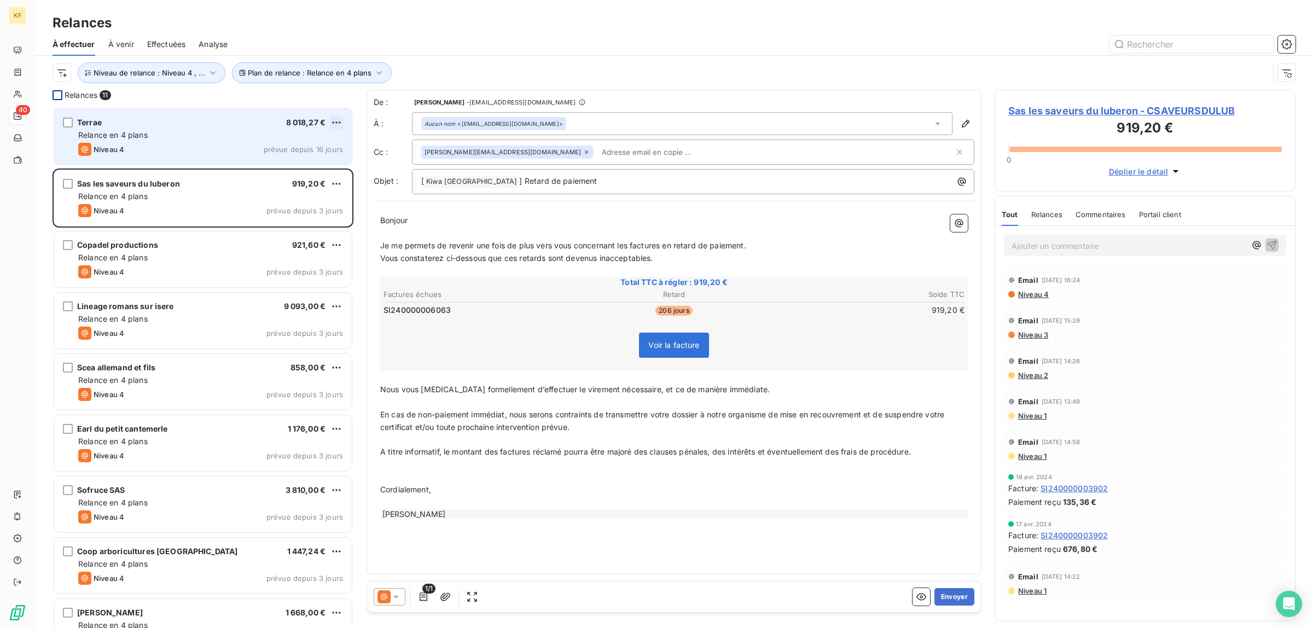
click at [335, 119] on html "KF 40 Relances À effectuer À venir Effectuées Analyse Plan de relance : Relance…" at bounding box center [656, 314] width 1313 height 628
click at [309, 146] on div "Replanifier cette action" at bounding box center [289, 145] width 98 height 18
select select "9"
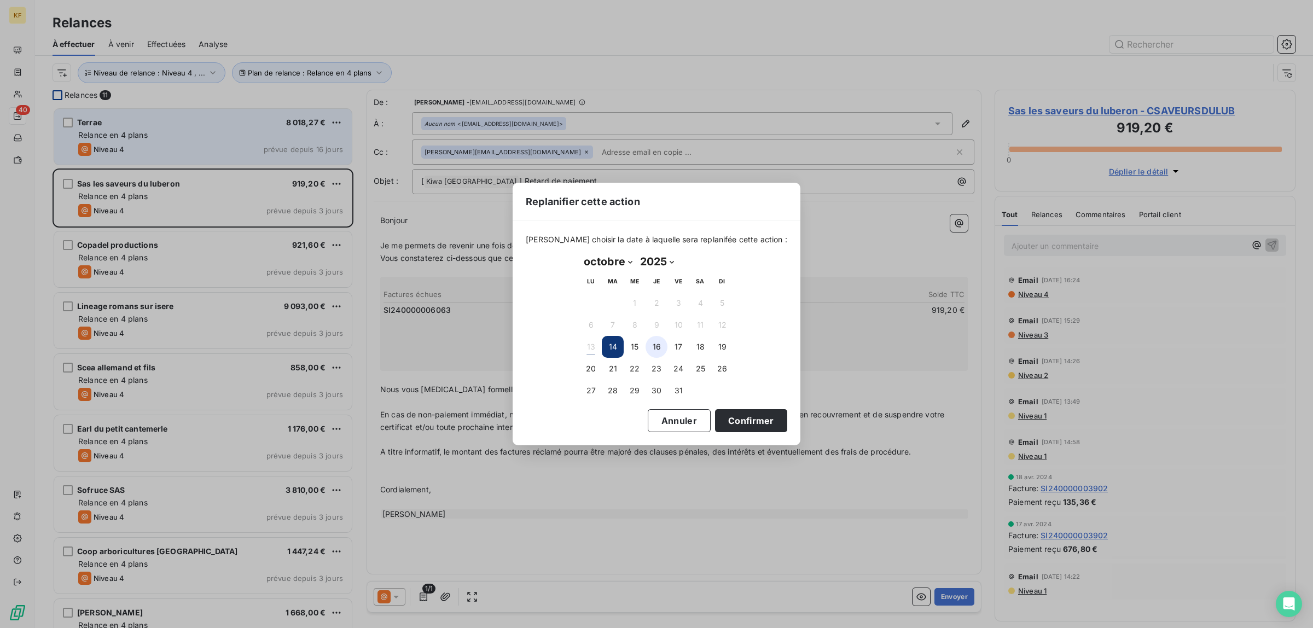
click at [656, 346] on button "16" at bounding box center [657, 347] width 22 height 22
click at [758, 421] on button "Confirmer" at bounding box center [751, 420] width 72 height 23
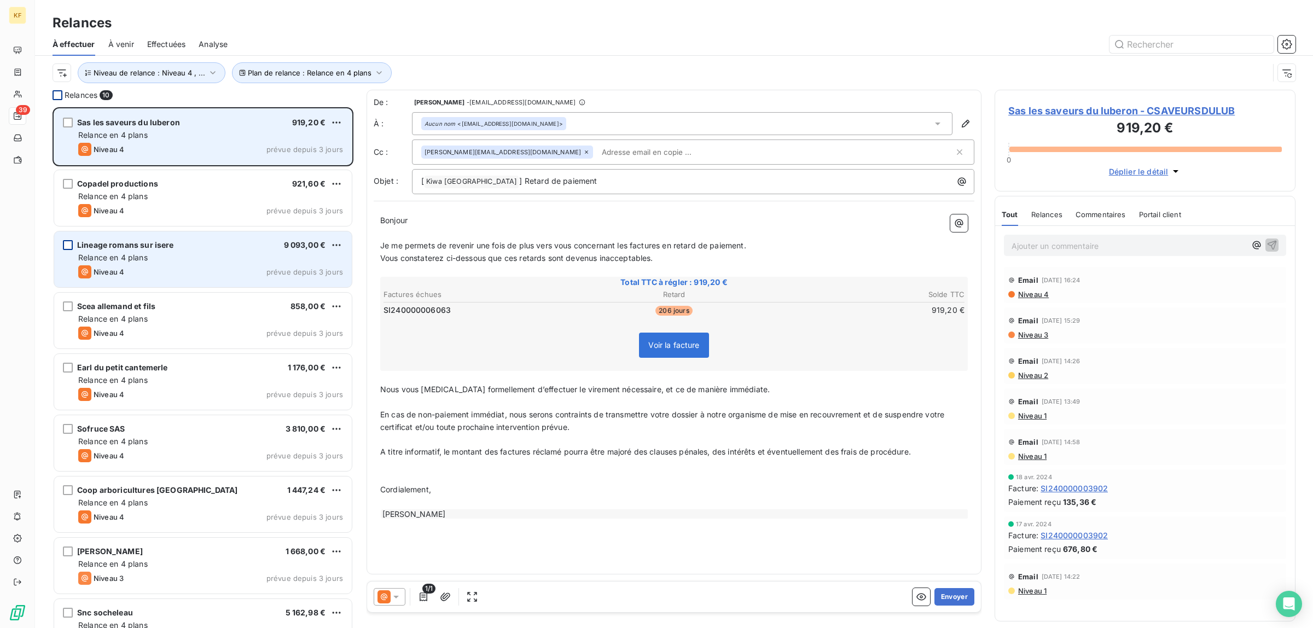
click at [67, 247] on div "grid" at bounding box center [68, 245] width 10 height 10
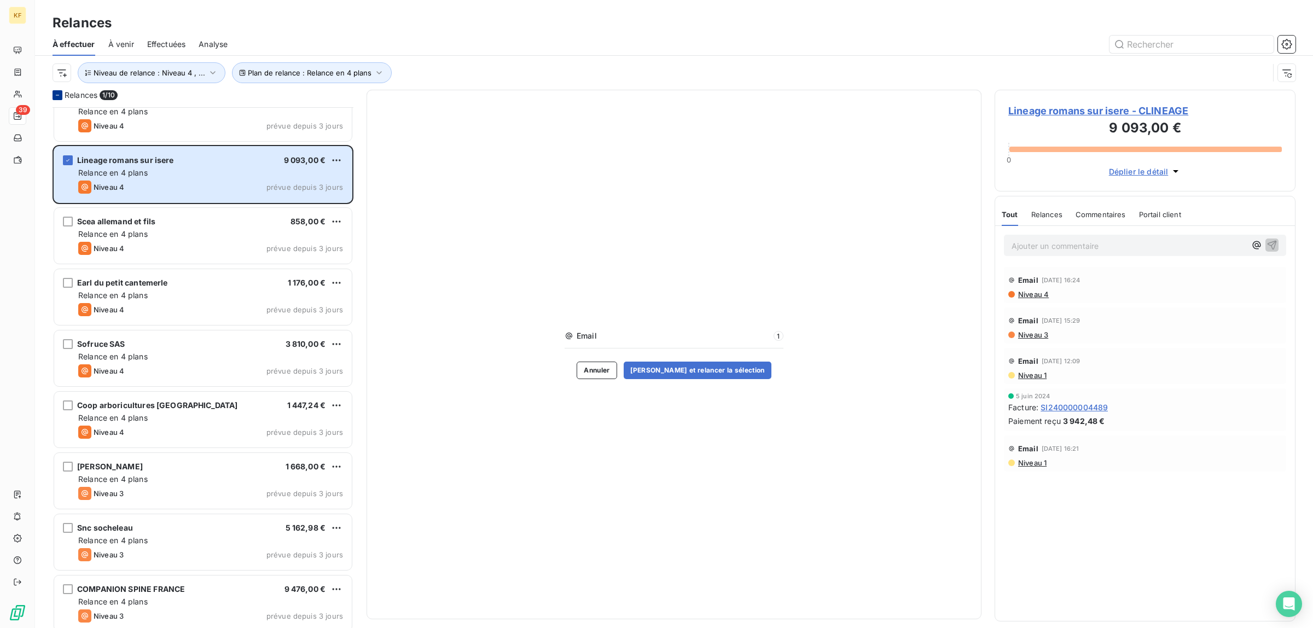
scroll to position [92, 0]
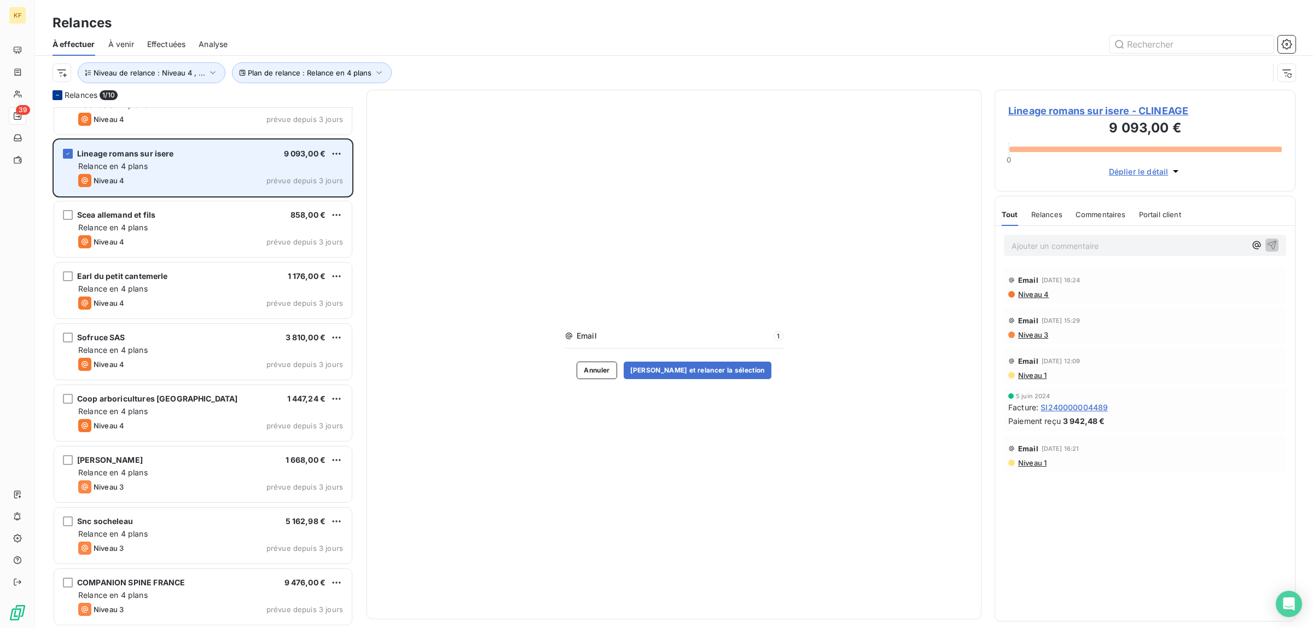
click at [62, 157] on div "Lineage romans sur isere 9 093,00 € Relance en 4 plans Niveau 4 prévue depuis 3…" at bounding box center [203, 168] width 298 height 56
click at [67, 155] on icon "grid" at bounding box center [68, 153] width 7 height 7
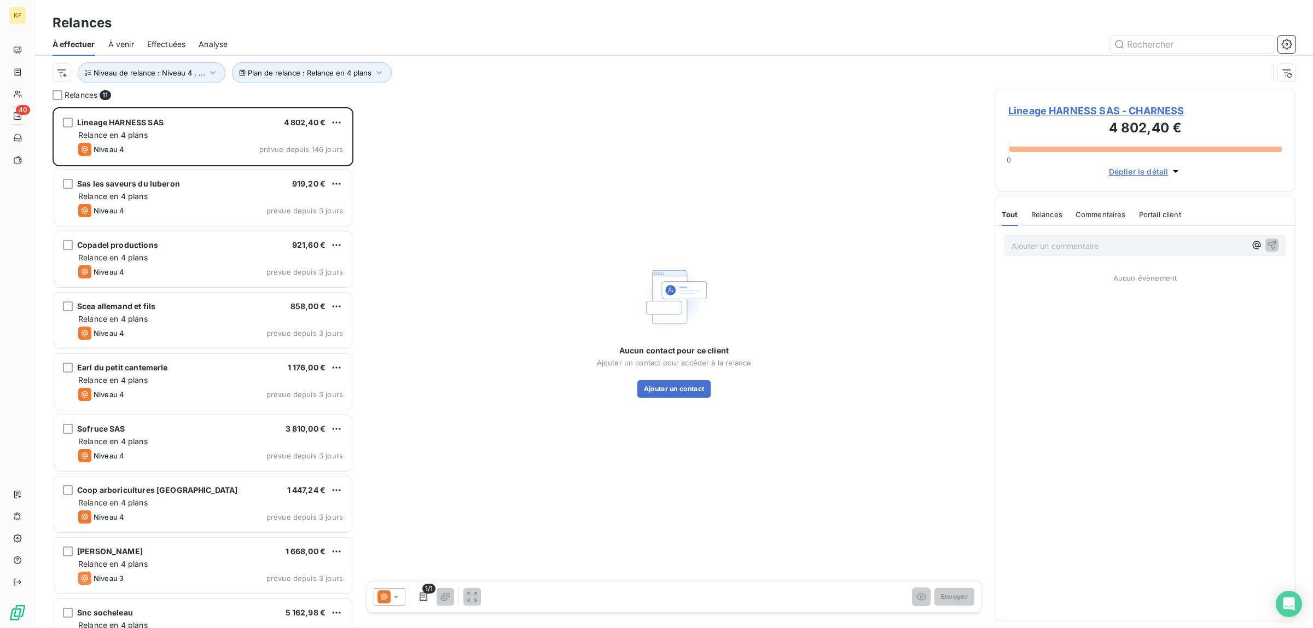
scroll to position [511, 291]
click at [679, 401] on div "Aucun contact pour ce client Ajouter un contact pour accéder à la relance Ajout…" at bounding box center [674, 330] width 615 height 480
click at [690, 392] on button "Ajouter un contact" at bounding box center [674, 389] width 74 height 18
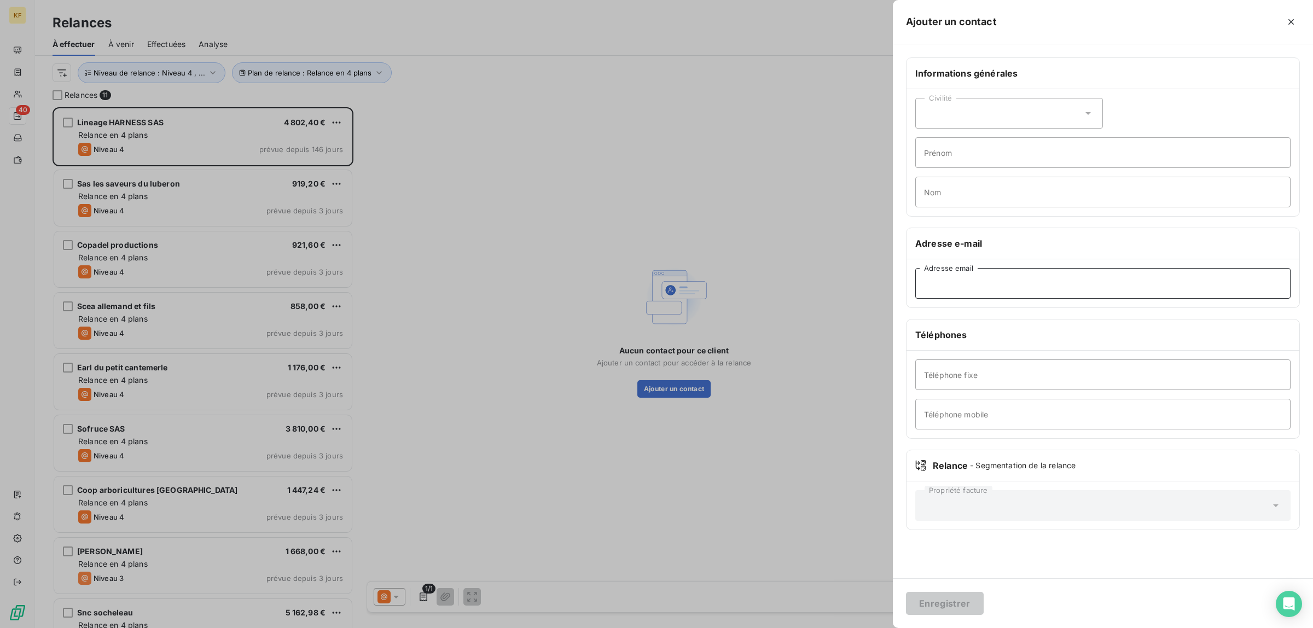
click at [974, 285] on input "Adresse email" at bounding box center [1102, 283] width 375 height 31
paste input "Rscatizzi@lineagelogistics.com"
type input "Rscatizzi@lineagelogistics.com"
click at [949, 609] on button "Enregistrer" at bounding box center [945, 603] width 78 height 23
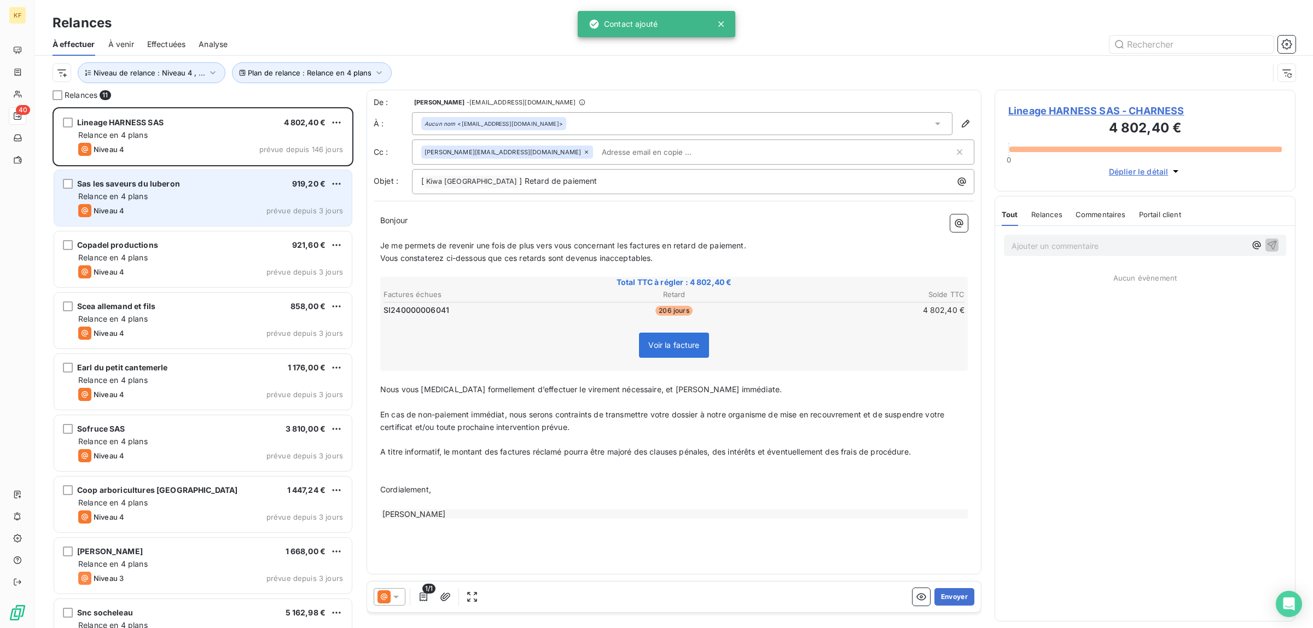
click at [195, 192] on div "Relance en 4 plans" at bounding box center [210, 196] width 265 height 11
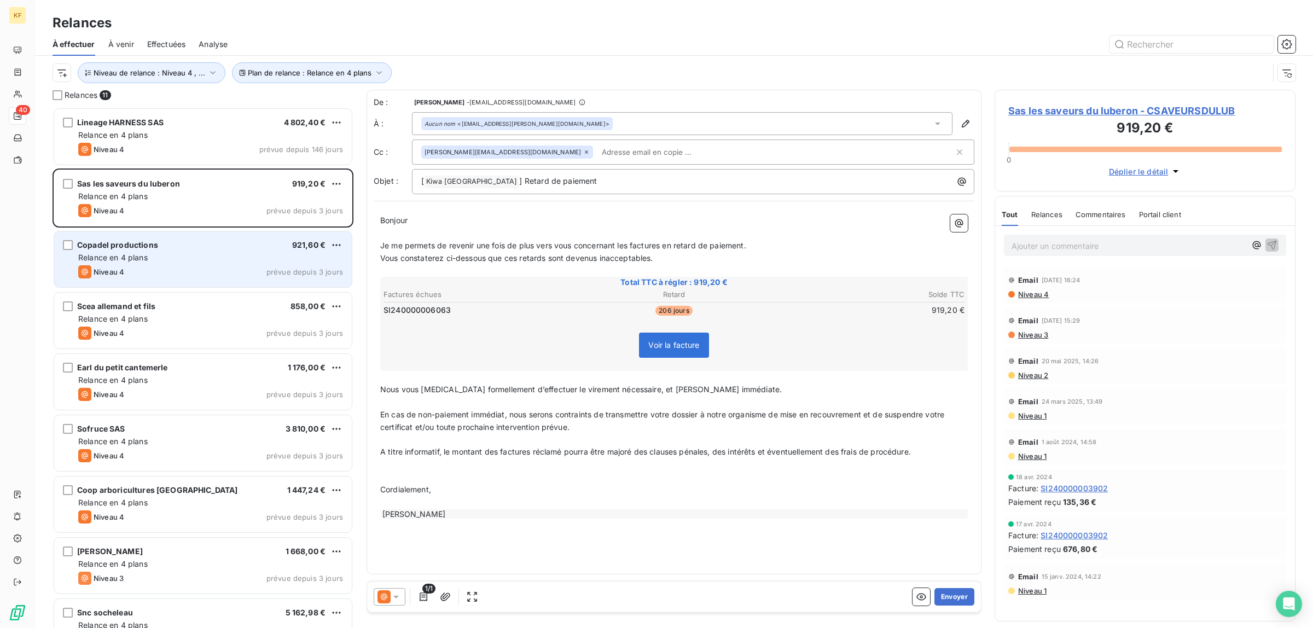
click at [185, 266] on div "Niveau 4 prévue depuis 3 jours" at bounding box center [210, 271] width 265 height 13
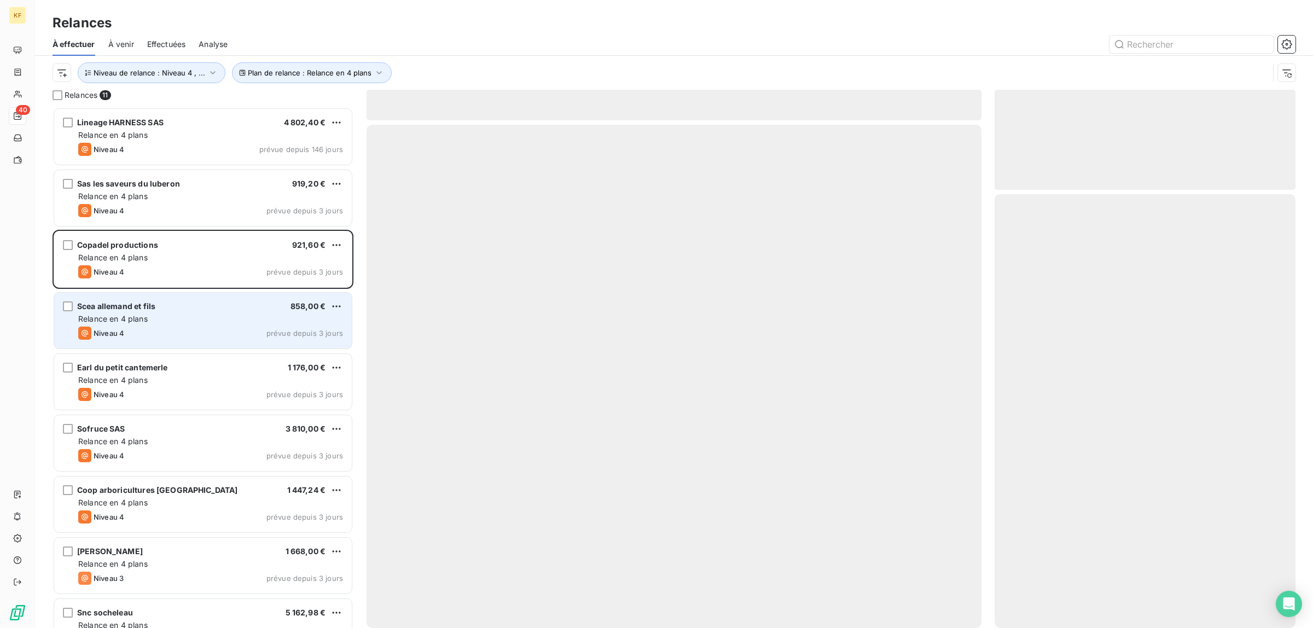
click at [181, 337] on div "Niveau 4 prévue depuis 3 jours" at bounding box center [210, 333] width 265 height 13
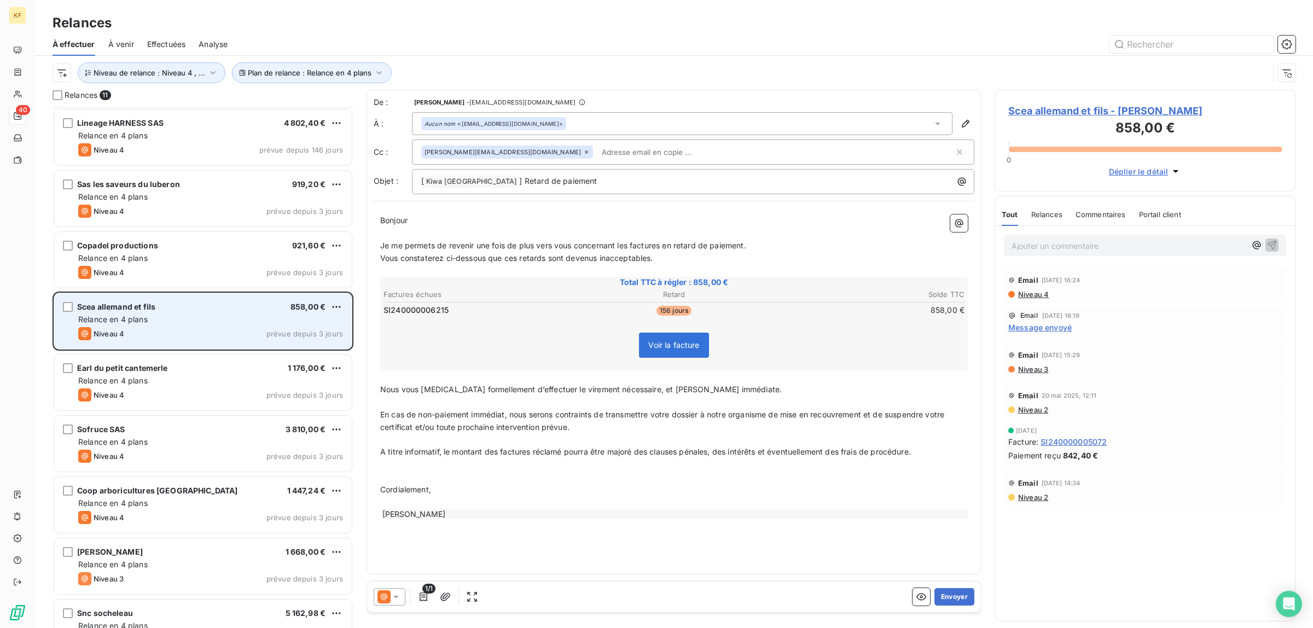
scroll to position [69, 0]
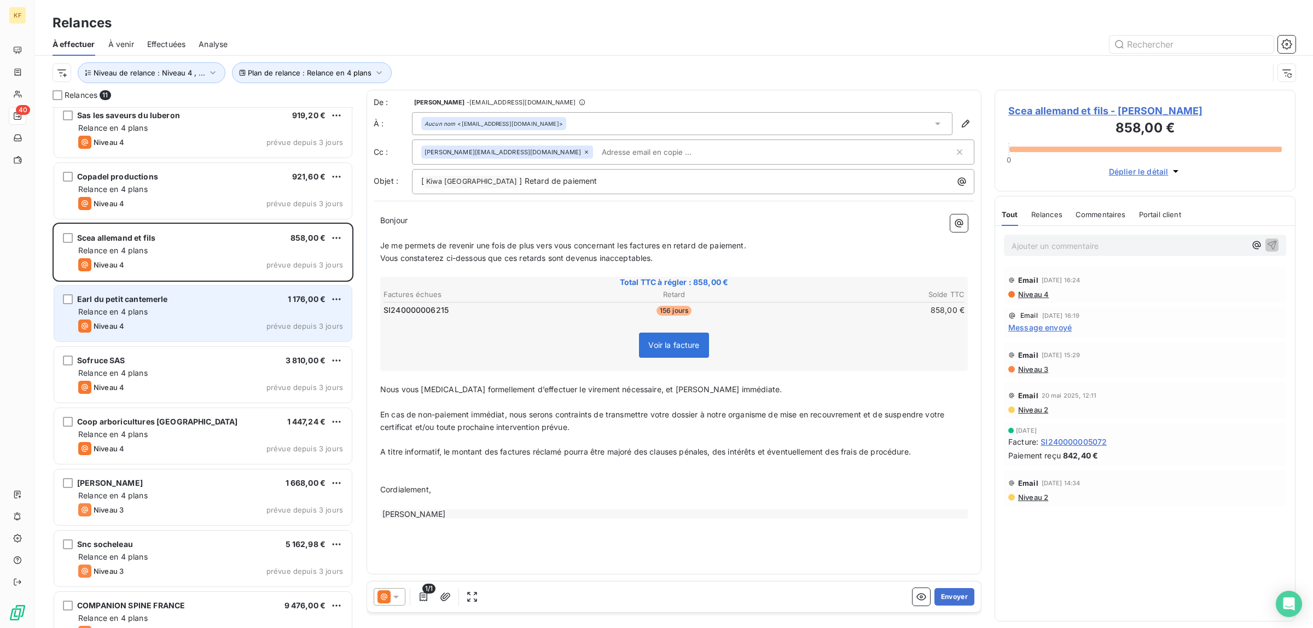
click at [206, 320] on div "Niveau 4 prévue depuis 3 jours" at bounding box center [210, 326] width 265 height 13
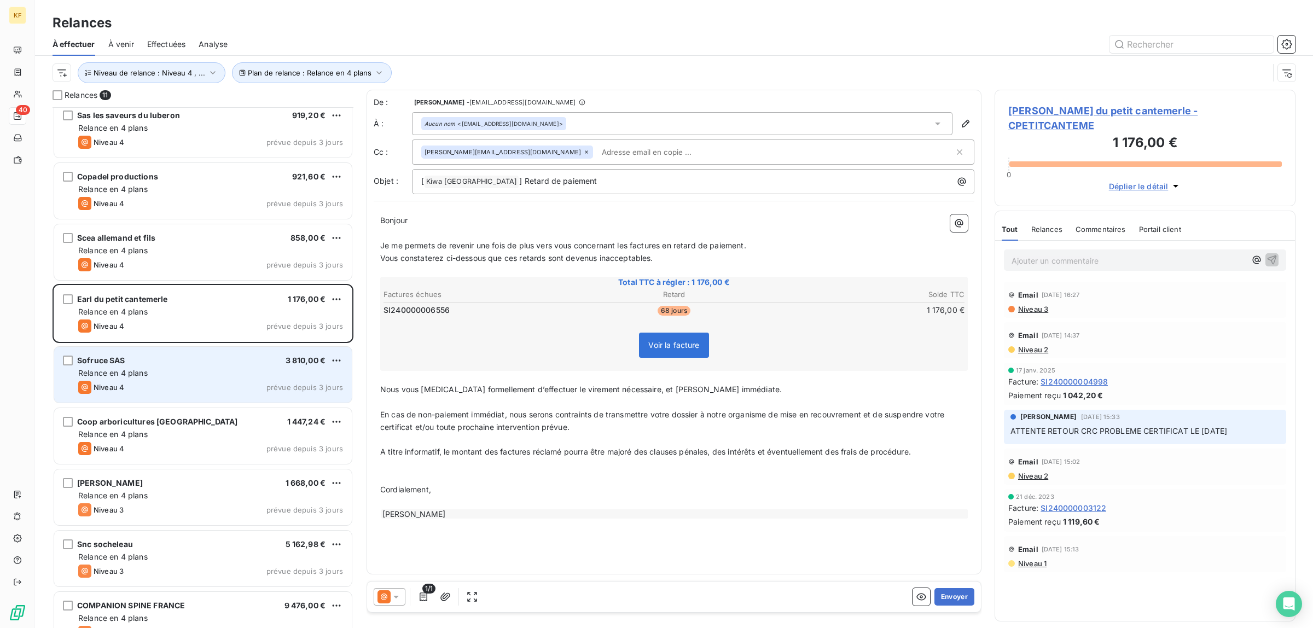
click at [200, 387] on div "Niveau 4 prévue depuis 3 jours" at bounding box center [210, 387] width 265 height 13
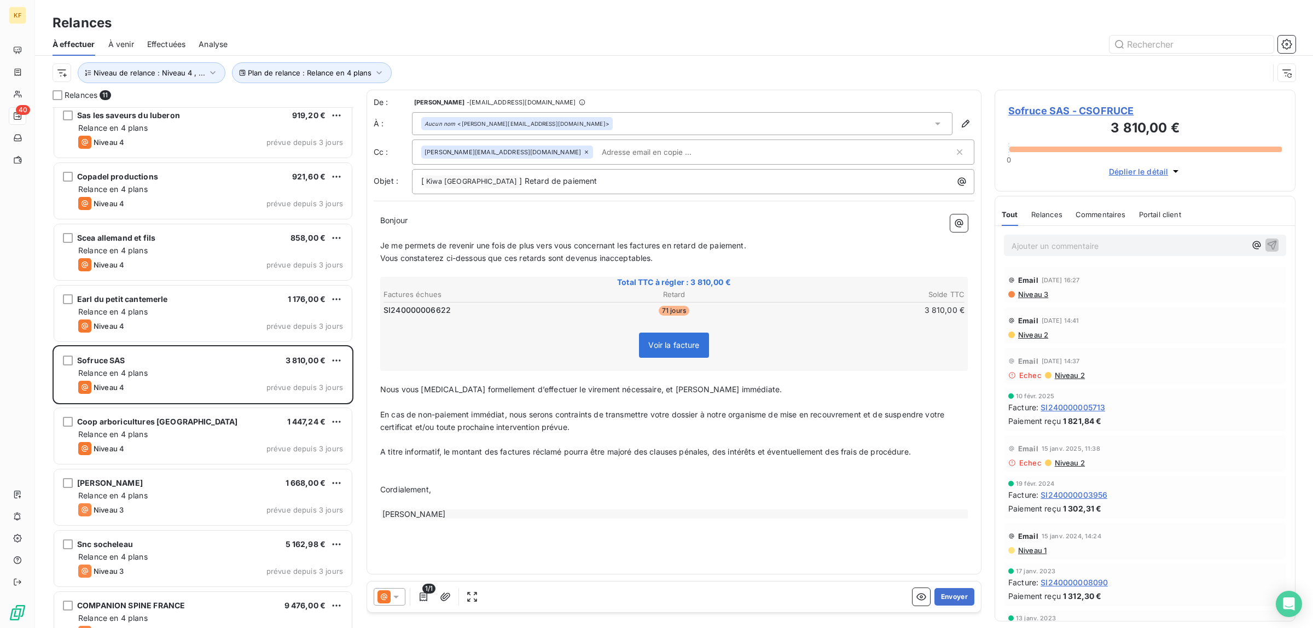
scroll to position [137, 0]
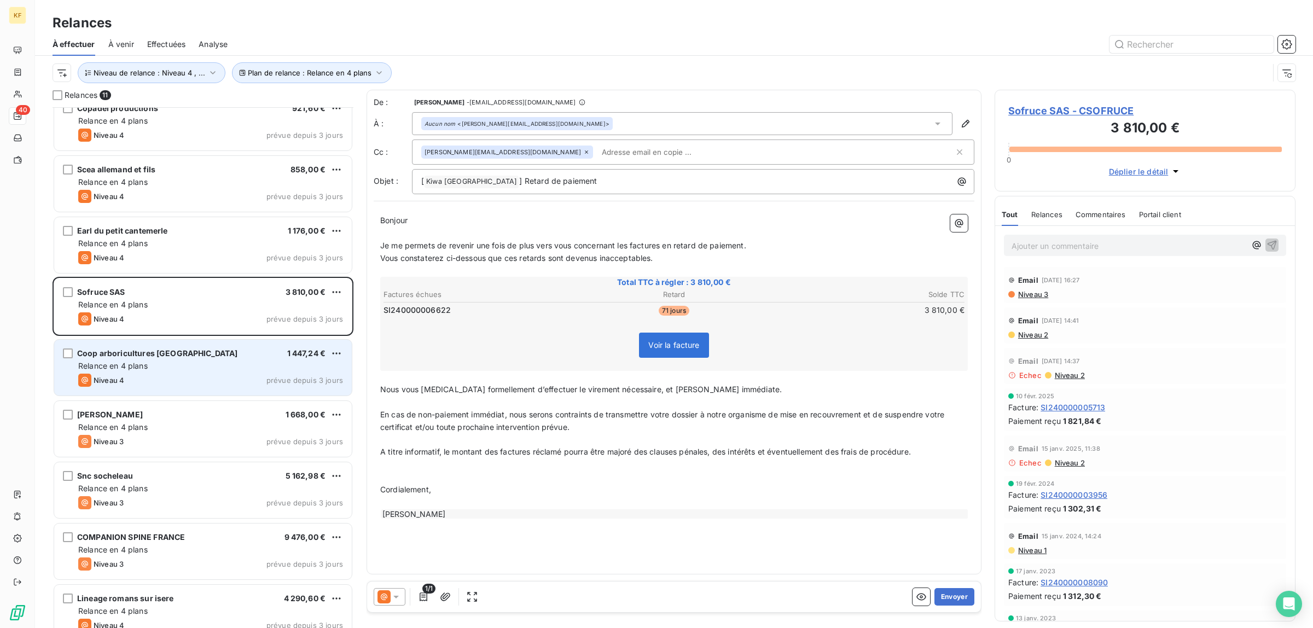
click at [208, 367] on div "Relance en 4 plans" at bounding box center [210, 366] width 265 height 11
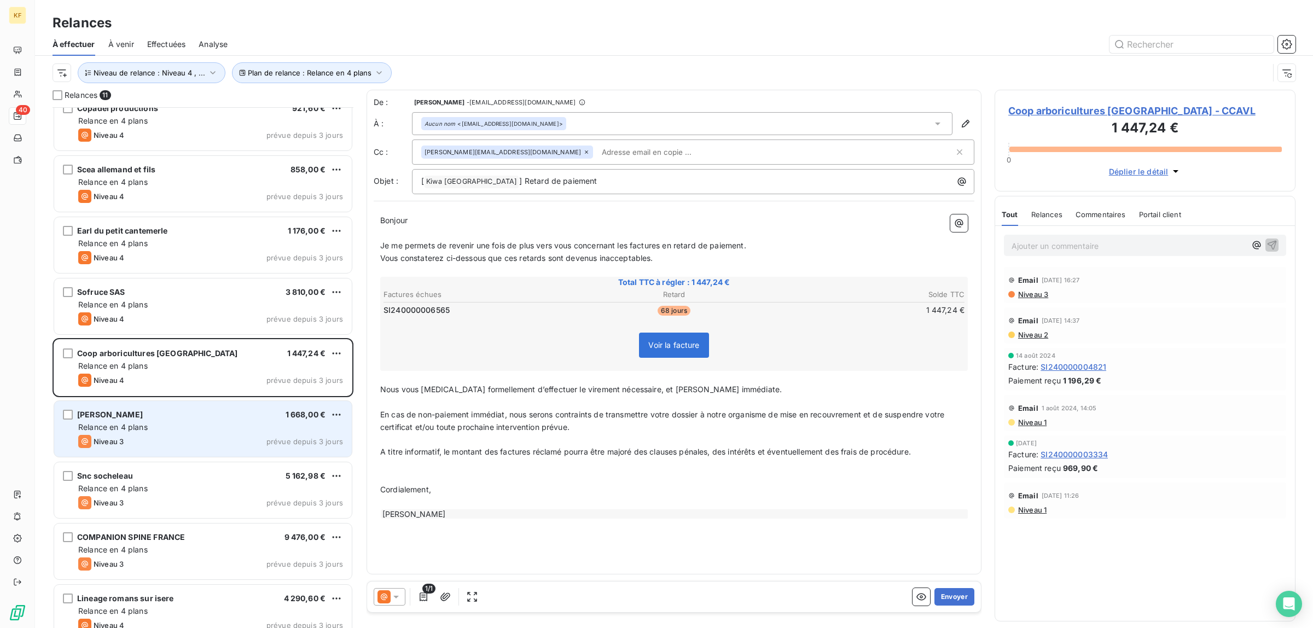
click at [200, 442] on div "Niveau 3 prévue depuis 3 jours" at bounding box center [210, 441] width 265 height 13
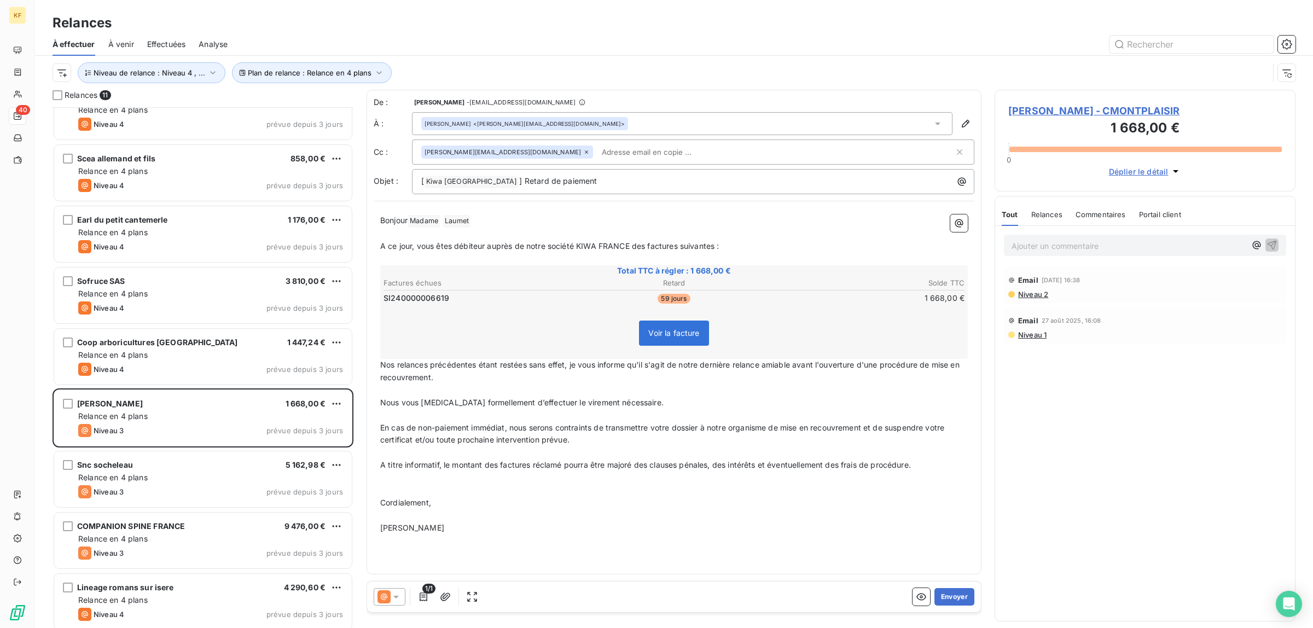
scroll to position [154, 0]
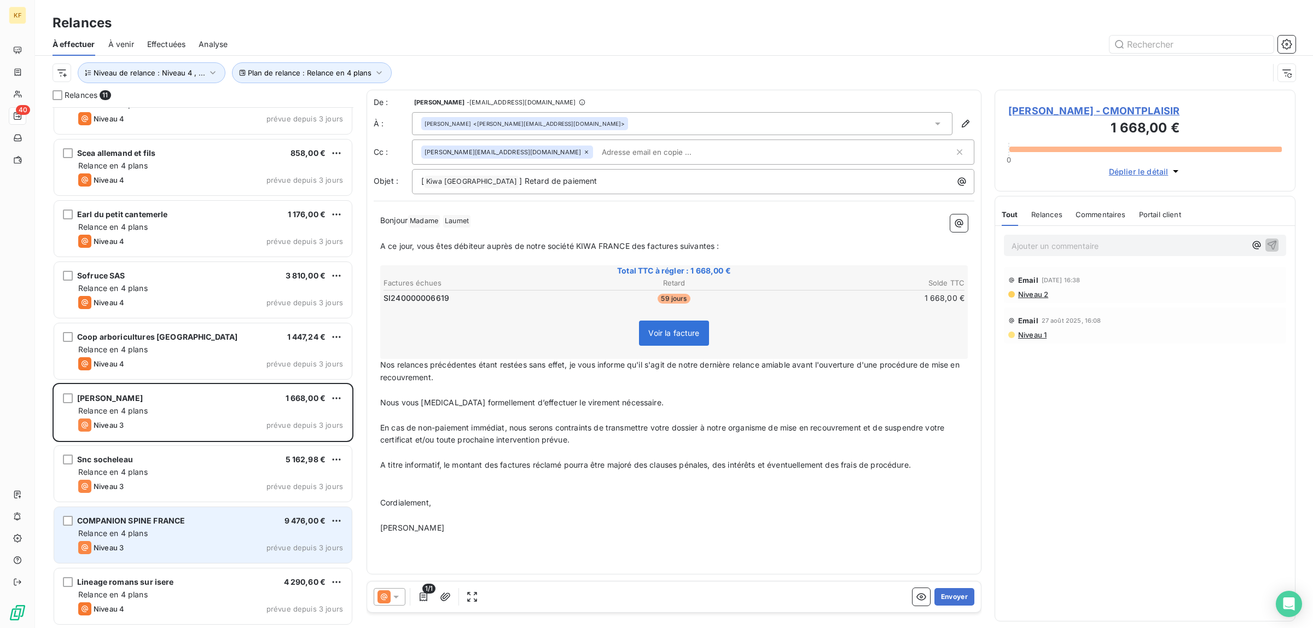
click at [173, 531] on div "Relance en 4 plans" at bounding box center [210, 533] width 265 height 11
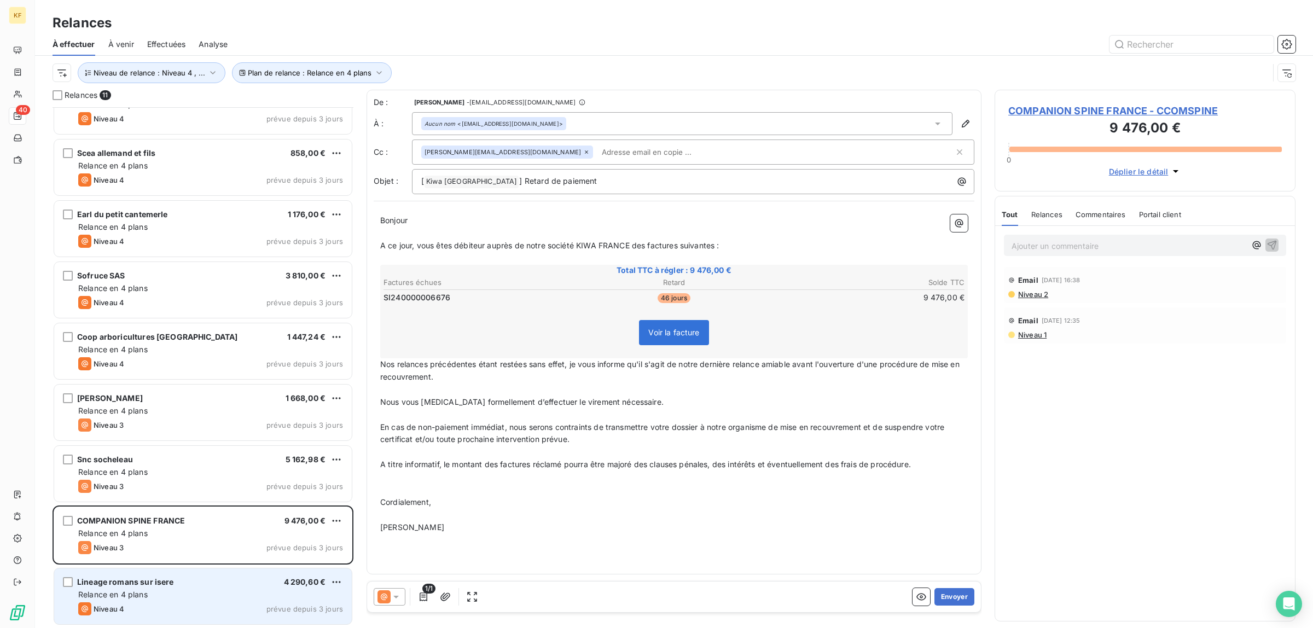
click at [204, 602] on div "Niveau 4 prévue depuis 3 jours" at bounding box center [210, 608] width 265 height 13
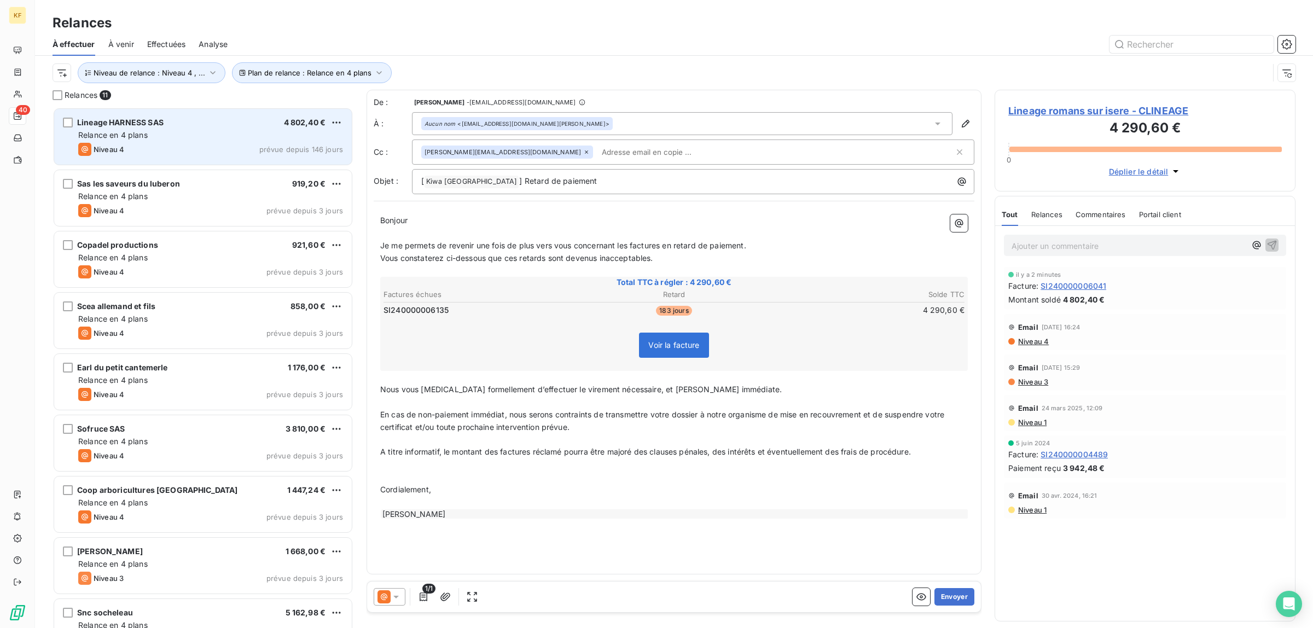
click at [176, 145] on div "Niveau 4 prévue depuis 146 jours" at bounding box center [210, 149] width 265 height 13
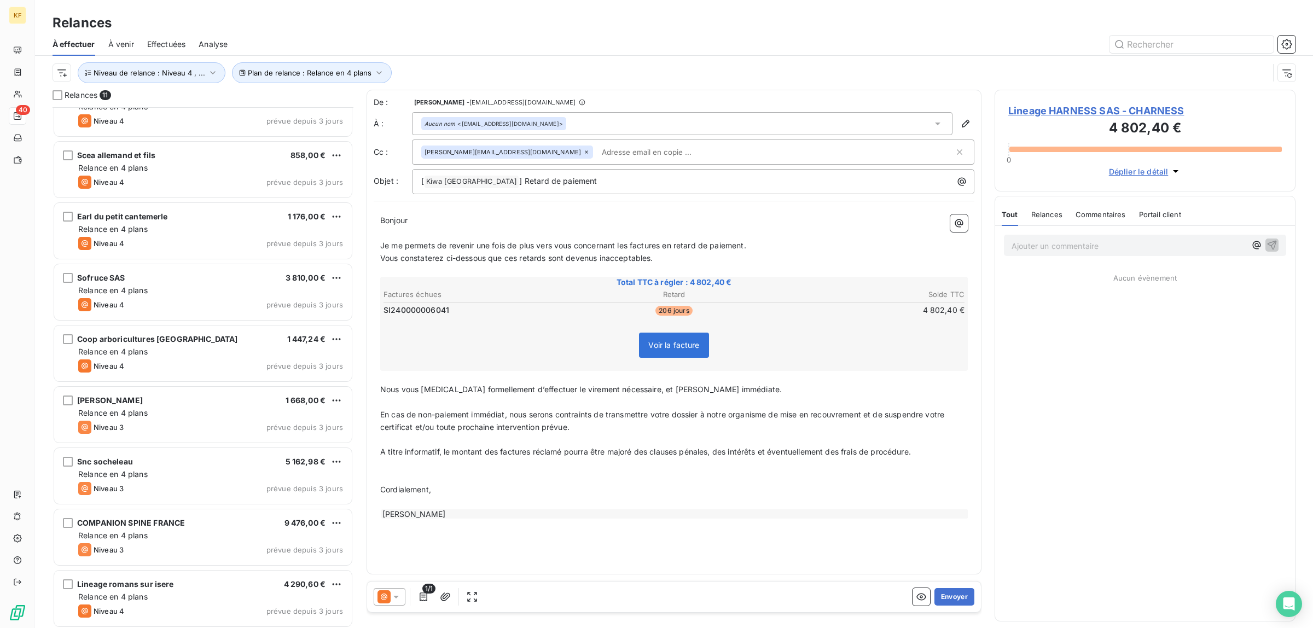
scroll to position [153, 0]
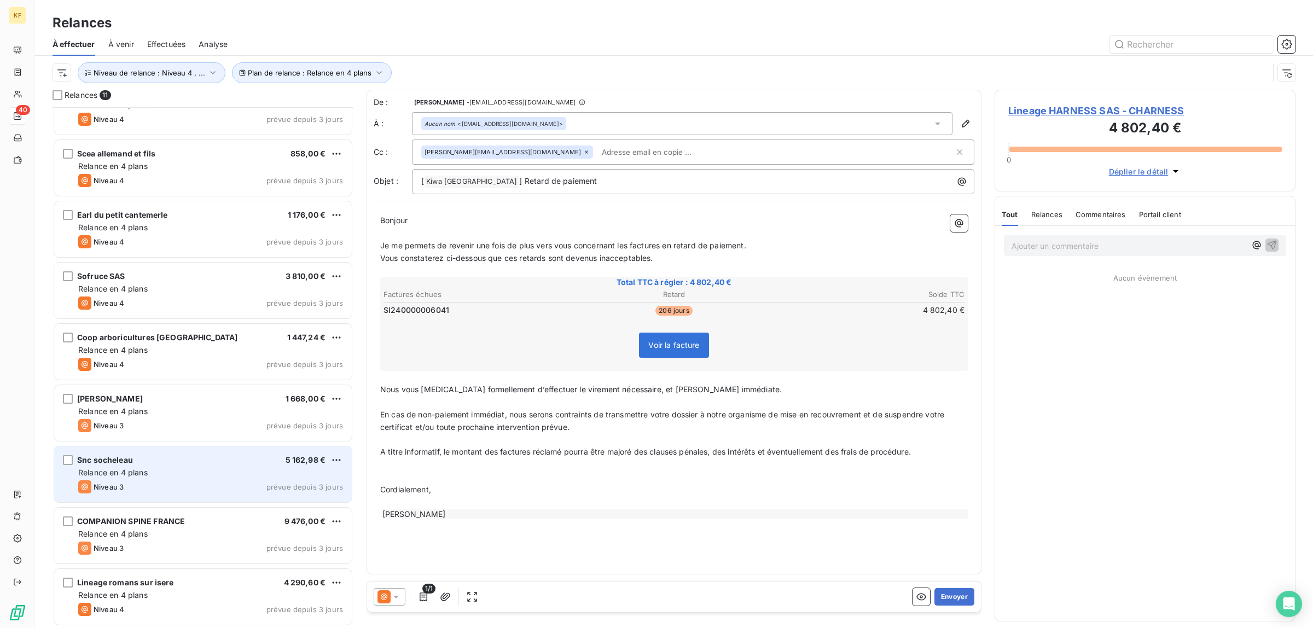
click at [196, 488] on div "Niveau 3 prévue depuis 3 jours" at bounding box center [210, 486] width 265 height 13
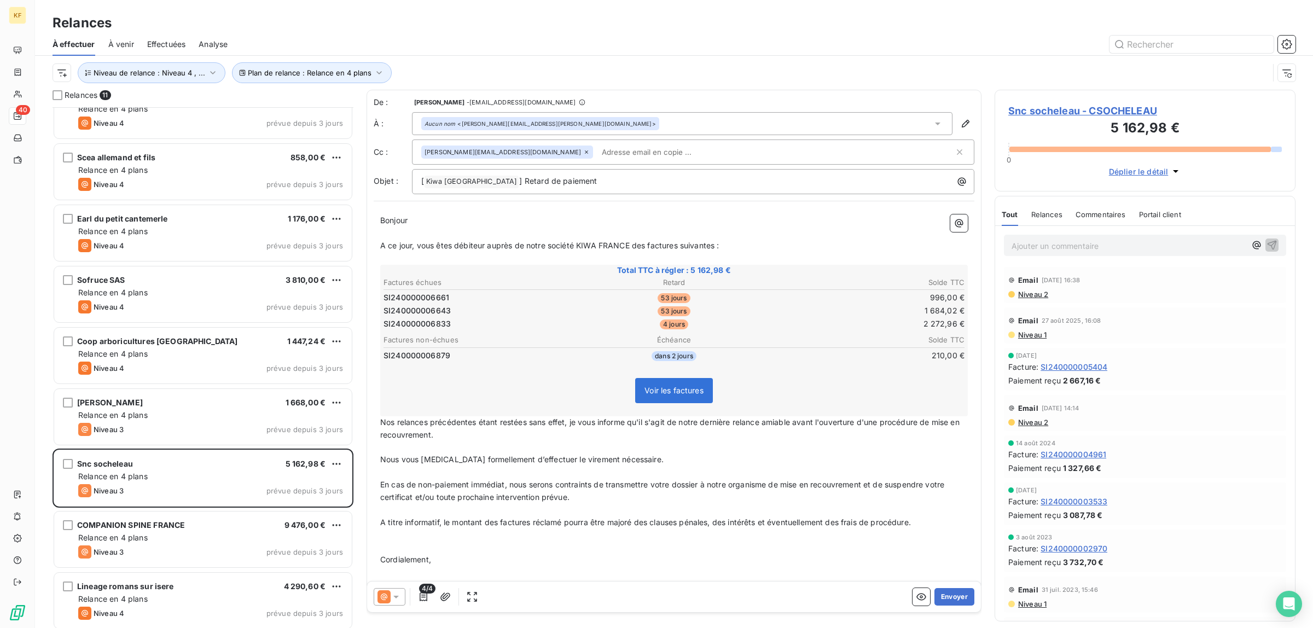
scroll to position [154, 0]
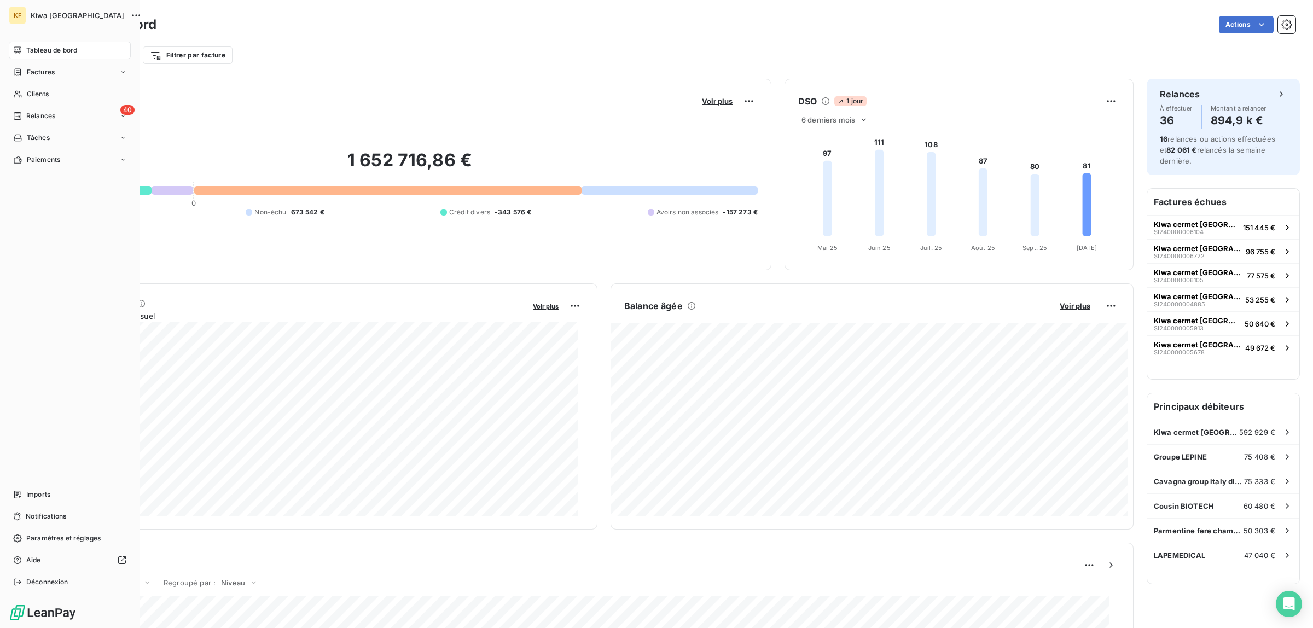
click at [15, 105] on nav "Tableau de bord Factures Clients 40 Relances Tâches Paiements" at bounding box center [70, 105] width 122 height 127
click at [40, 121] on div "40 Relances" at bounding box center [70, 116] width 122 height 18
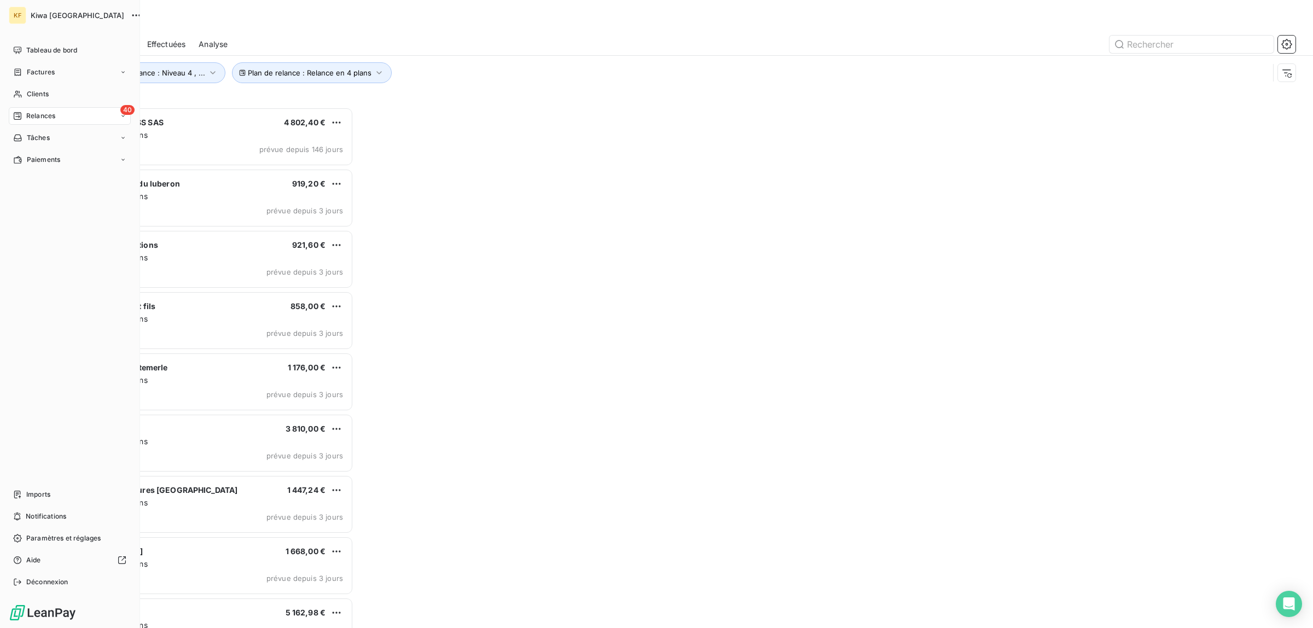
click at [56, 118] on div "40 Relances" at bounding box center [70, 116] width 122 height 18
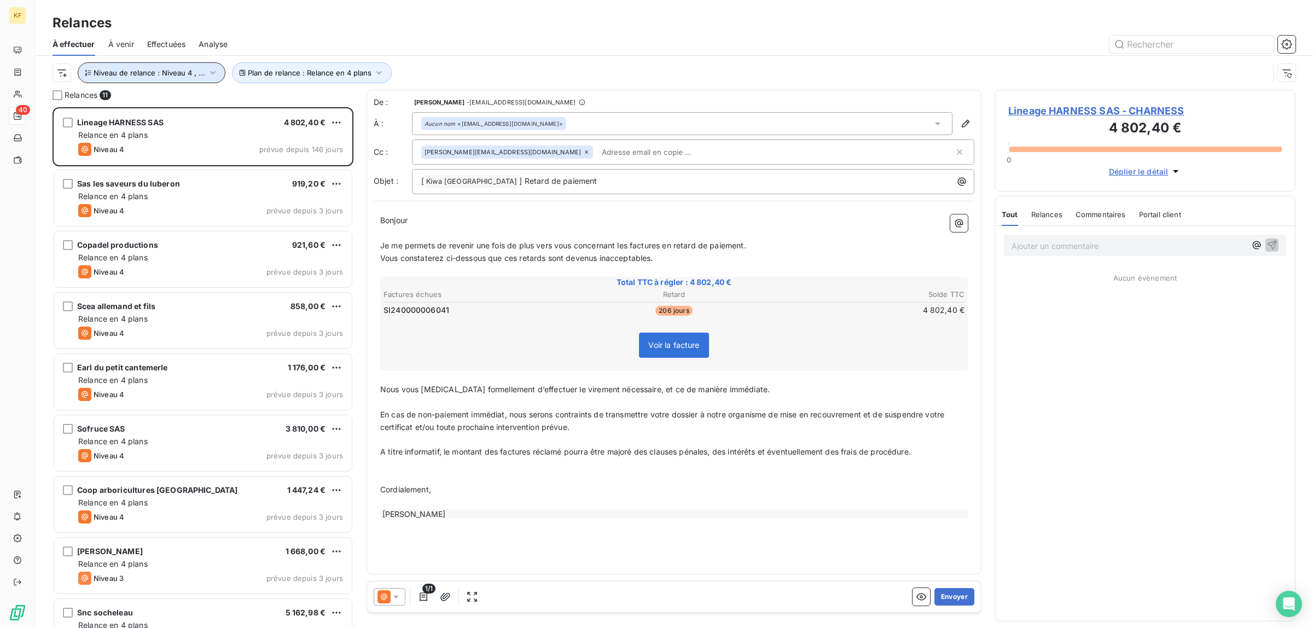
click at [184, 69] on span "Niveau de relance : Niveau 4 , ..." at bounding box center [150, 72] width 112 height 9
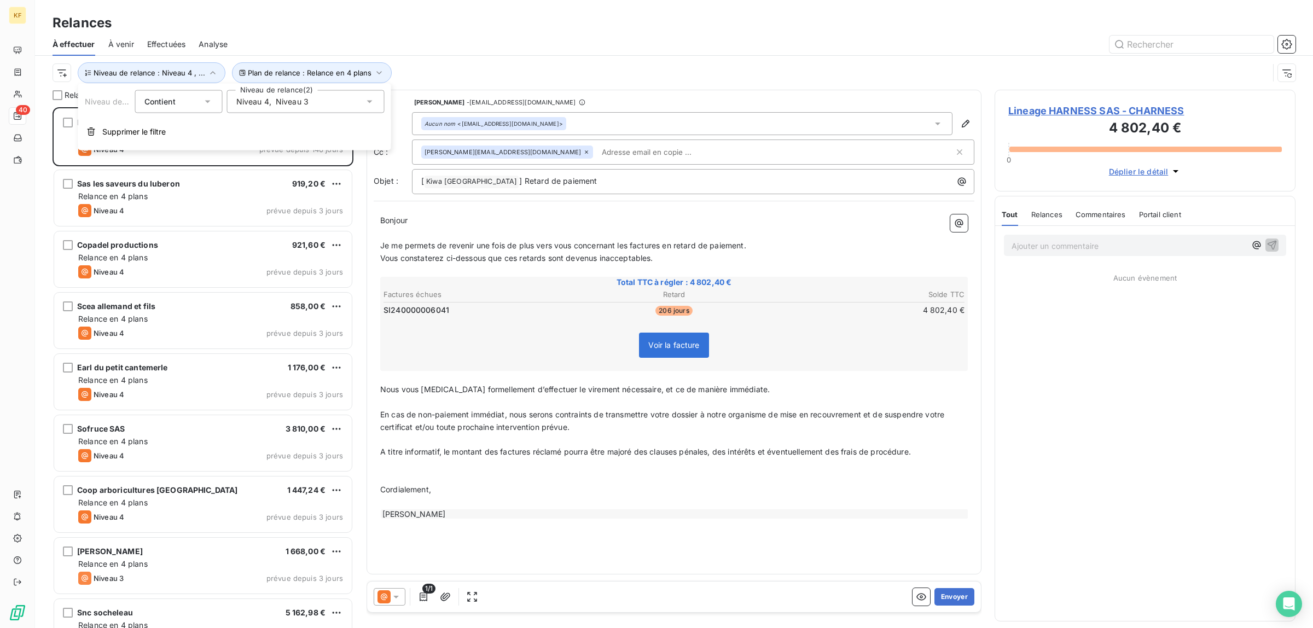
click at [504, 28] on div "Relances" at bounding box center [674, 23] width 1278 height 20
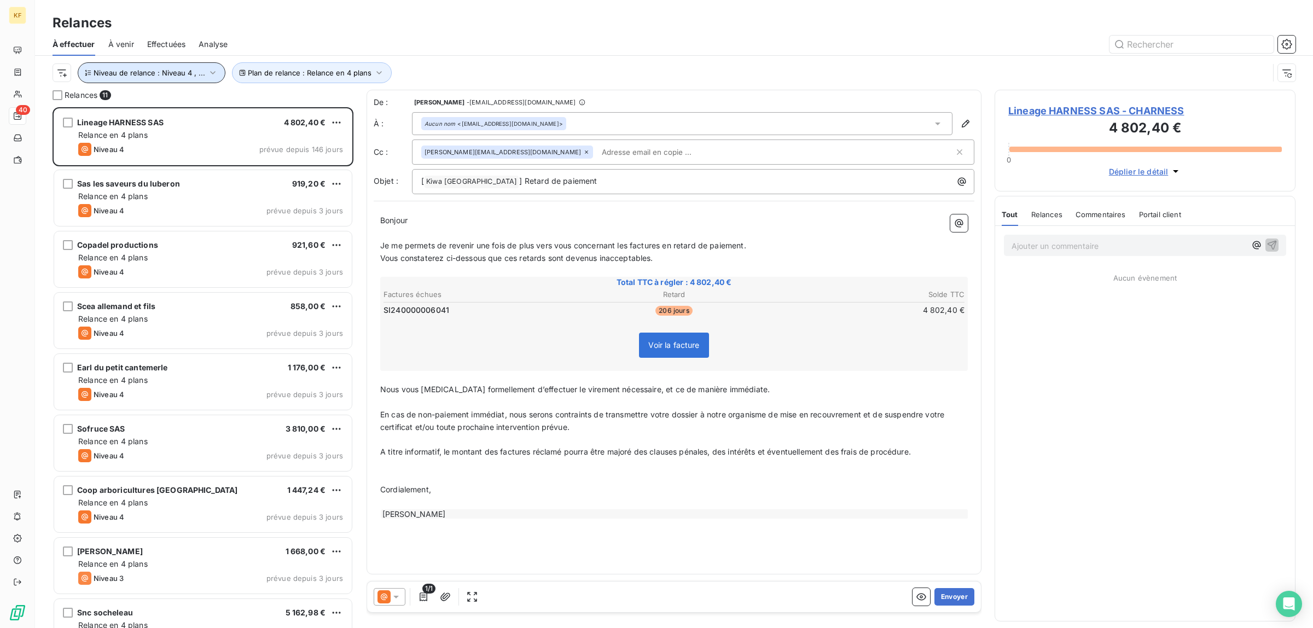
click at [171, 82] on button "Niveau de relance : Niveau 4 , ..." at bounding box center [152, 72] width 148 height 21
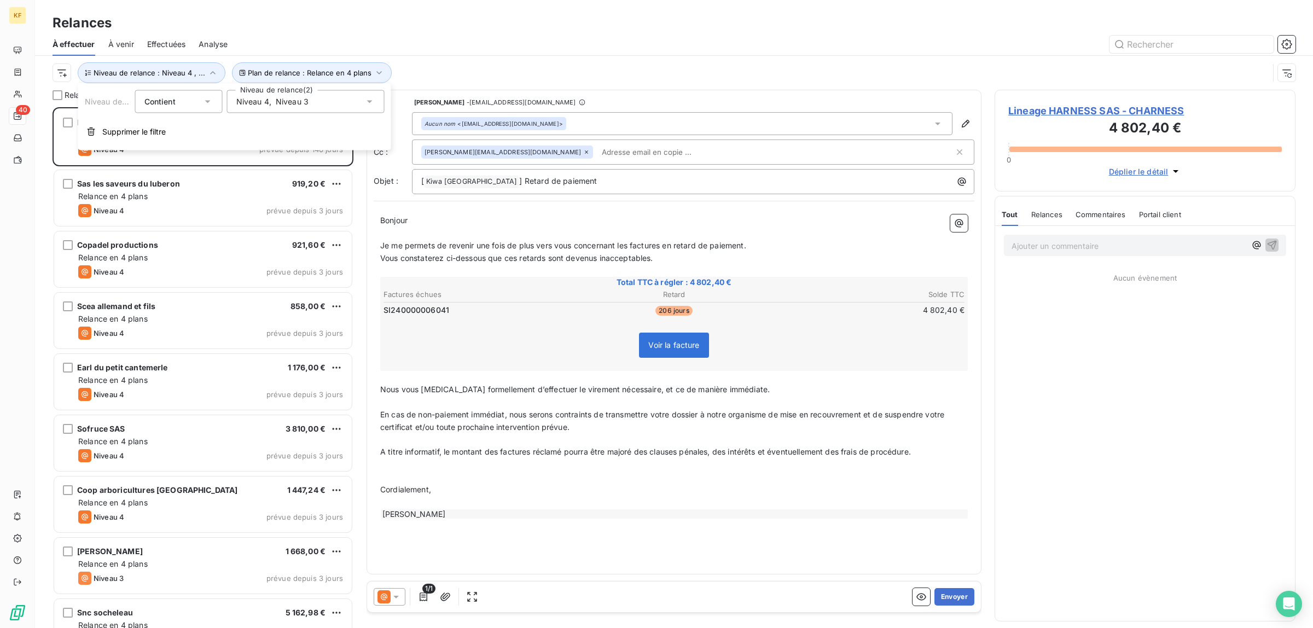
drag, startPoint x: 300, startPoint y: 100, endPoint x: 309, endPoint y: 90, distance: 13.5
click at [299, 102] on div "Niveau de relance Contient is Niveau de relance (2) Niveau 4 , Niveau 3 Supprim…" at bounding box center [234, 117] width 313 height 67
click at [309, 90] on div "Niveau 4 , Niveau 3" at bounding box center [306, 101] width 158 height 23
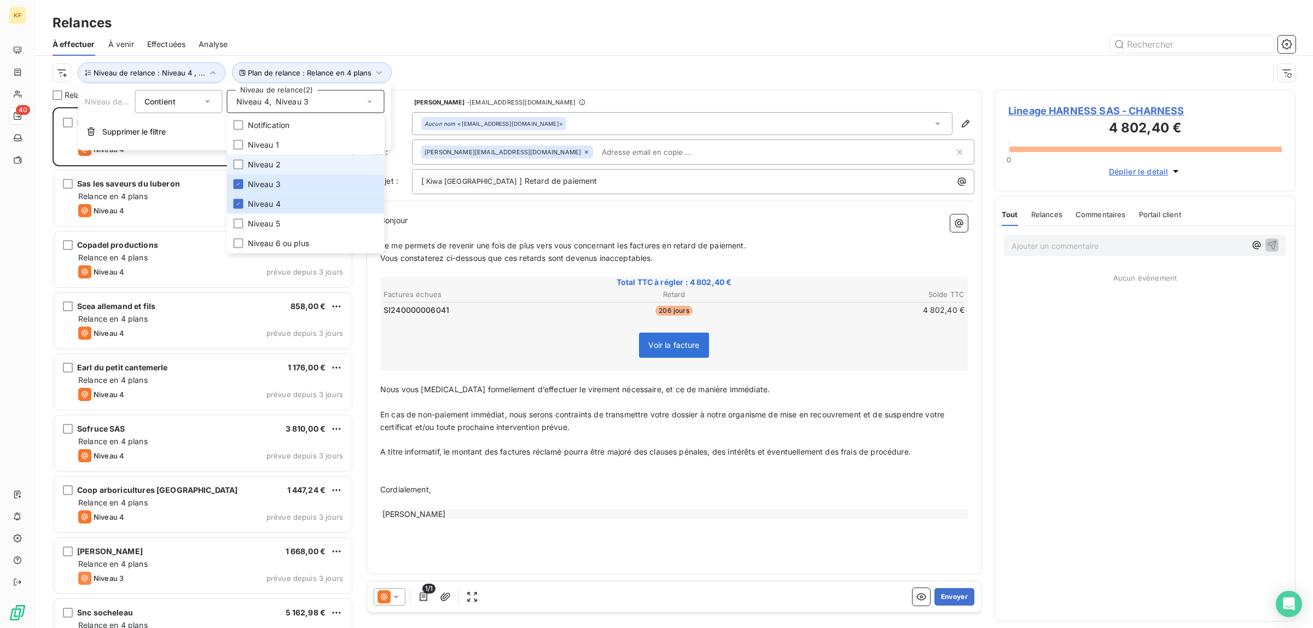
click at [271, 171] on li "Niveau 2" at bounding box center [306, 165] width 158 height 20
click at [269, 187] on span "Niveau 3" at bounding box center [264, 184] width 33 height 11
click at [263, 202] on span "Niveau 4" at bounding box center [264, 204] width 33 height 11
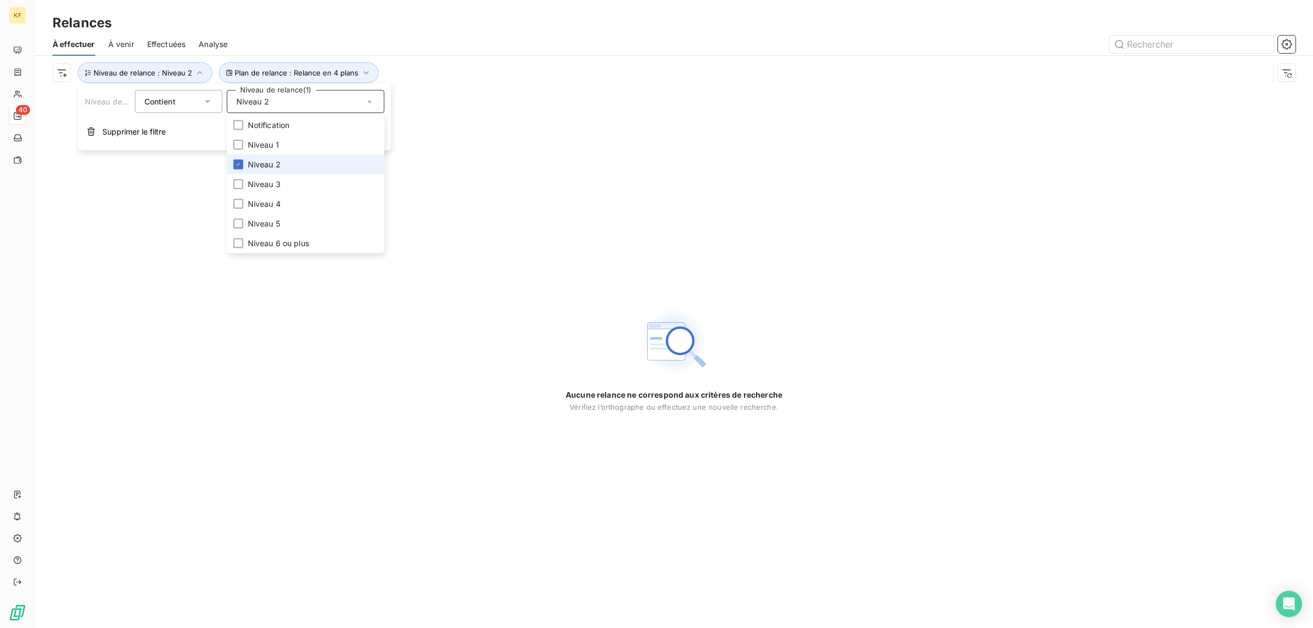
click at [266, 163] on span "Niveau 2" at bounding box center [264, 164] width 33 height 11
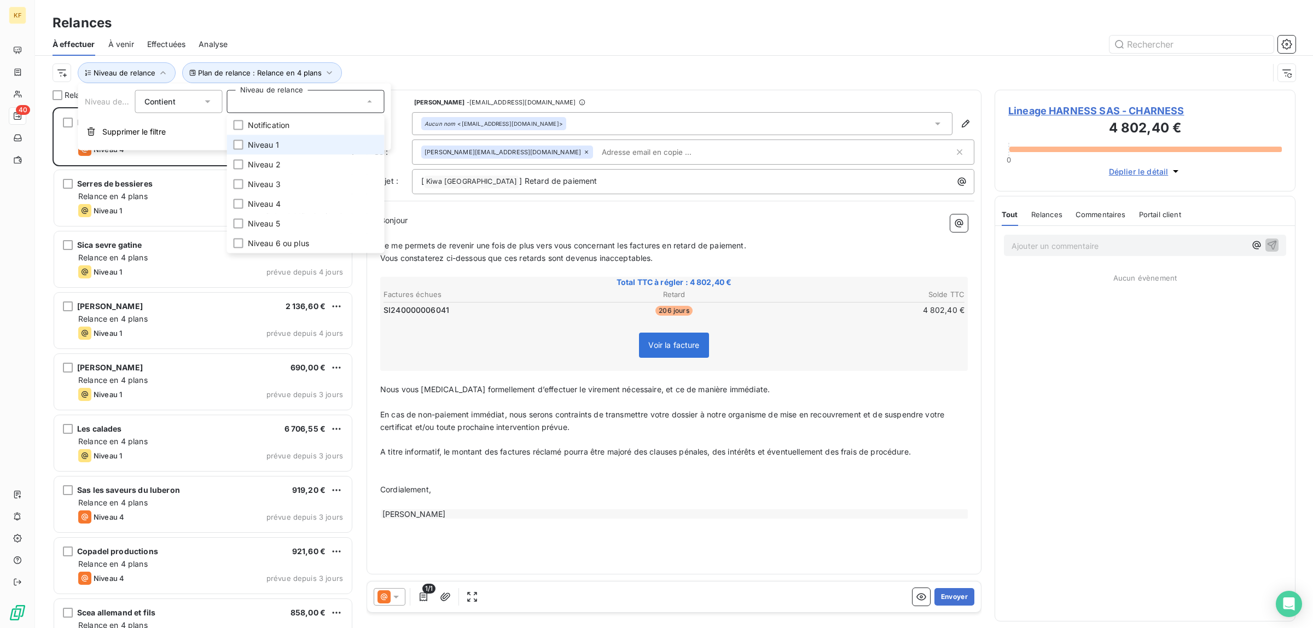
click at [266, 143] on span "Niveau 1" at bounding box center [263, 145] width 31 height 11
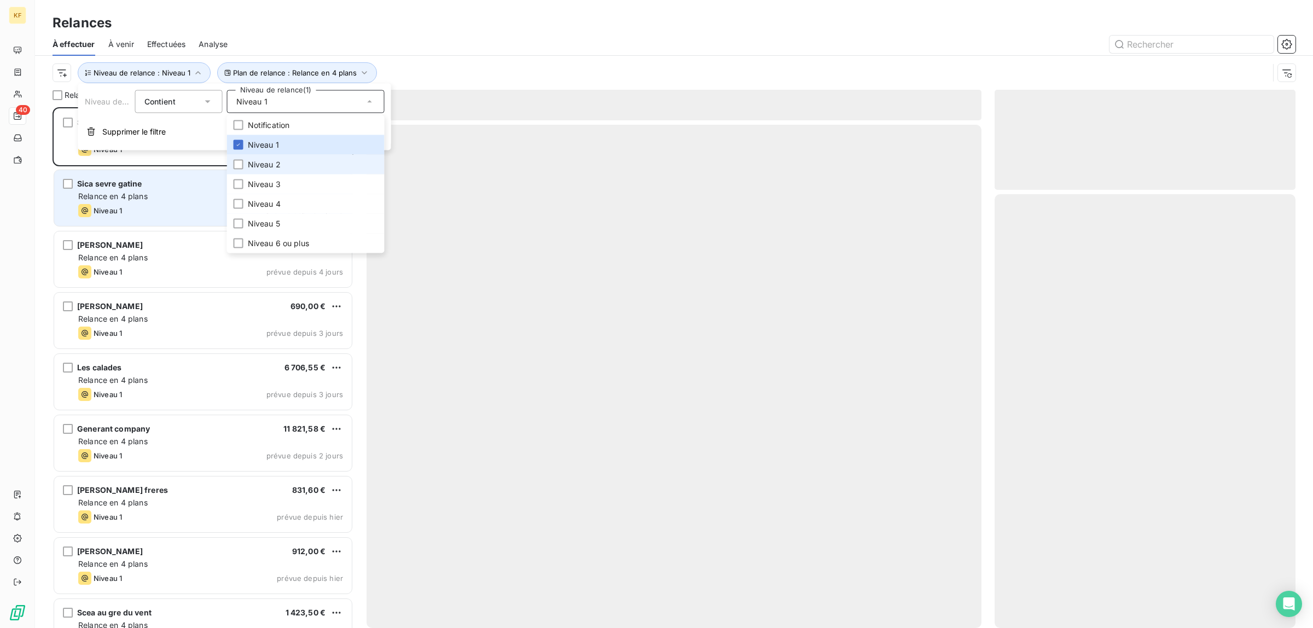
scroll to position [511, 291]
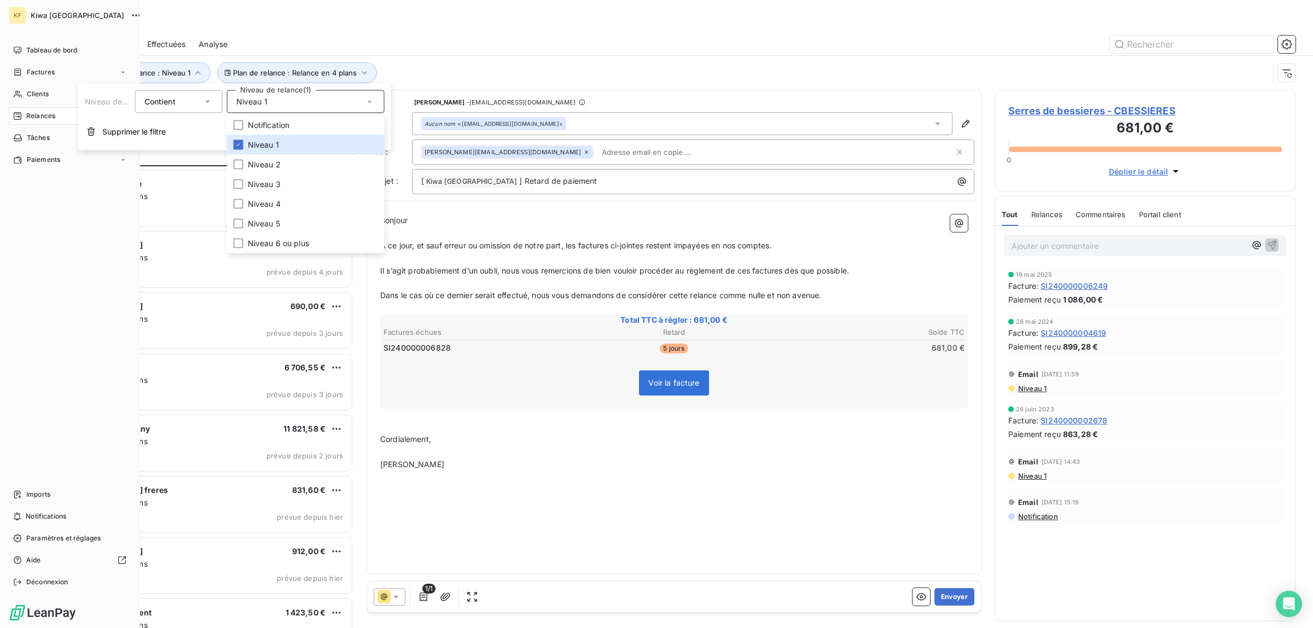
click at [25, 237] on div "Tableau de bord Factures Clients 40 Relances Tâches Paiements Imports Notificat…" at bounding box center [70, 316] width 122 height 549
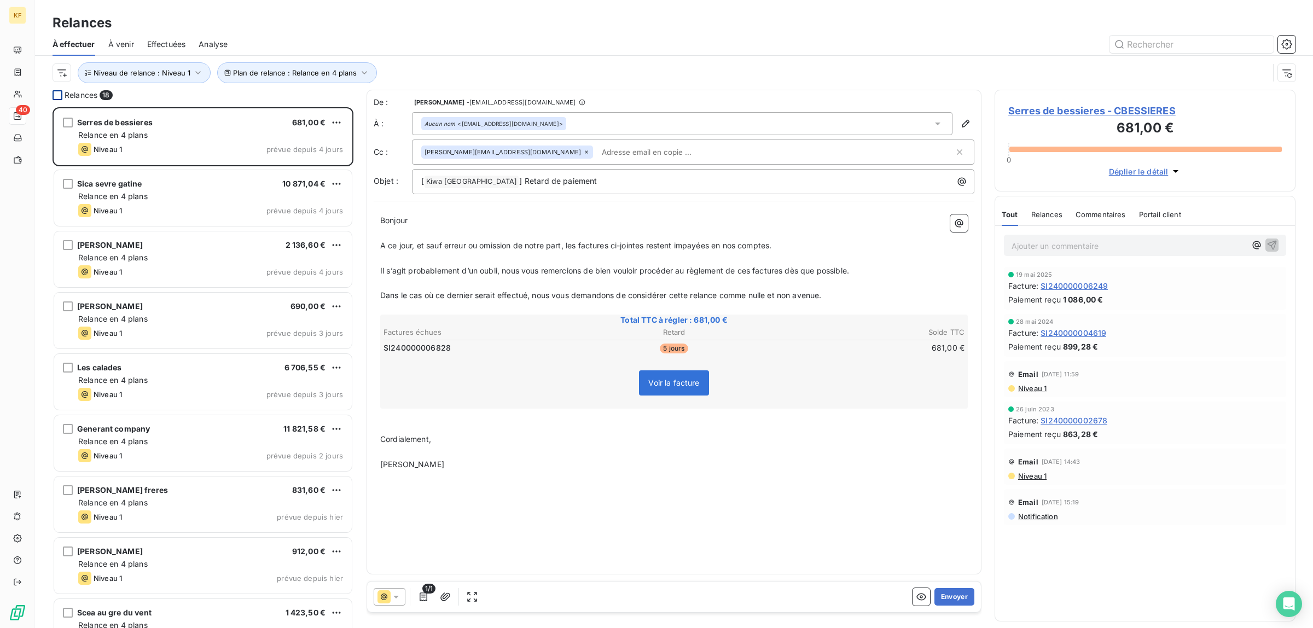
click at [59, 97] on div at bounding box center [58, 95] width 10 height 10
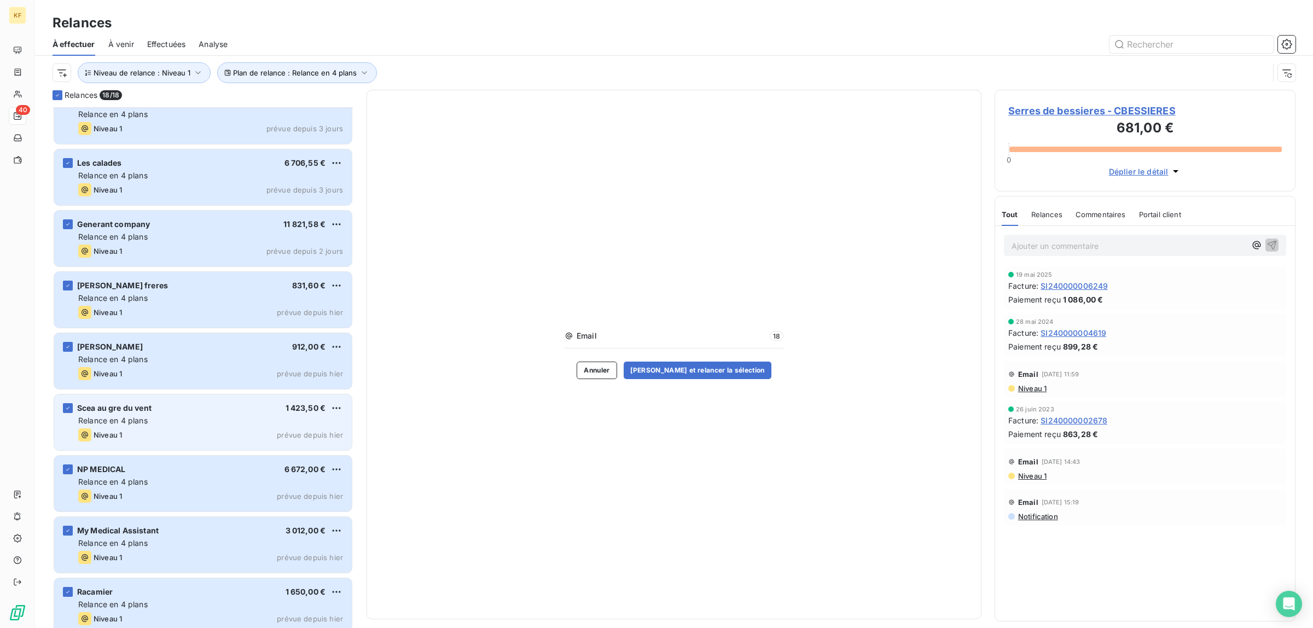
scroll to position [206, 0]
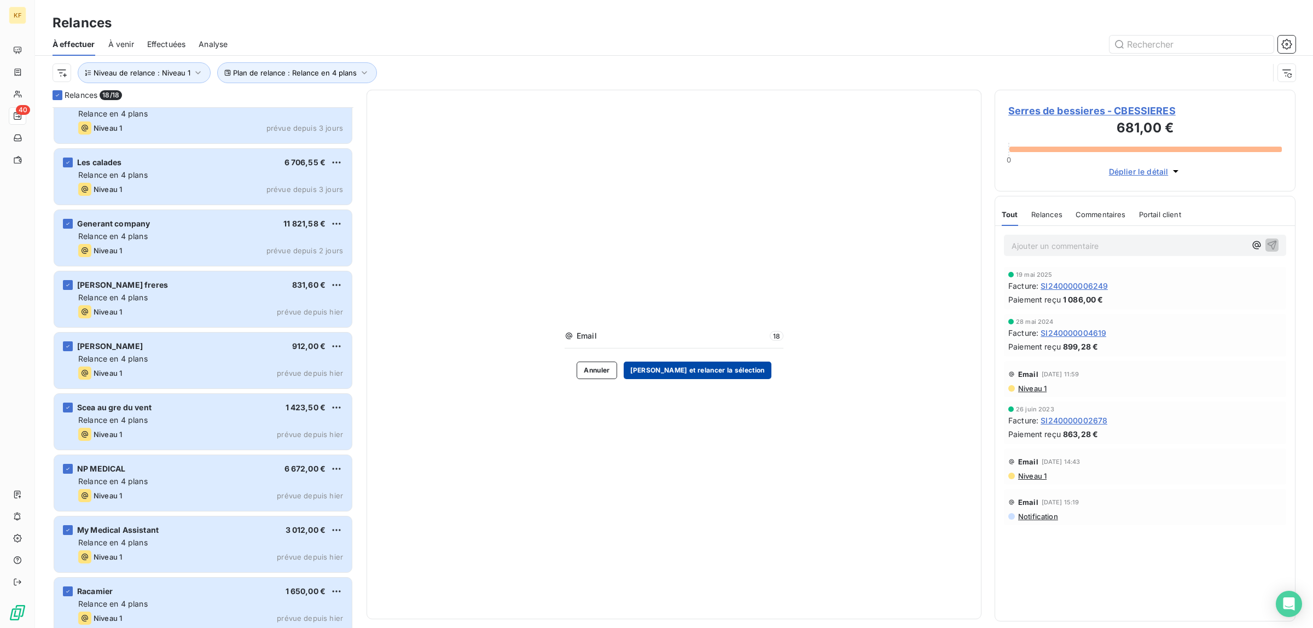
click at [715, 375] on button "[PERSON_NAME] et relancer la sélection" at bounding box center [698, 371] width 148 height 18
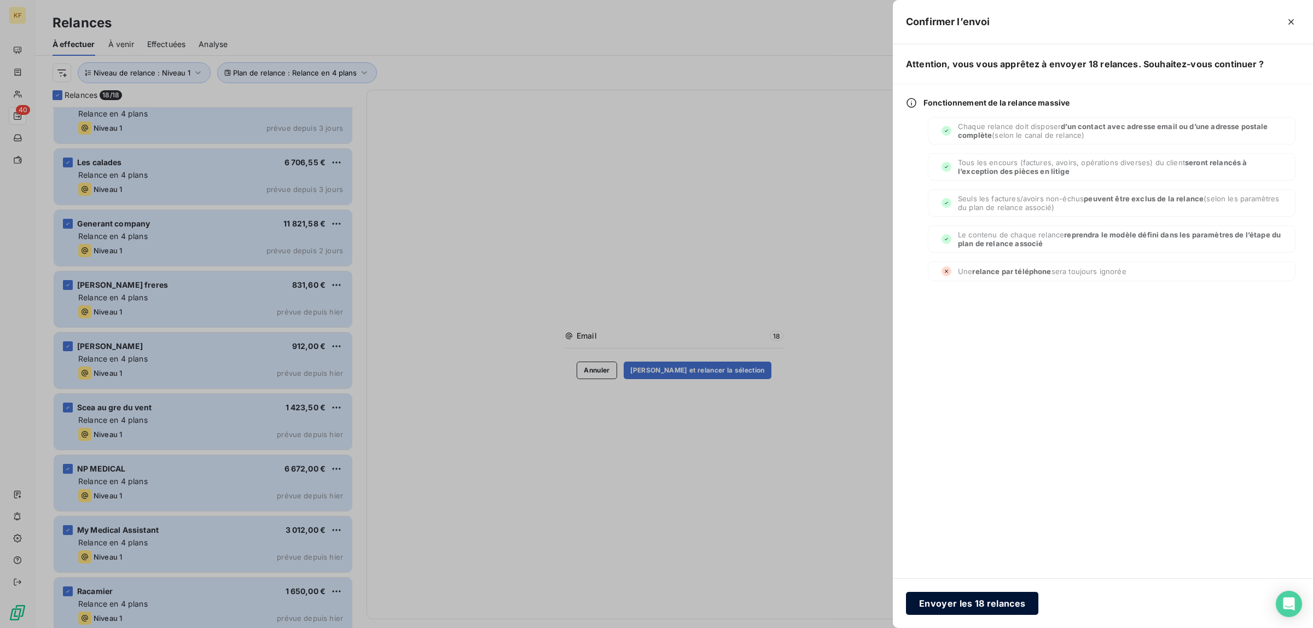
click at [972, 605] on button "Envoyer les 18 relances" at bounding box center [972, 603] width 132 height 23
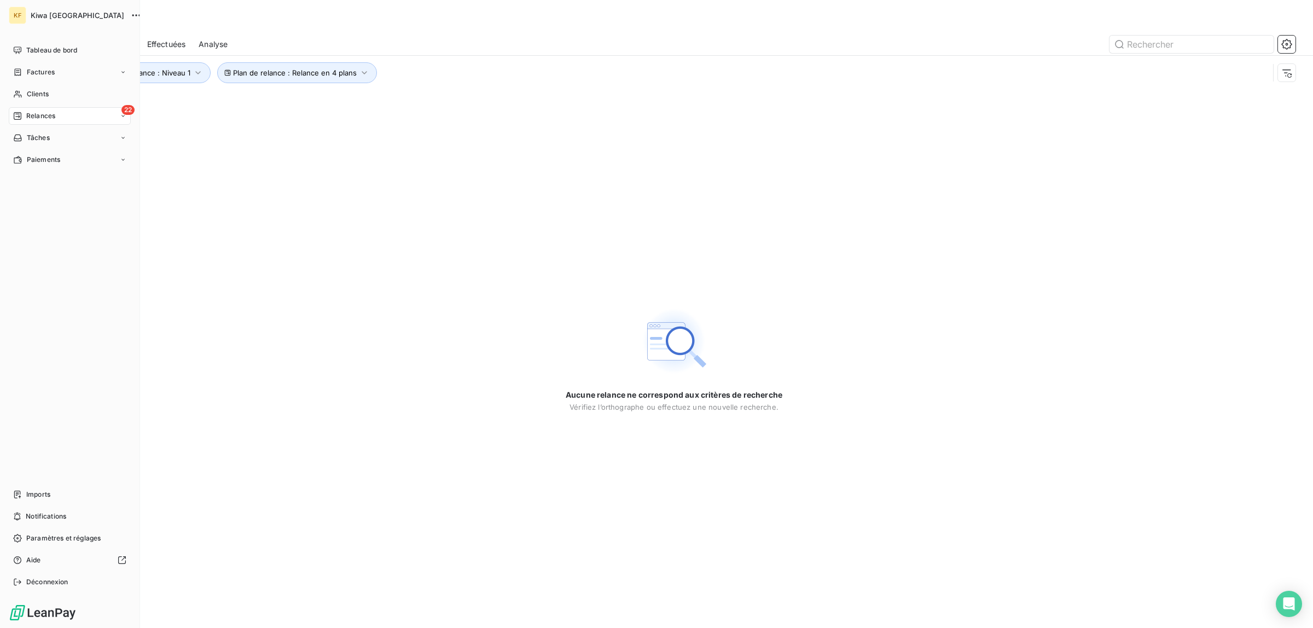
click at [56, 114] on div "22 Relances" at bounding box center [70, 116] width 122 height 18
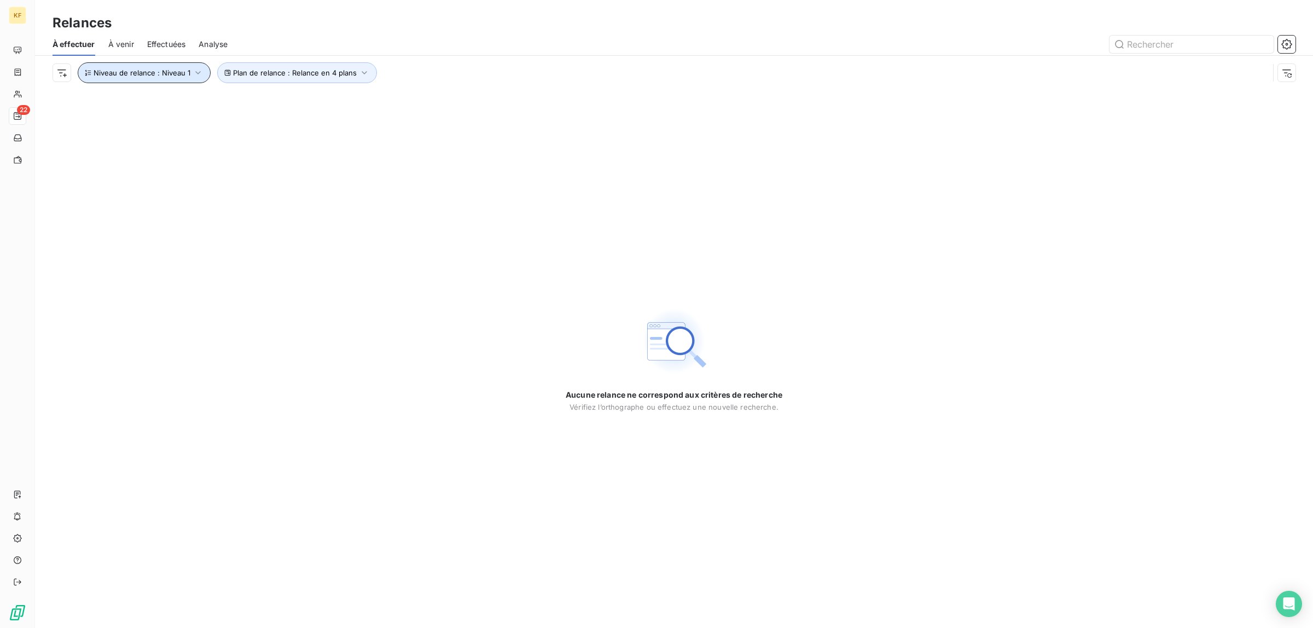
click at [149, 74] on span "Niveau de relance : Niveau 1" at bounding box center [142, 72] width 97 height 9
click at [283, 107] on div "Niveau 1" at bounding box center [306, 101] width 158 height 23
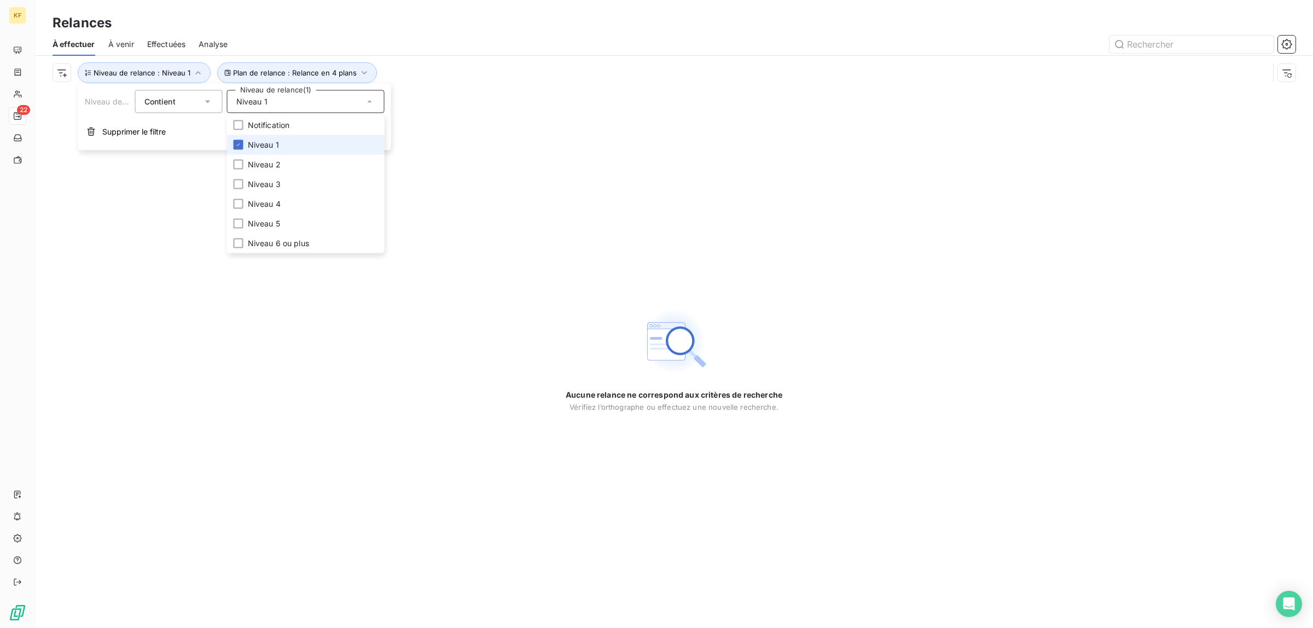
click at [256, 151] on li "Niveau 1" at bounding box center [306, 145] width 158 height 20
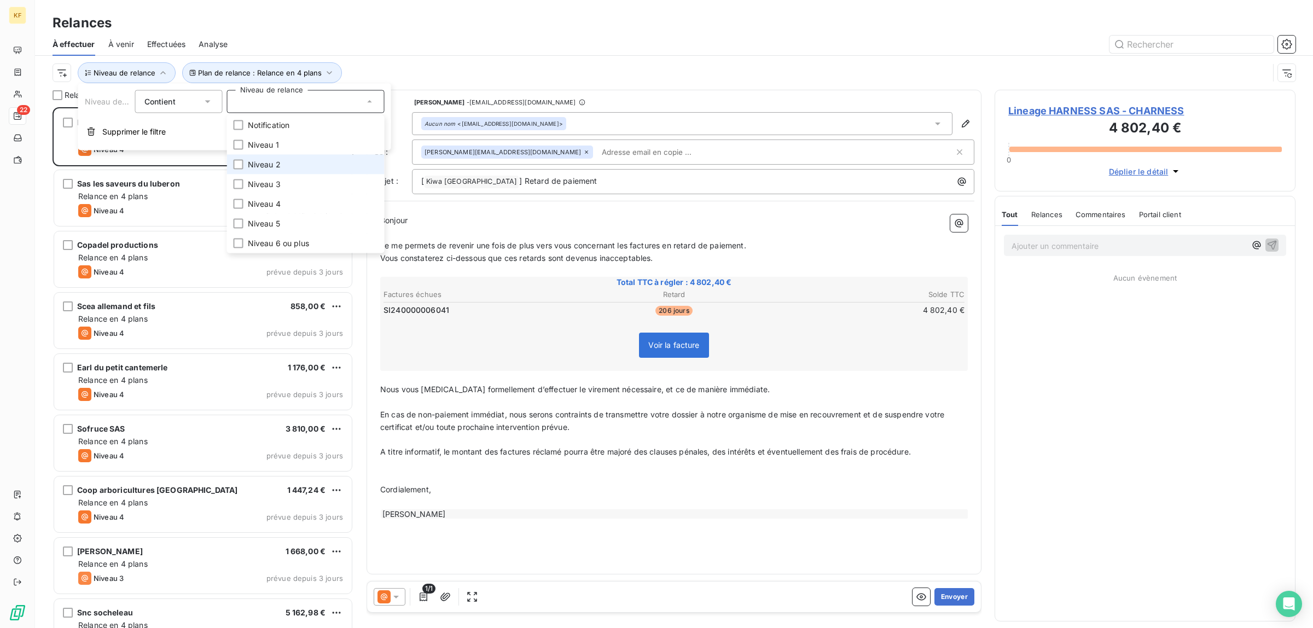
scroll to position [511, 291]
click at [253, 163] on span "Niveau 2" at bounding box center [264, 164] width 33 height 11
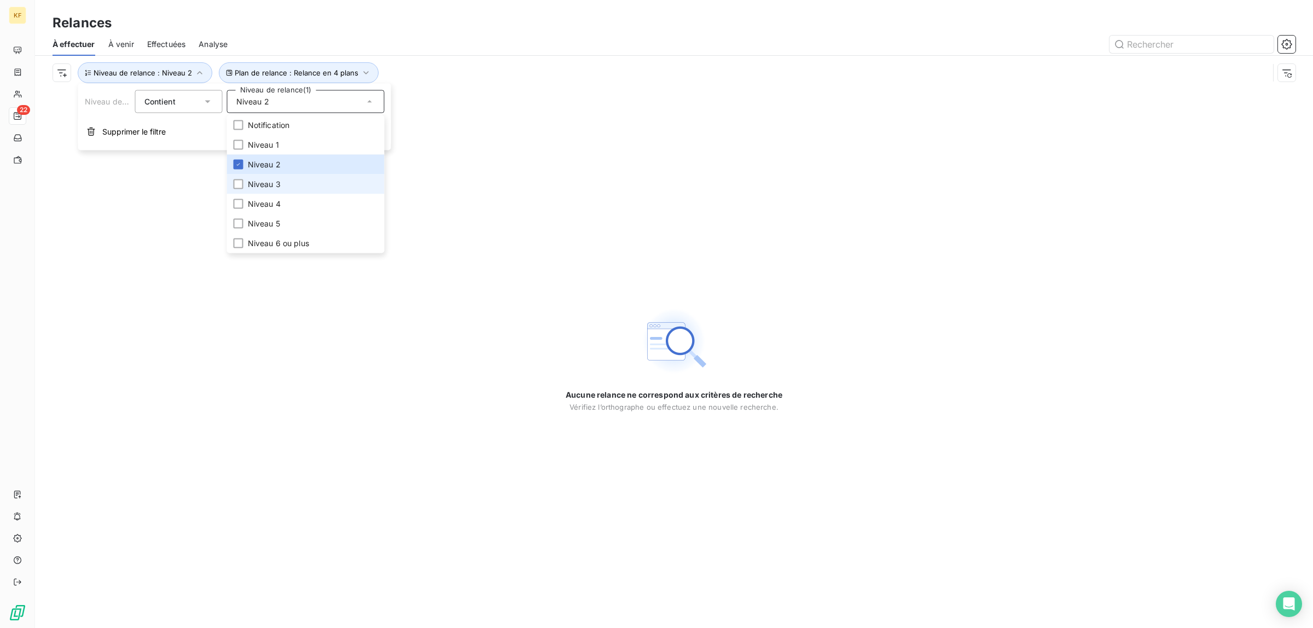
click at [256, 179] on span "Niveau 3" at bounding box center [264, 184] width 33 height 11
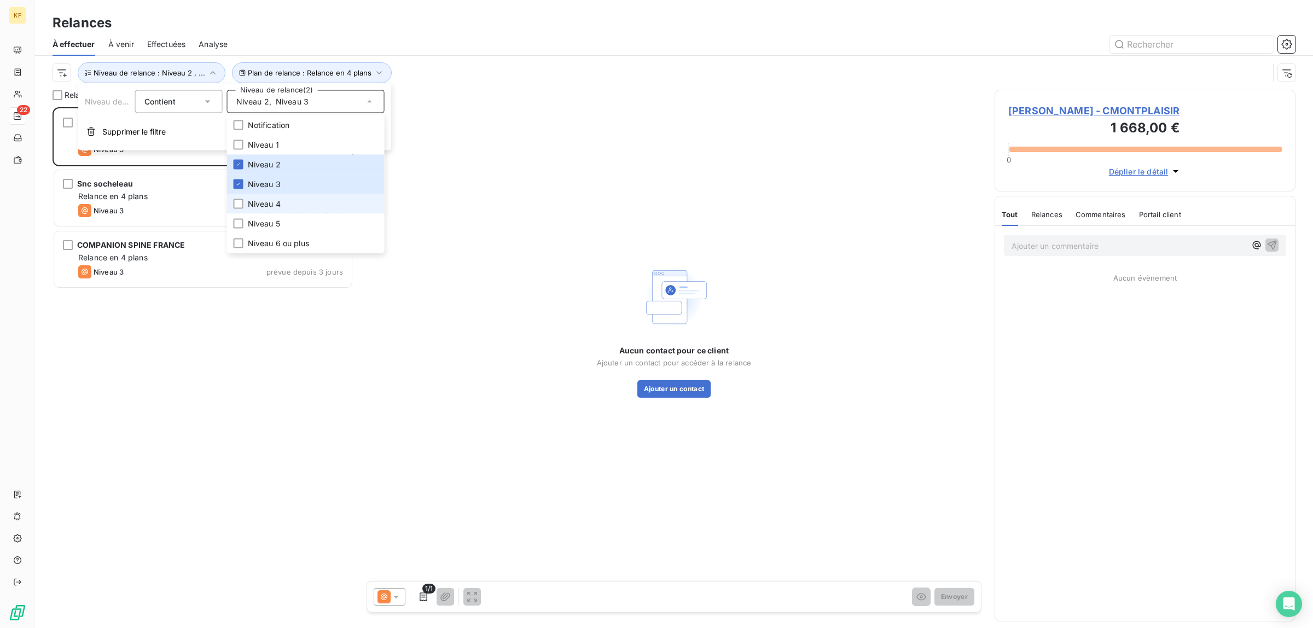
click at [263, 200] on span "Niveau 4" at bounding box center [264, 204] width 33 height 11
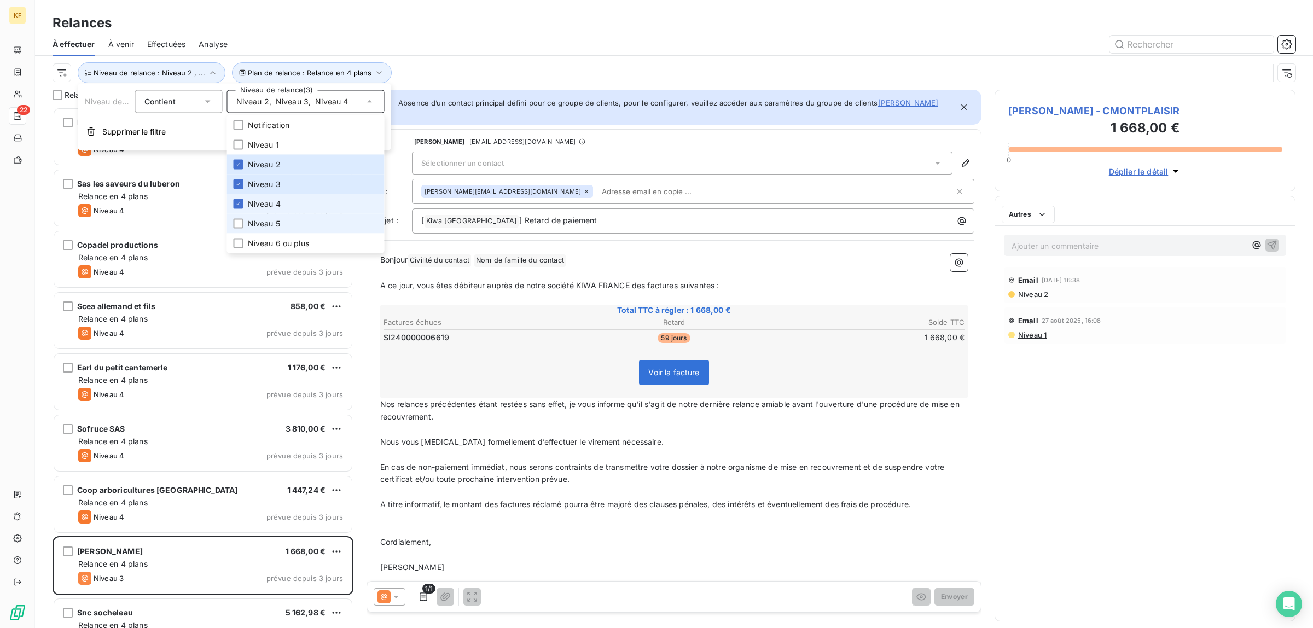
scroll to position [511, 291]
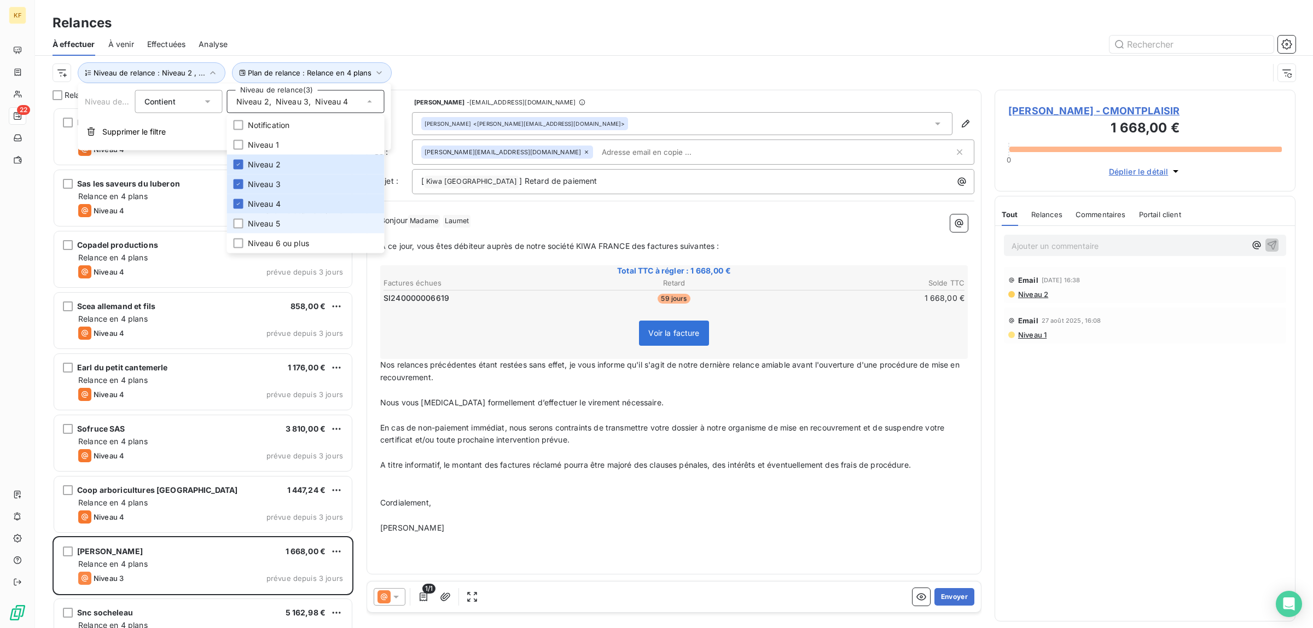
click at [264, 222] on span "Niveau 5" at bounding box center [264, 223] width 32 height 11
click at [264, 241] on span "Niveau 6 ou plus" at bounding box center [278, 243] width 61 height 11
click at [608, 47] on div at bounding box center [768, 45] width 1055 height 18
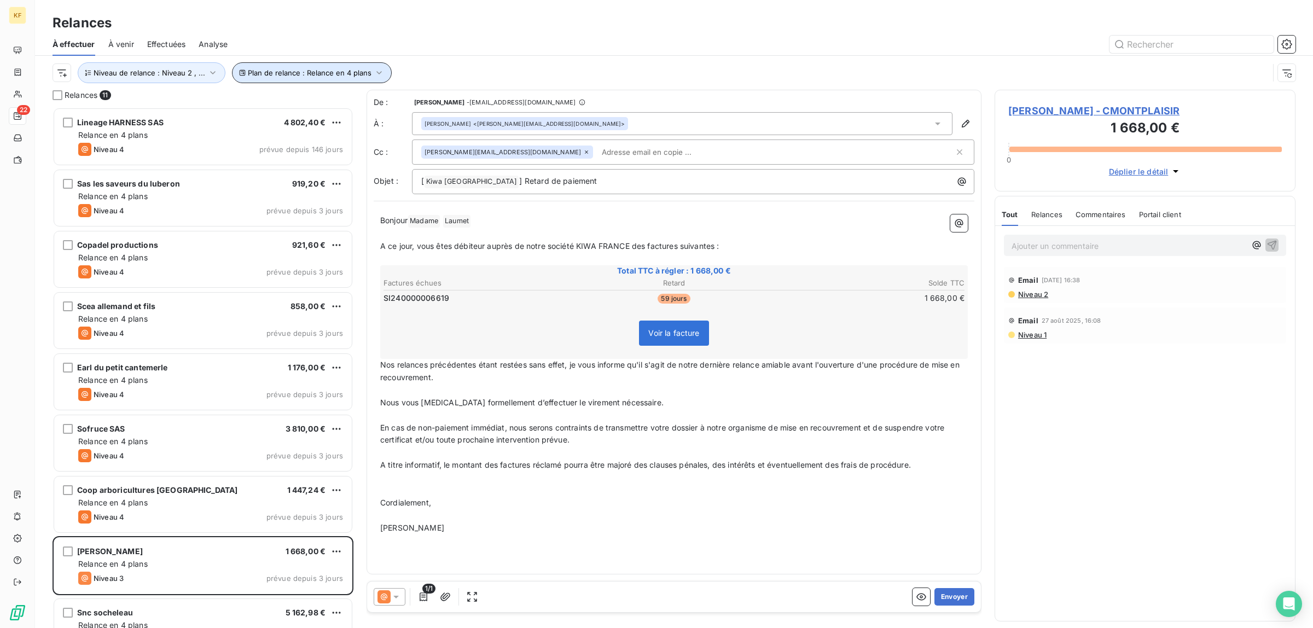
click at [334, 76] on span "Plan de relance : Relance en 4 plans" at bounding box center [310, 72] width 124 height 9
click at [548, 23] on div "Relances" at bounding box center [674, 23] width 1278 height 20
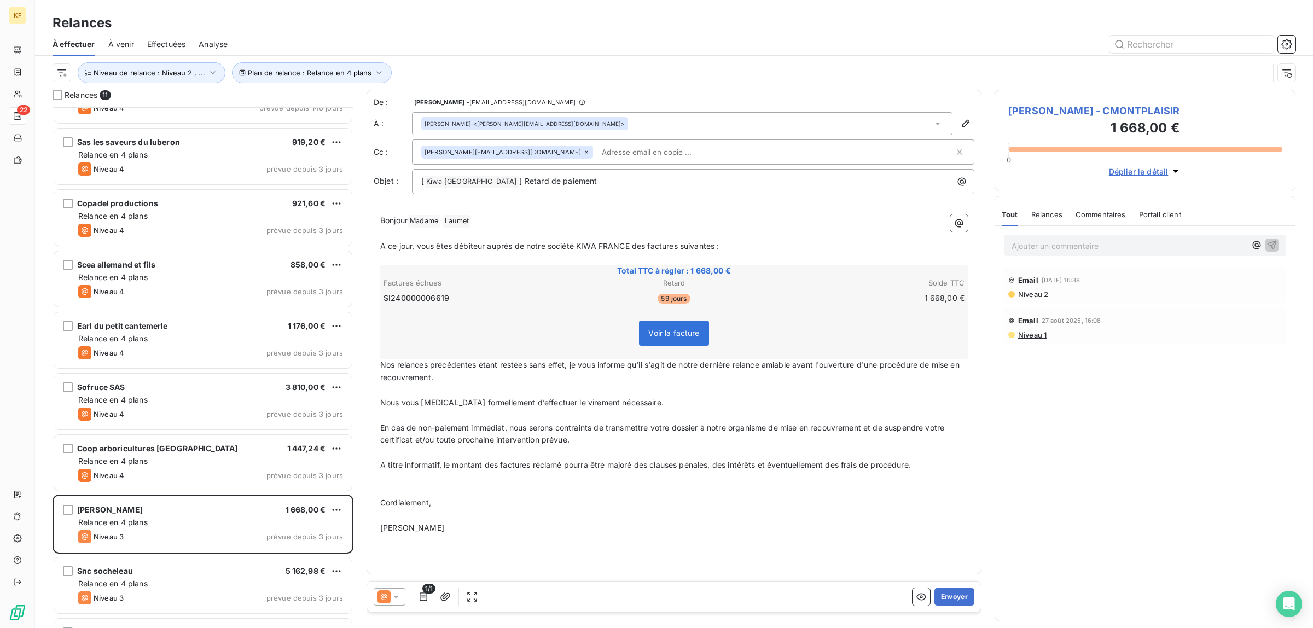
scroll to position [0, 0]
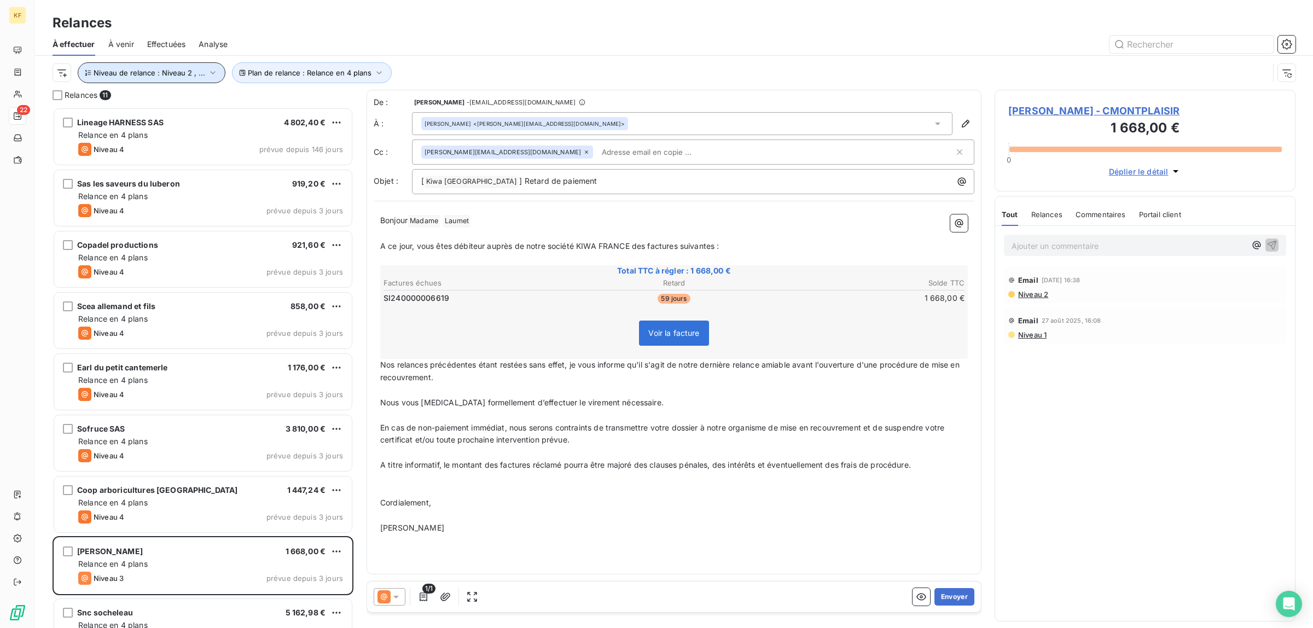
click at [195, 78] on button "Niveau de relance : Niveau 2 , ..." at bounding box center [152, 72] width 148 height 21
click at [287, 99] on span "Niveau 3" at bounding box center [292, 101] width 33 height 11
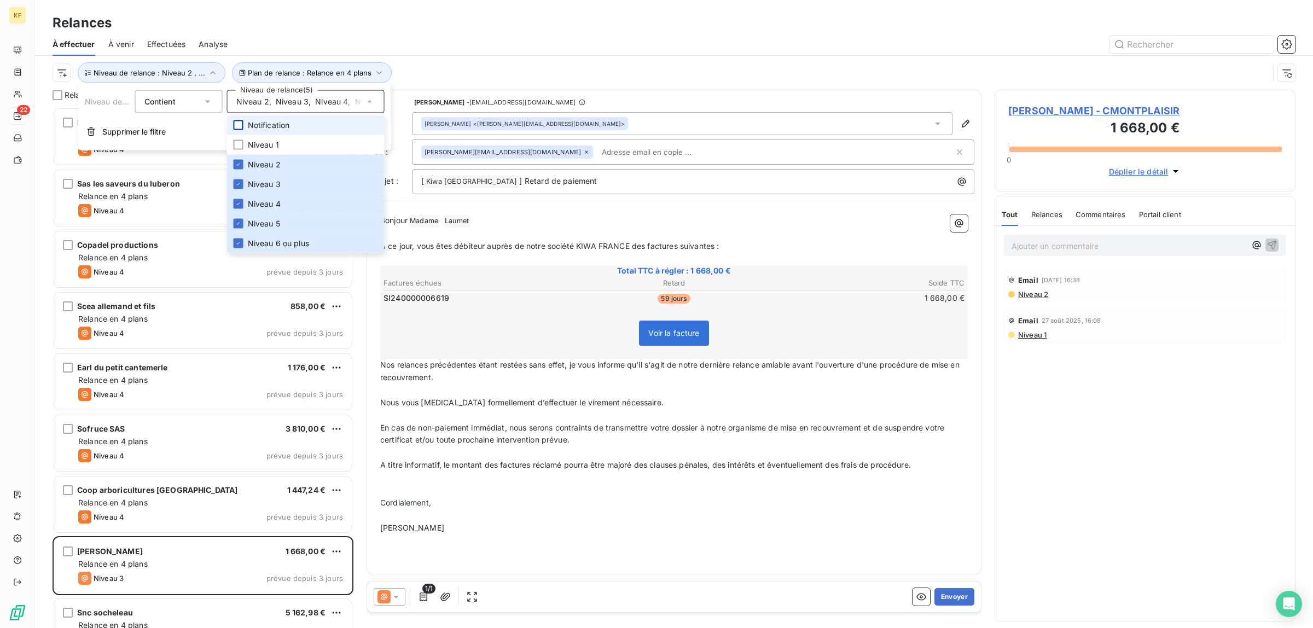
click at [236, 129] on div at bounding box center [239, 125] width 10 height 10
click at [239, 143] on div at bounding box center [239, 145] width 10 height 10
click at [45, 242] on div "Relances 15 Lineage HARNESS SAS 4 802,40 € Relance en 4 plans Niveau 4 prévue d…" at bounding box center [674, 359] width 1278 height 538
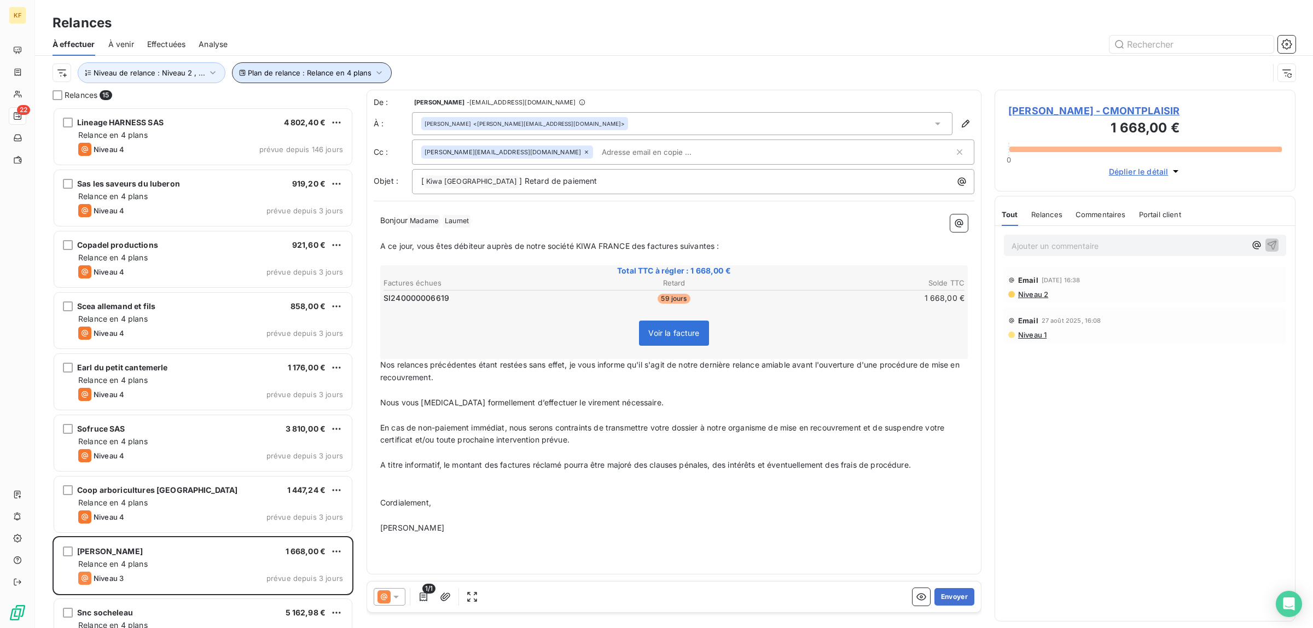
click at [299, 68] on button "Plan de relance : Relance en 4 plans" at bounding box center [312, 72] width 160 height 21
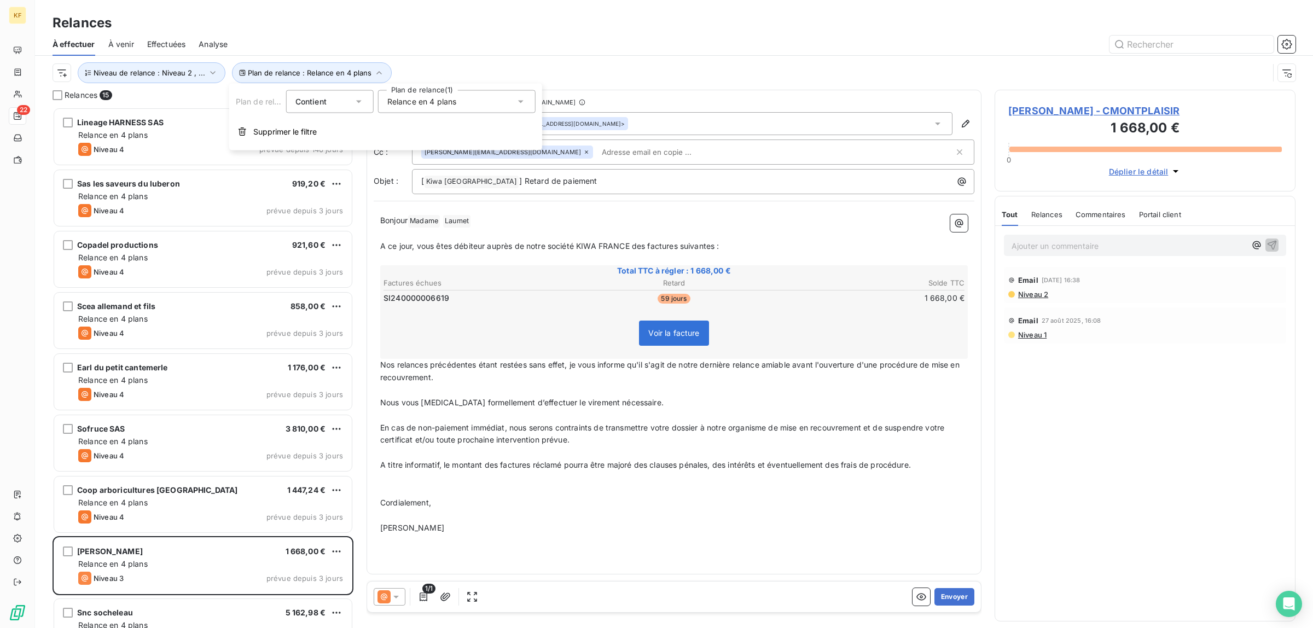
click at [445, 104] on span "Relance en 4 plans" at bounding box center [421, 101] width 69 height 11
click at [423, 120] on span "Relance en 4 plans" at bounding box center [433, 125] width 69 height 11
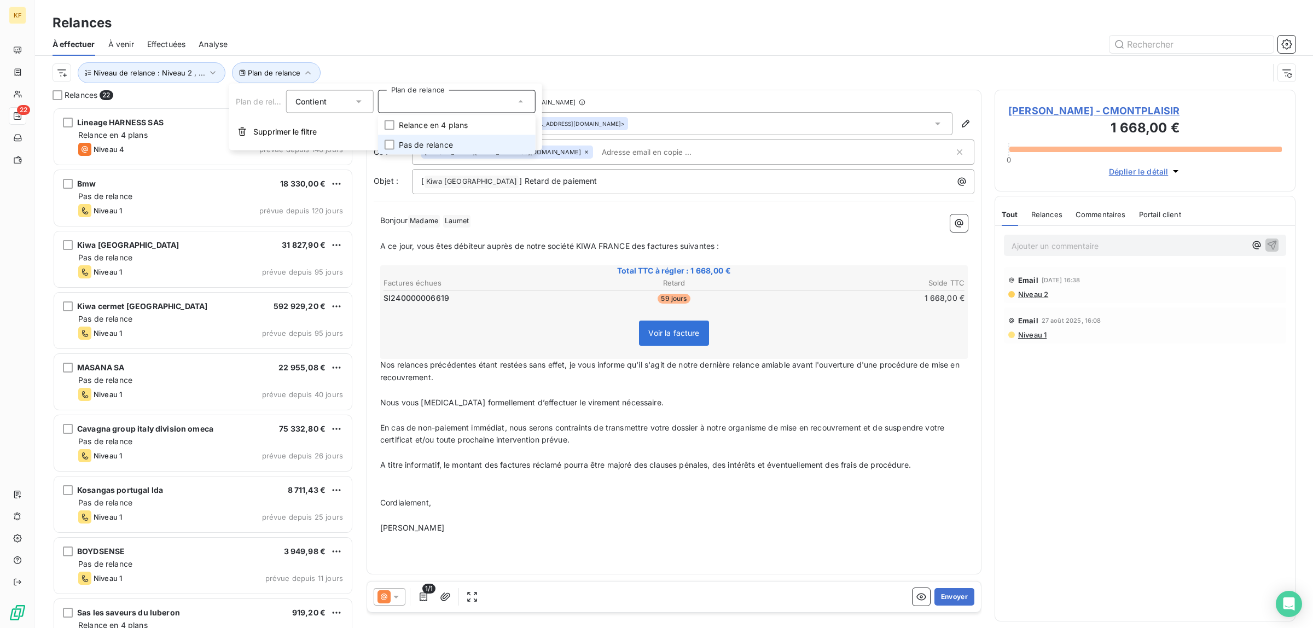
click at [411, 148] on span "Pas de relance" at bounding box center [426, 145] width 54 height 11
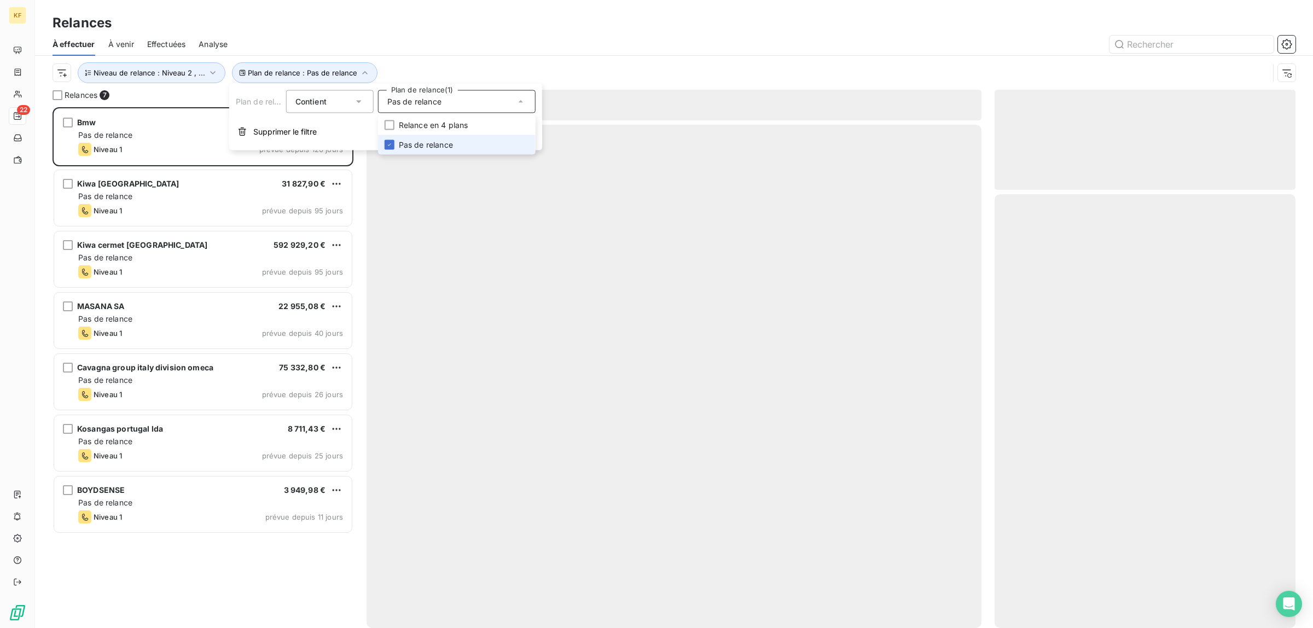
scroll to position [511, 291]
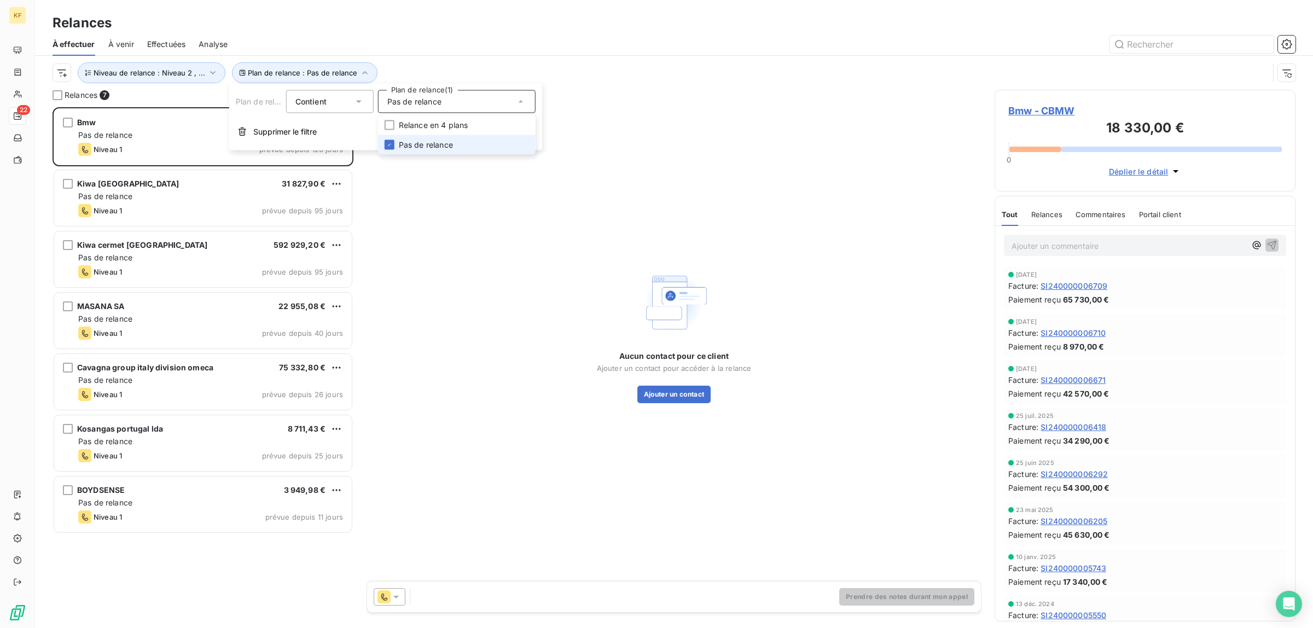
click at [430, 146] on span "Pas de relance" at bounding box center [426, 145] width 54 height 11
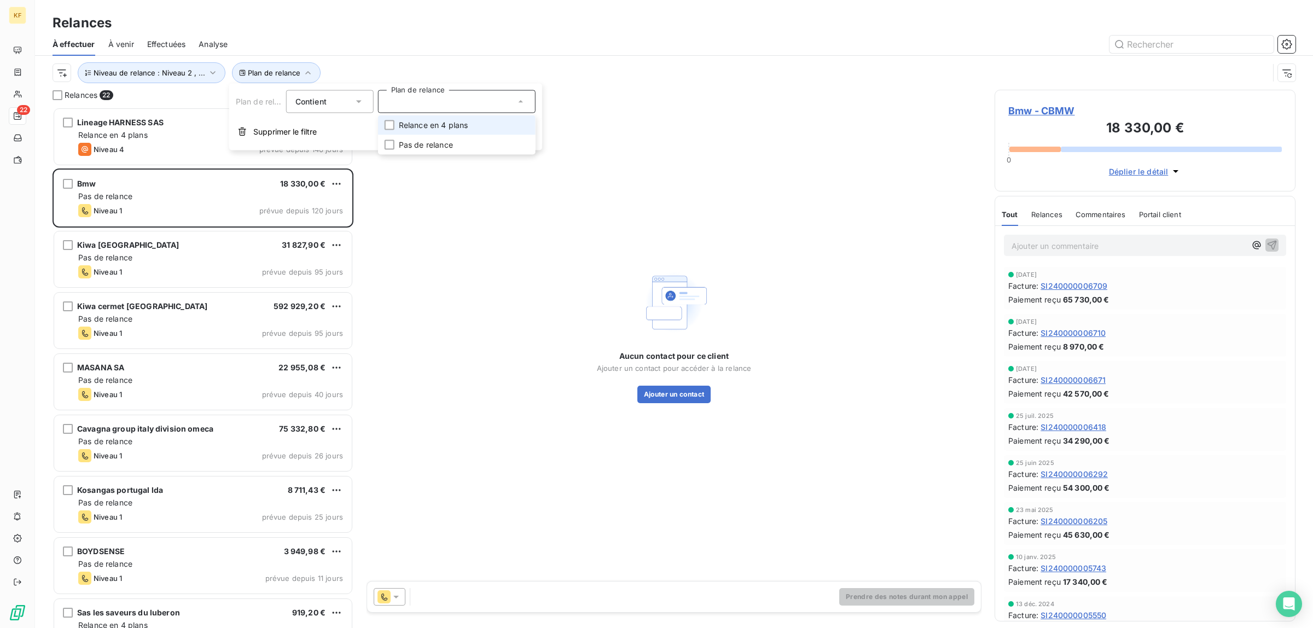
click at [426, 120] on span "Relance en 4 plans" at bounding box center [433, 125] width 69 height 11
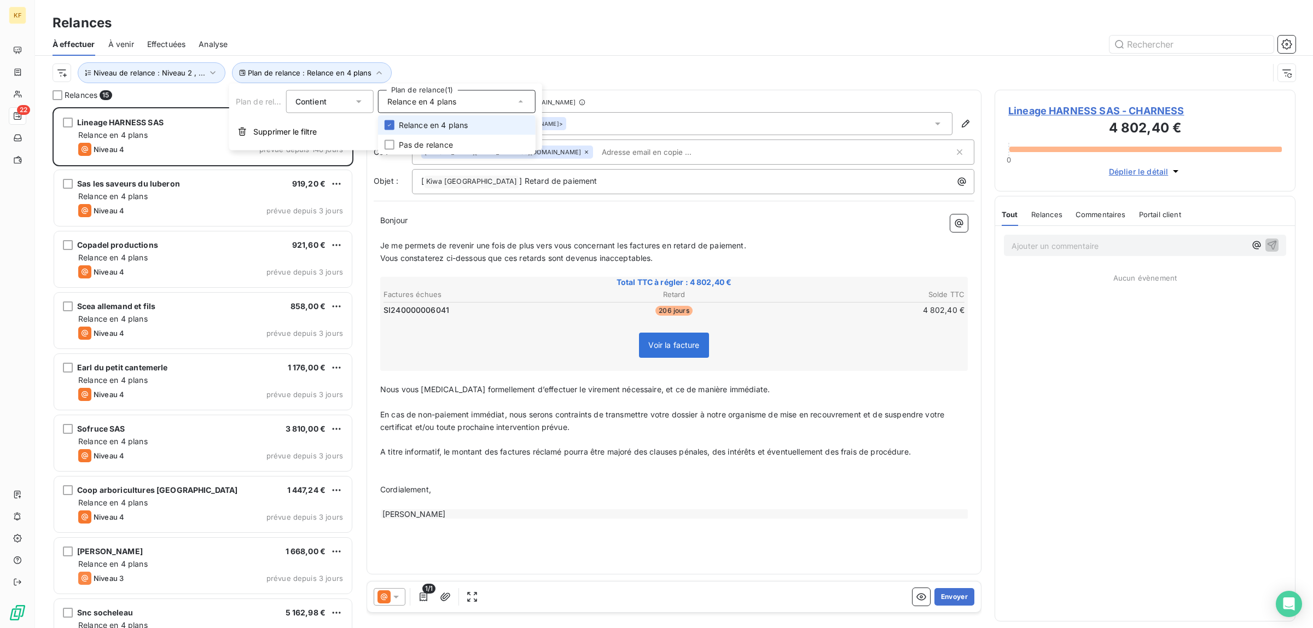
click at [426, 120] on span "Relance en 4 plans" at bounding box center [433, 125] width 69 height 11
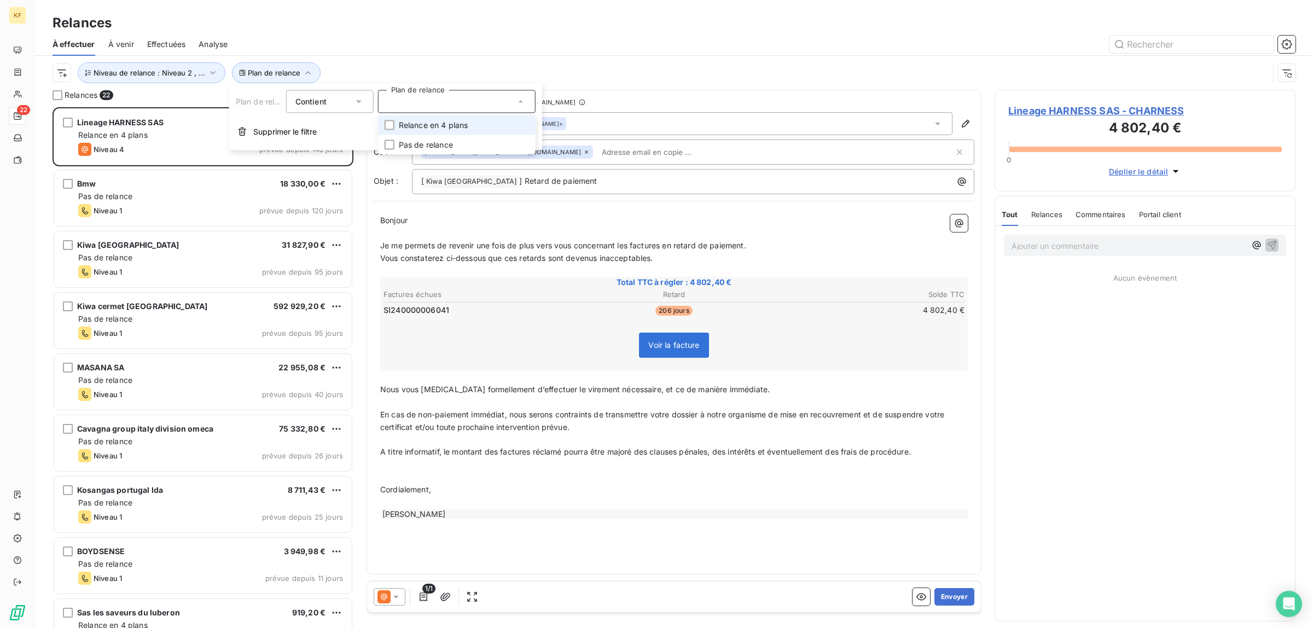
click at [426, 120] on span "Relance en 4 plans" at bounding box center [433, 125] width 69 height 11
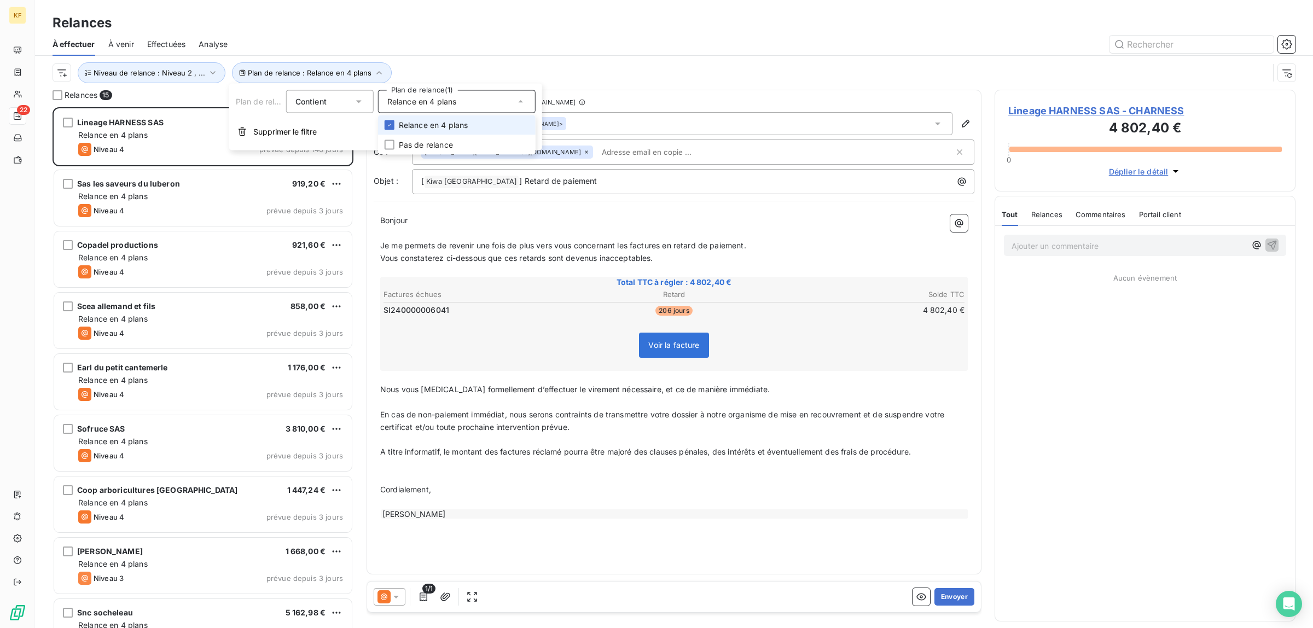
click at [425, 127] on span "Relance en 4 plans" at bounding box center [433, 125] width 69 height 11
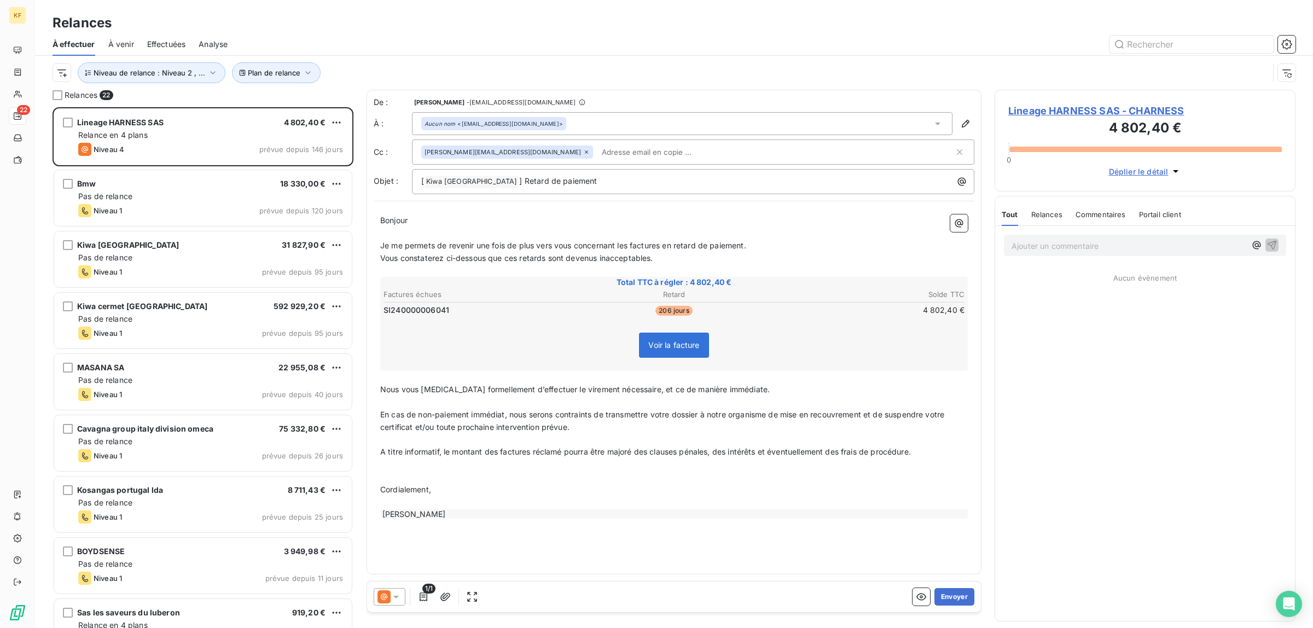
click at [487, 25] on div "Relances" at bounding box center [674, 23] width 1278 height 20
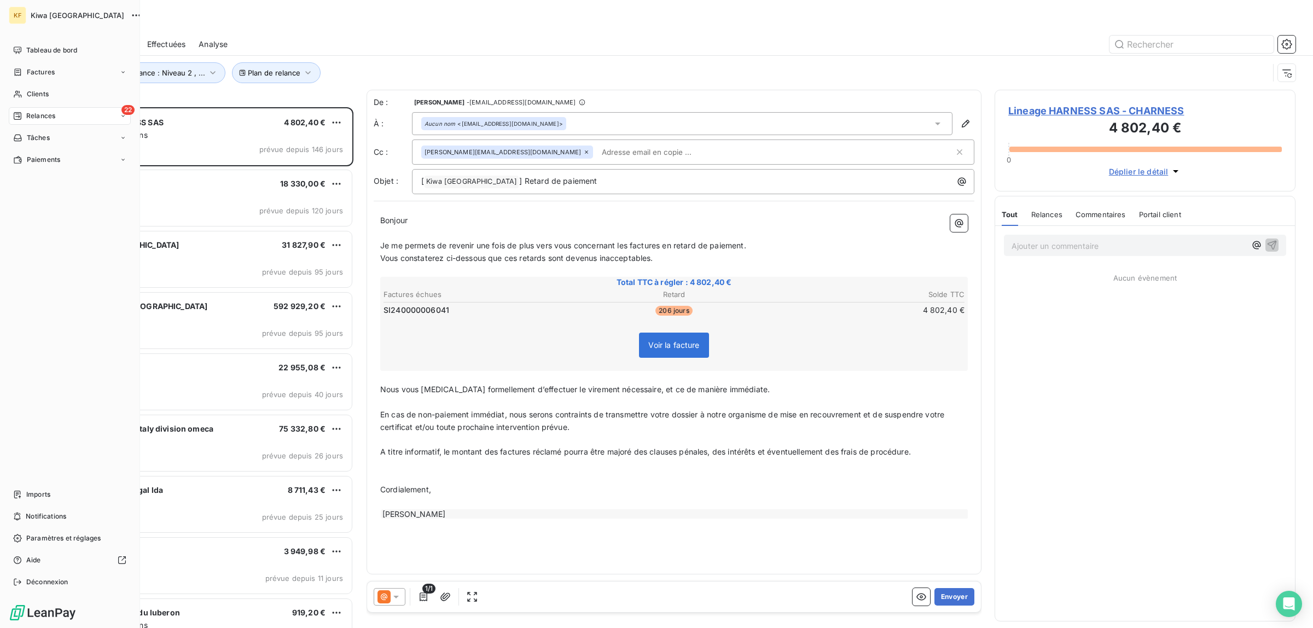
click at [33, 14] on span "Kiwa [GEOGRAPHIC_DATA]" at bounding box center [78, 15] width 94 height 9
click at [60, 51] on span "Tableau de bord" at bounding box center [51, 50] width 51 height 10
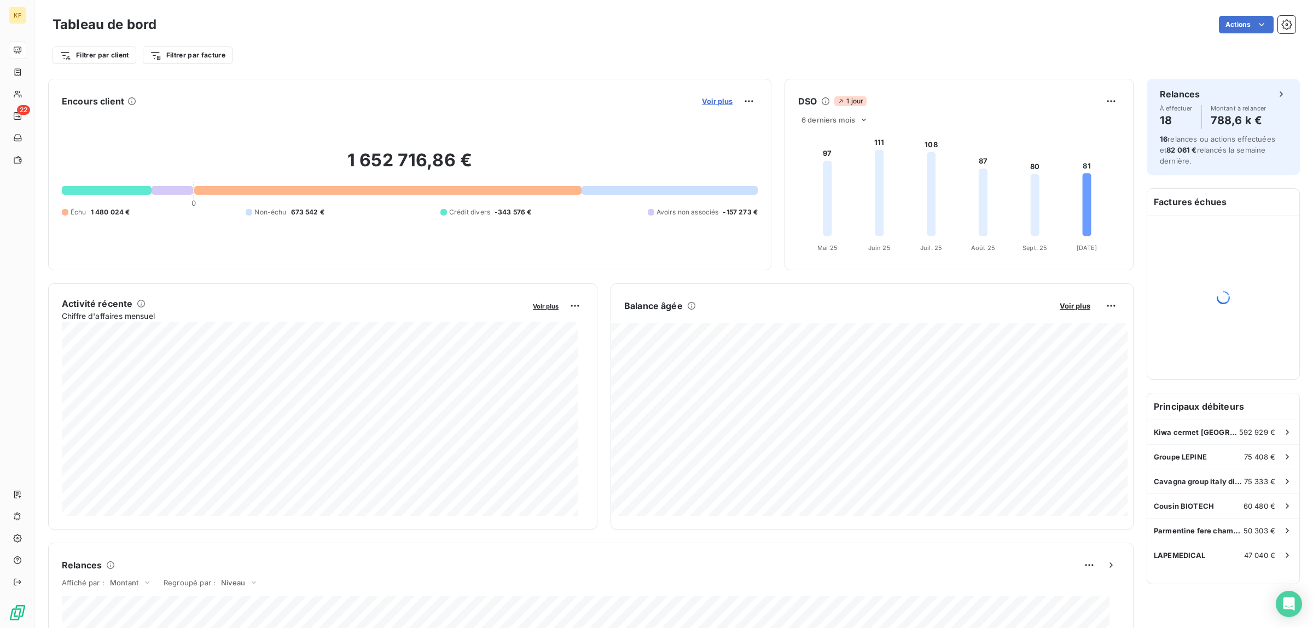
click at [712, 101] on span "Voir plus" at bounding box center [717, 101] width 31 height 9
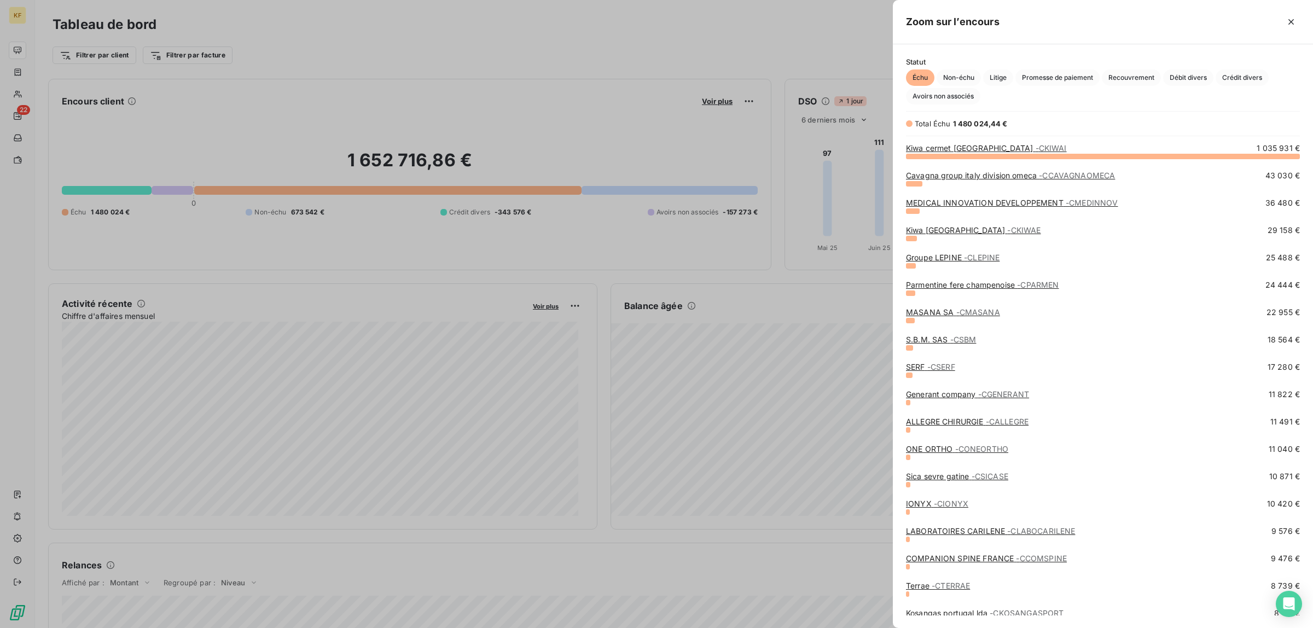
click at [537, 66] on div at bounding box center [656, 314] width 1313 height 628
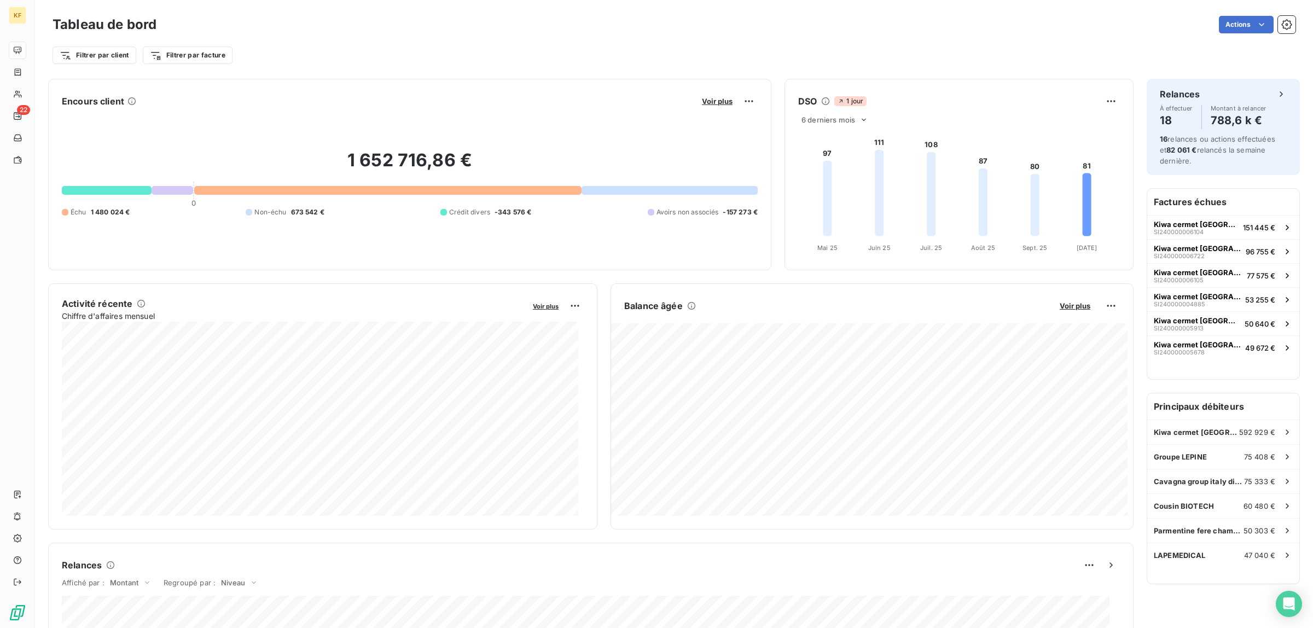
drag, startPoint x: 712, startPoint y: 104, endPoint x: 825, endPoint y: 49, distance: 124.8
click at [757, 50] on div "Tableau de bord Actions Filtrer par client Filtrer par facture Encours client V…" at bounding box center [674, 314] width 1278 height 628
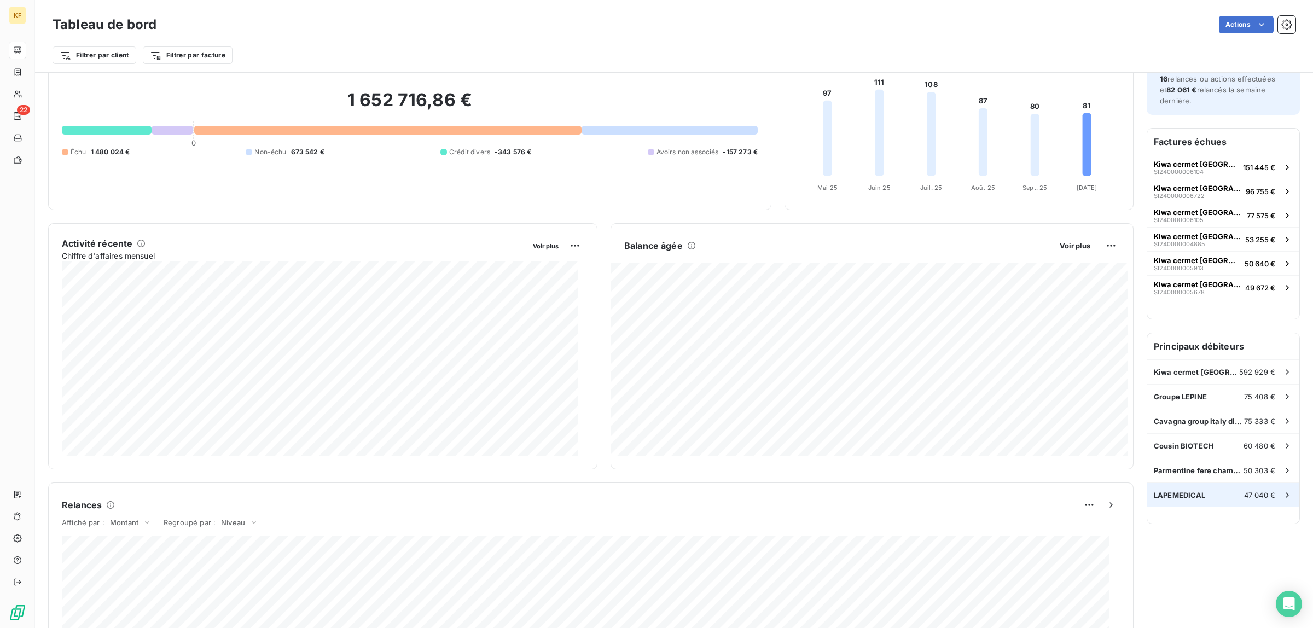
scroll to position [69, 0]
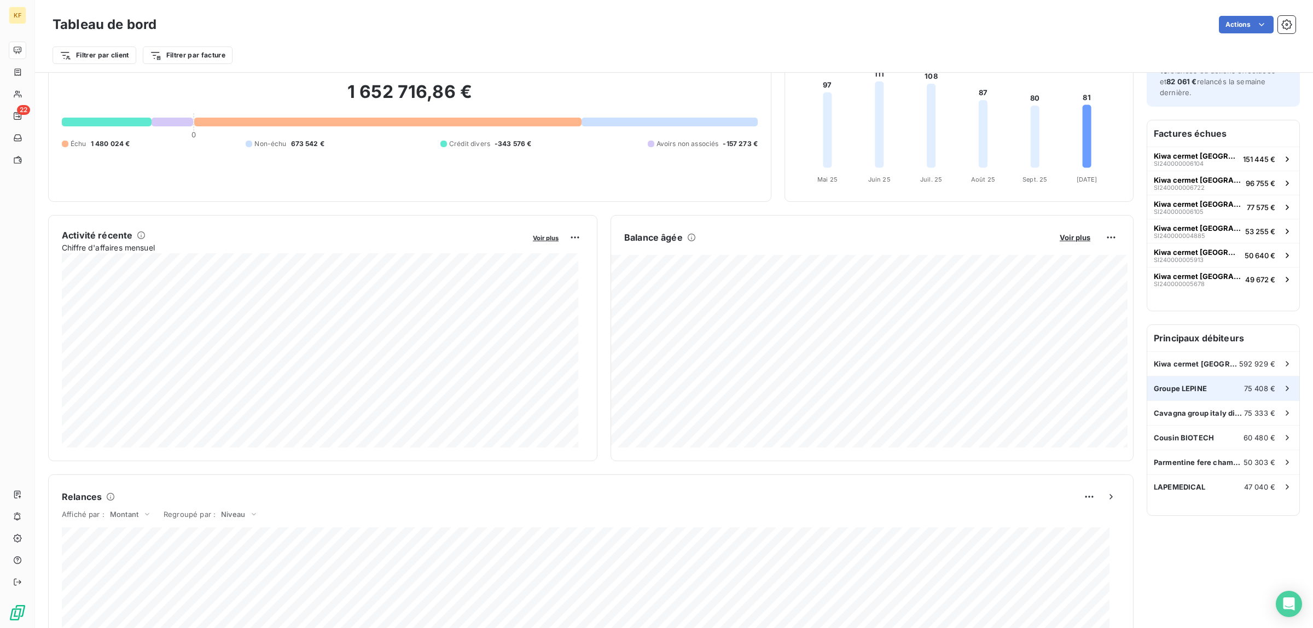
click at [1200, 387] on div "Groupe LEPINE 75 408 €" at bounding box center [1223, 388] width 152 height 24
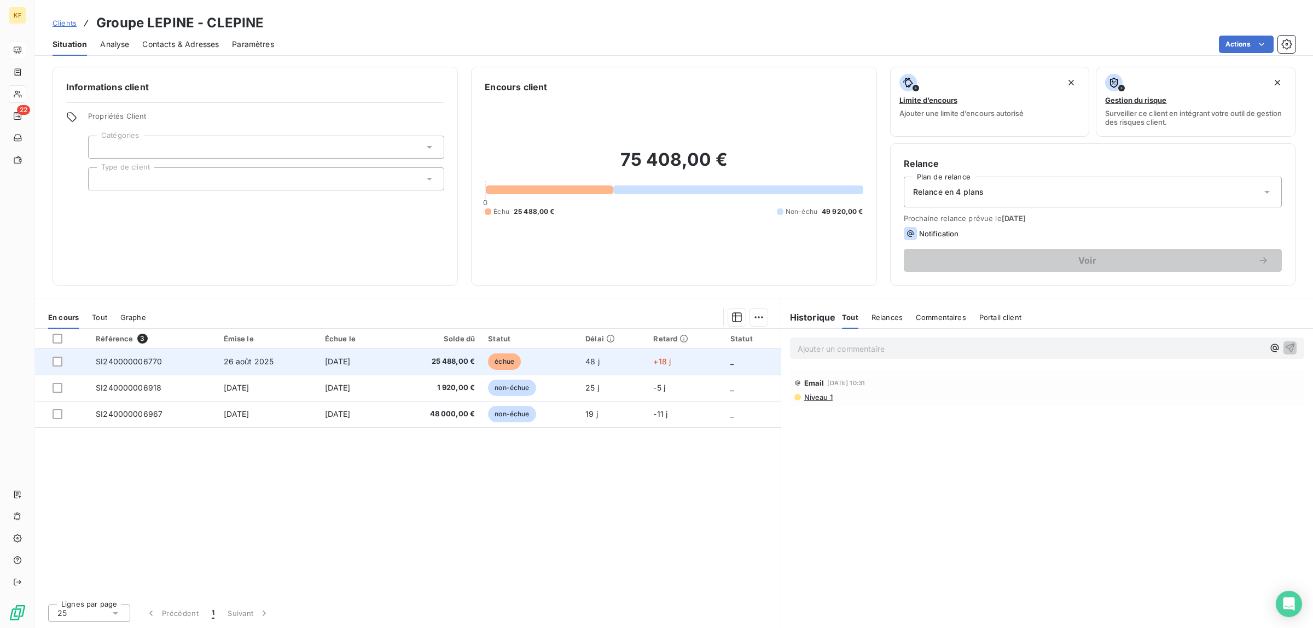
click at [380, 362] on td "[DATE]" at bounding box center [353, 362] width 70 height 26
